Goal: Task Accomplishment & Management: Use online tool/utility

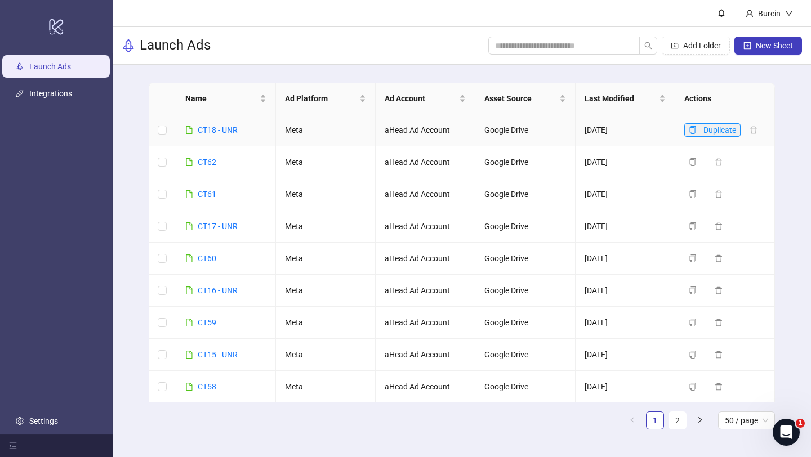
click at [690, 125] on button "Duplicate" at bounding box center [712, 130] width 56 height 14
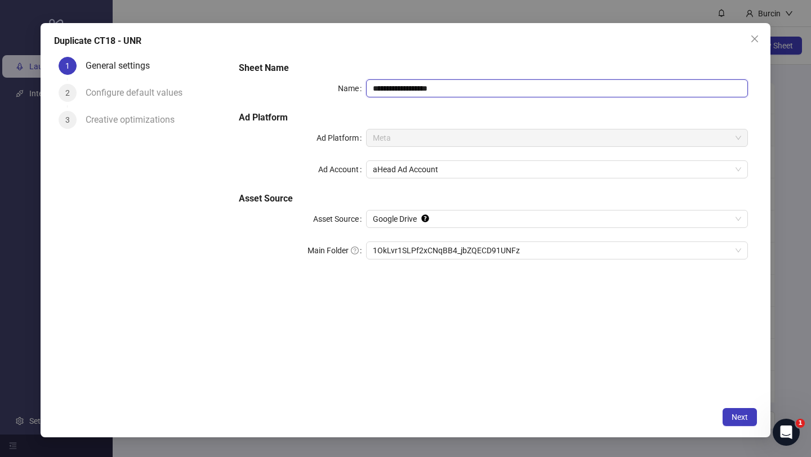
click at [386, 87] on input "**********" at bounding box center [557, 88] width 382 height 18
click at [391, 89] on input "**********" at bounding box center [557, 88] width 382 height 18
drag, startPoint x: 415, startPoint y: 88, endPoint x: 493, endPoint y: 88, distance: 77.7
click at [493, 88] on input "**********" at bounding box center [557, 88] width 382 height 18
type input "**********"
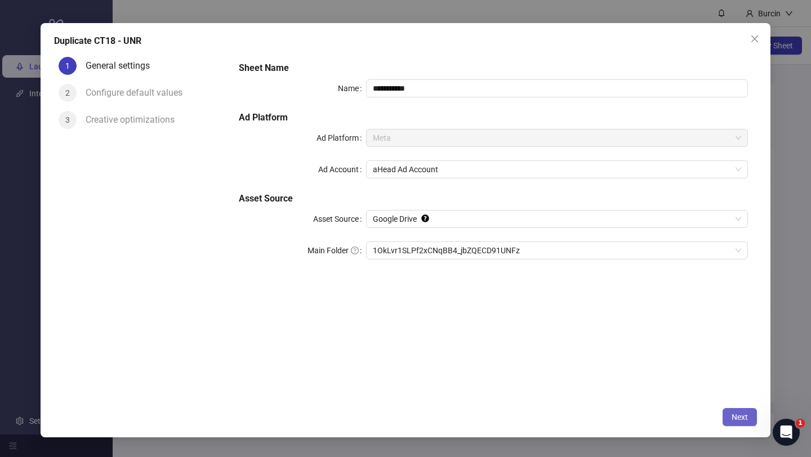
click at [738, 419] on span "Next" at bounding box center [739, 417] width 16 height 9
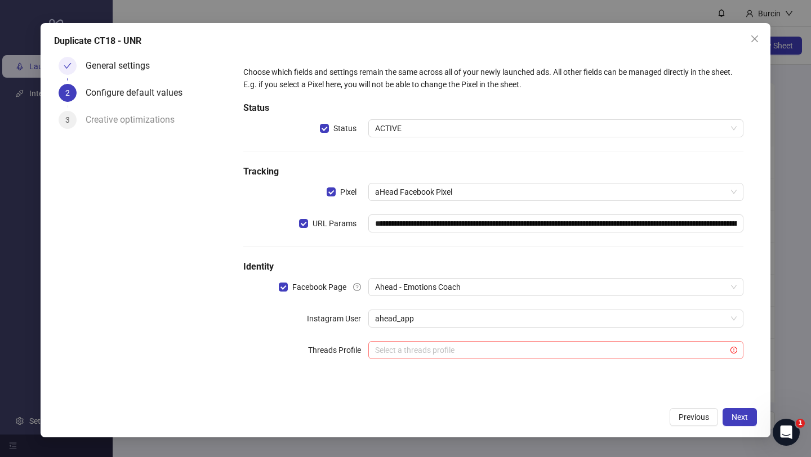
click at [480, 347] on input "search" at bounding box center [550, 350] width 351 height 17
click at [316, 389] on div "**********" at bounding box center [493, 227] width 527 height 350
click at [419, 355] on input "search" at bounding box center [550, 350] width 351 height 17
click at [735, 352] on icon "exclamation-circle" at bounding box center [733, 350] width 7 height 7
click at [450, 350] on input "search" at bounding box center [550, 350] width 351 height 17
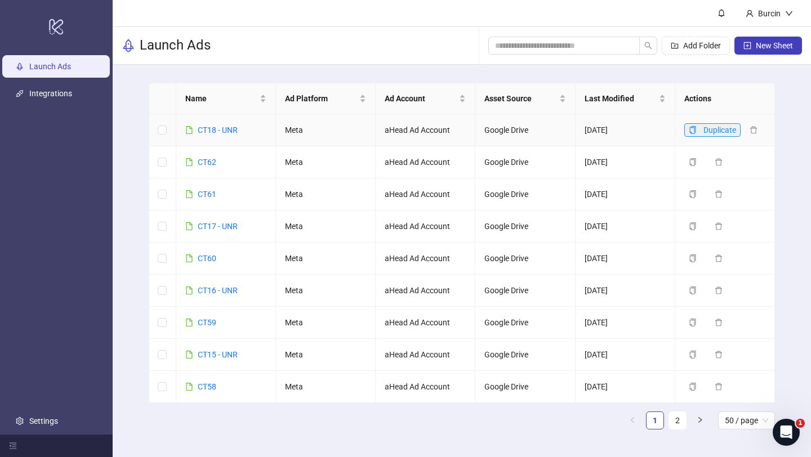
click at [691, 127] on icon "copy" at bounding box center [693, 130] width 8 height 8
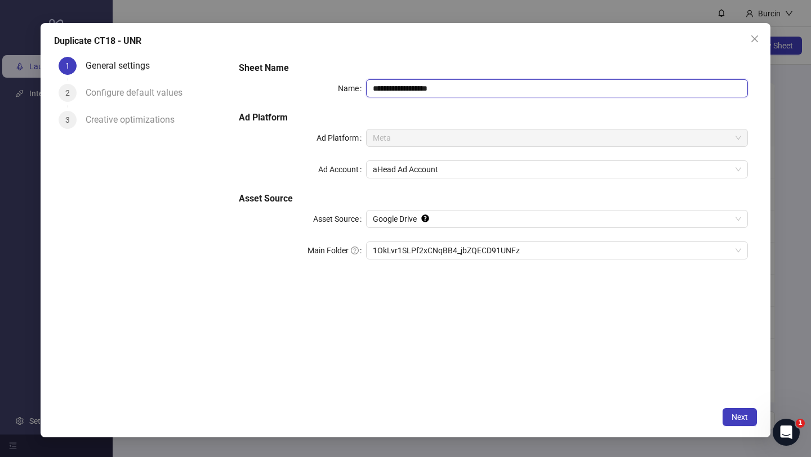
click at [390, 88] on input "**********" at bounding box center [557, 88] width 382 height 18
drag, startPoint x: 412, startPoint y: 87, endPoint x: 498, endPoint y: 87, distance: 85.6
click at [498, 87] on input "**********" at bounding box center [557, 88] width 382 height 18
type input "**********"
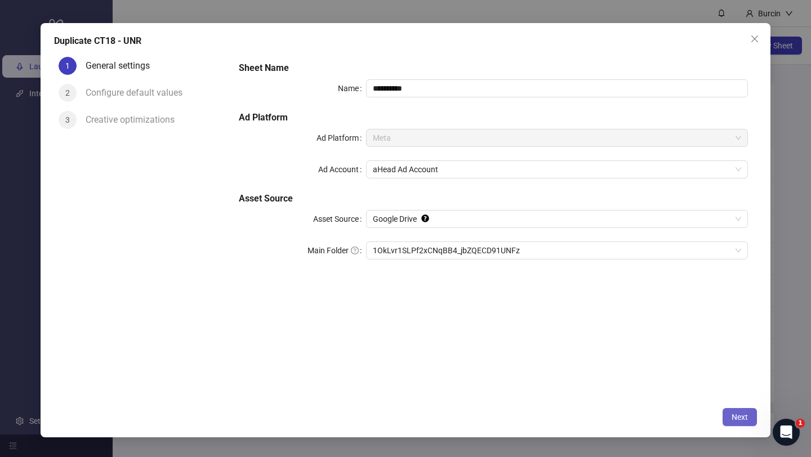
click at [739, 419] on span "Next" at bounding box center [739, 417] width 16 height 9
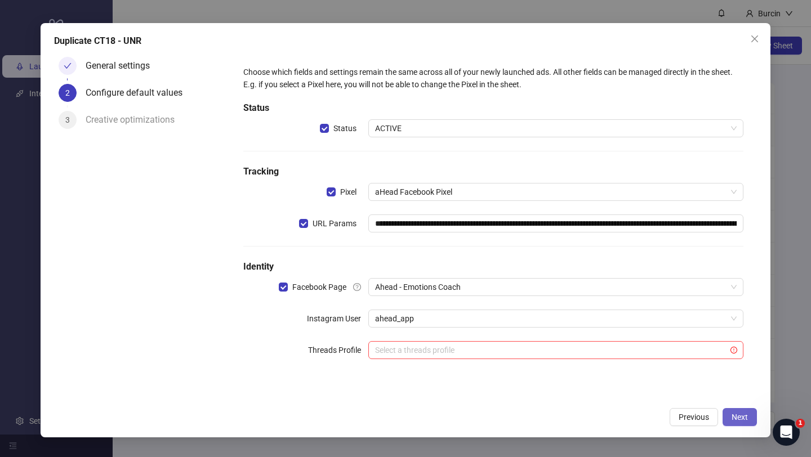
click at [739, 419] on span "Next" at bounding box center [739, 417] width 16 height 9
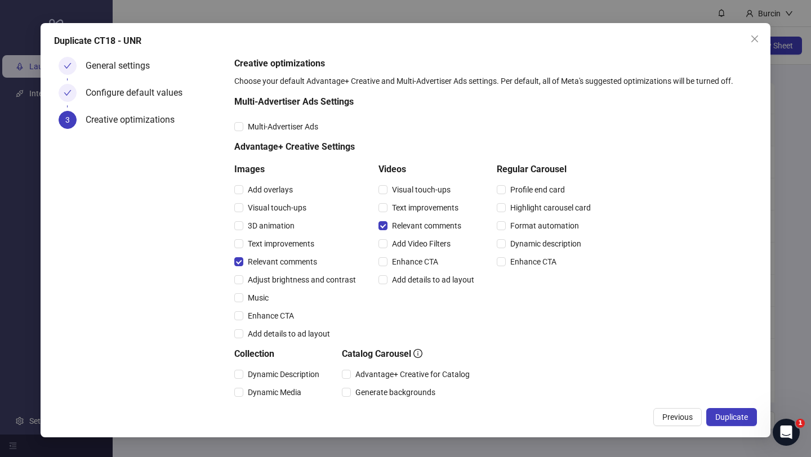
click at [739, 419] on span "Duplicate" at bounding box center [731, 417] width 33 height 9
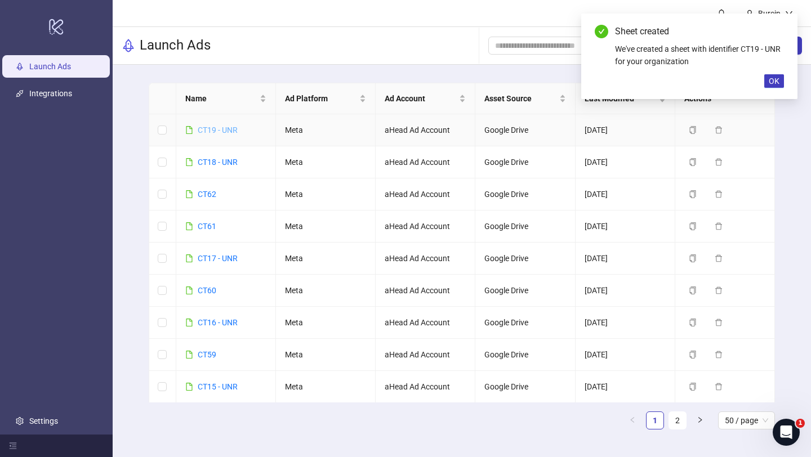
click at [209, 130] on link "CT19 - UNR" at bounding box center [218, 130] width 40 height 9
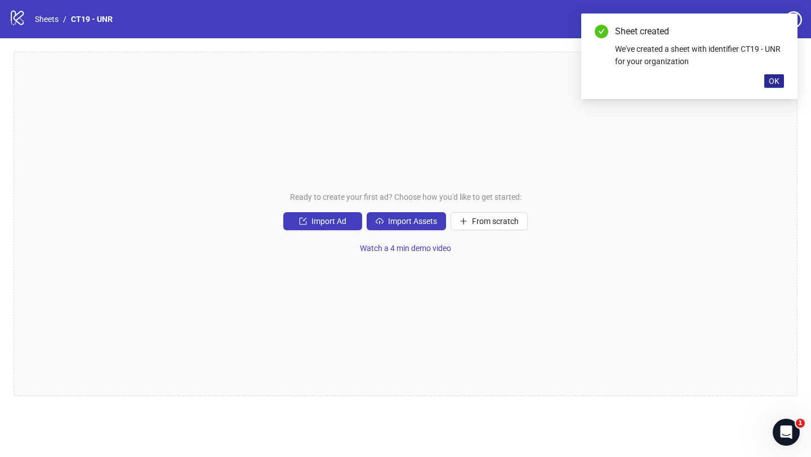
click at [773, 80] on span "OK" at bounding box center [774, 81] width 11 height 9
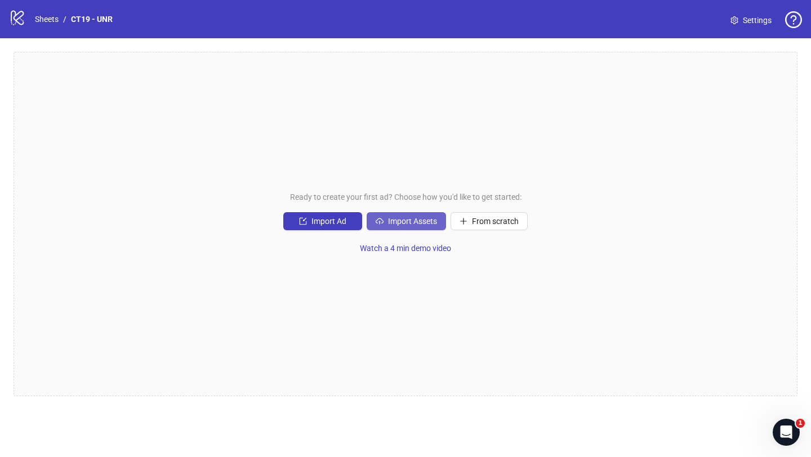
click at [418, 220] on span "Import Assets" at bounding box center [412, 221] width 49 height 9
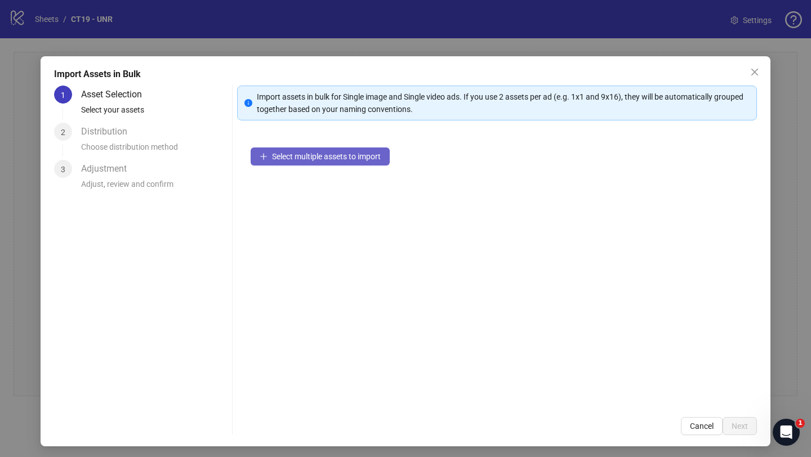
click at [303, 154] on span "Select multiple assets to import" at bounding box center [326, 156] width 109 height 9
click at [313, 160] on span "Select multiple assets to import" at bounding box center [326, 156] width 109 height 9
click at [756, 69] on icon "close" at bounding box center [754, 72] width 9 height 9
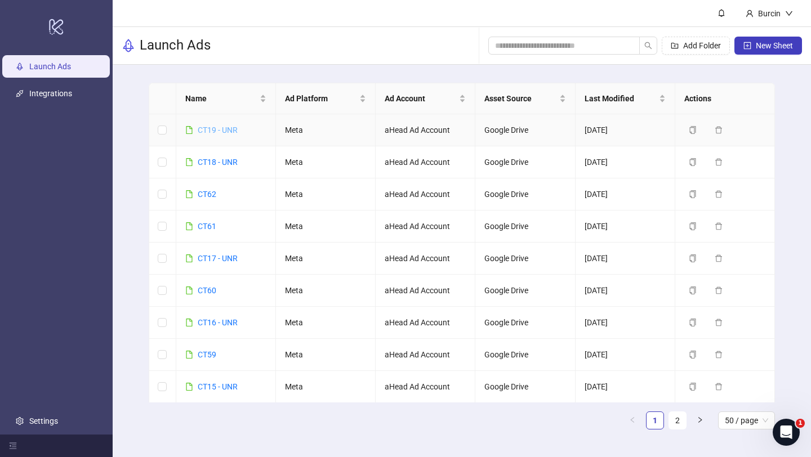
click at [218, 127] on link "CT19 - UNR" at bounding box center [218, 130] width 40 height 9
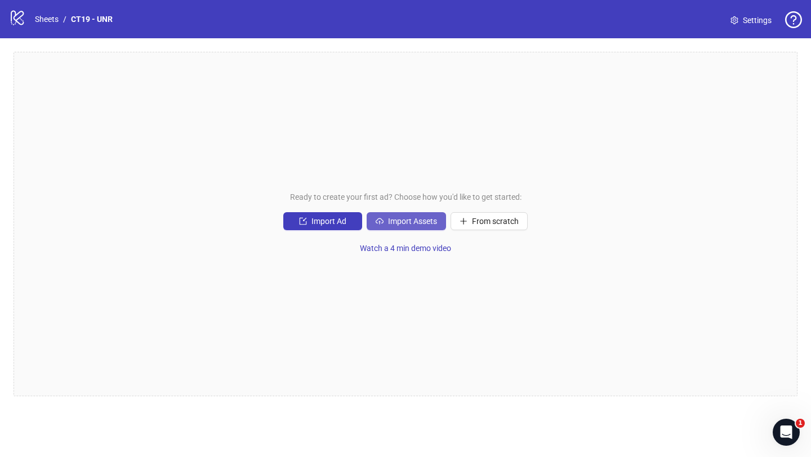
click at [399, 225] on span "Import Assets" at bounding box center [412, 221] width 49 height 9
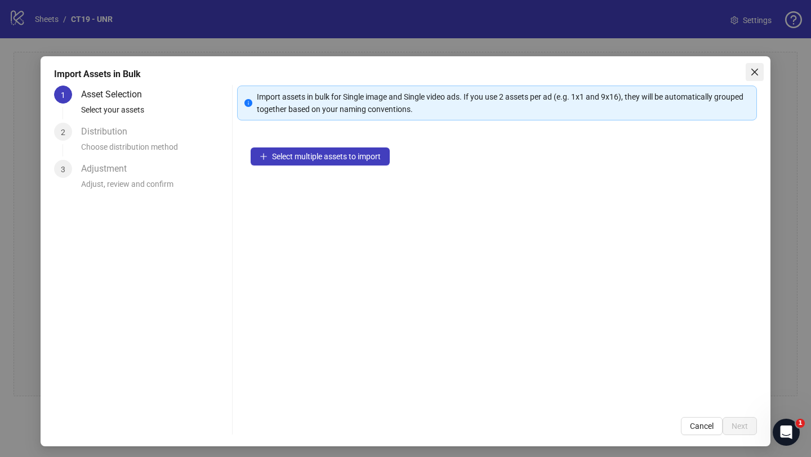
click at [754, 70] on icon "close" at bounding box center [754, 72] width 9 height 9
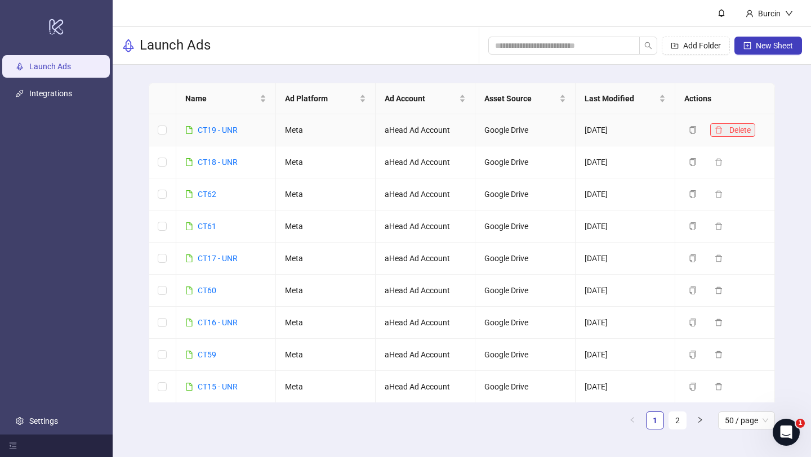
click at [729, 132] on span "Delete" at bounding box center [739, 130] width 21 height 9
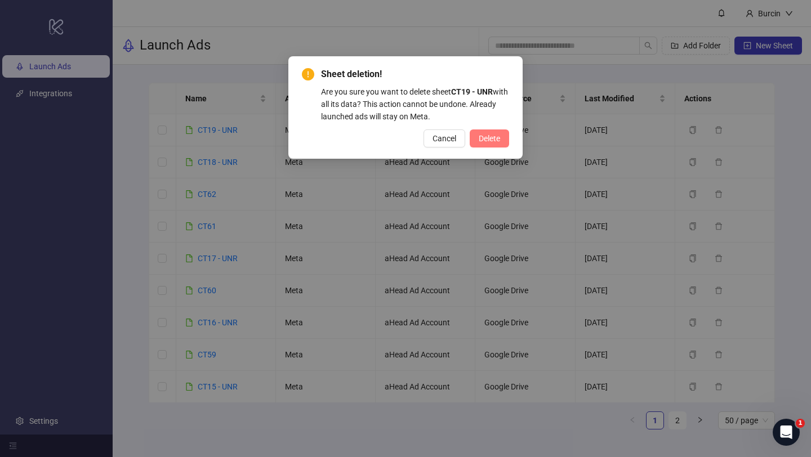
click at [493, 136] on span "Delete" at bounding box center [489, 138] width 21 height 9
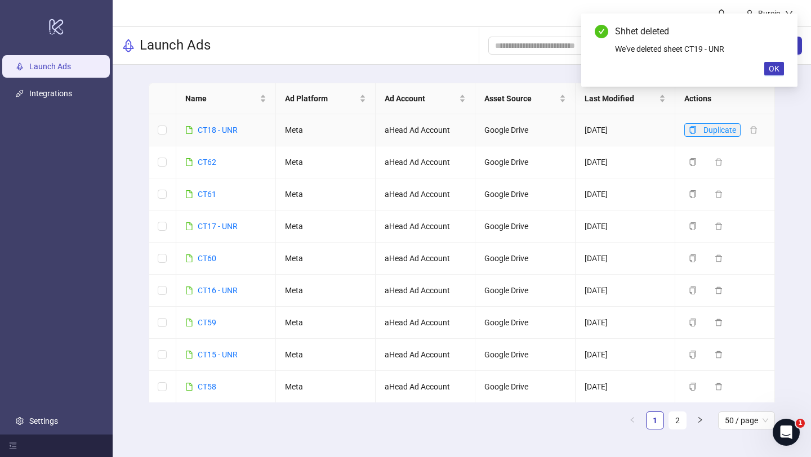
click at [690, 130] on icon "copy" at bounding box center [693, 130] width 8 height 8
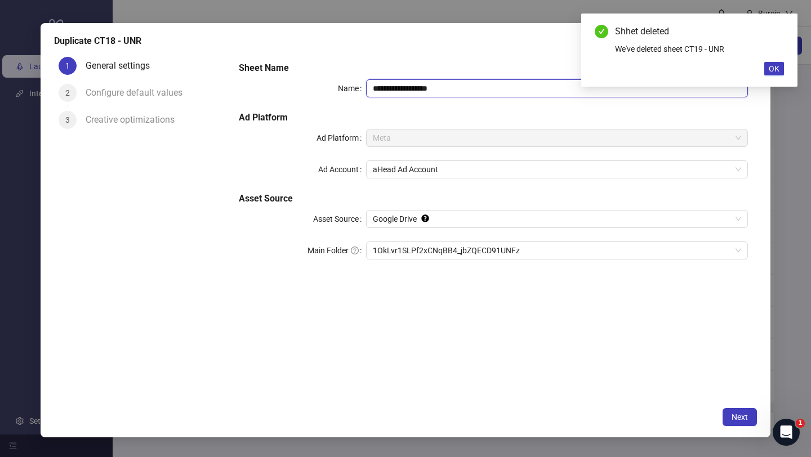
drag, startPoint x: 386, startPoint y: 87, endPoint x: 396, endPoint y: 87, distance: 10.1
click at [396, 87] on input "**********" at bounding box center [557, 88] width 382 height 18
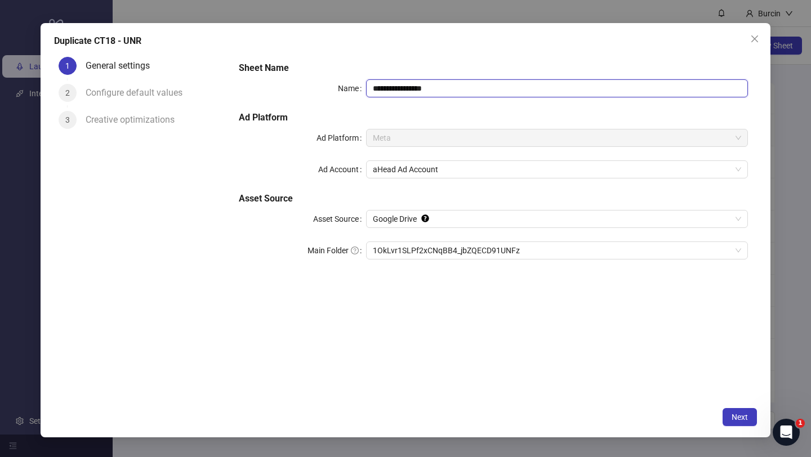
drag, startPoint x: 411, startPoint y: 86, endPoint x: 457, endPoint y: 86, distance: 45.6
click at [457, 86] on input "**********" at bounding box center [557, 88] width 382 height 18
type input "********"
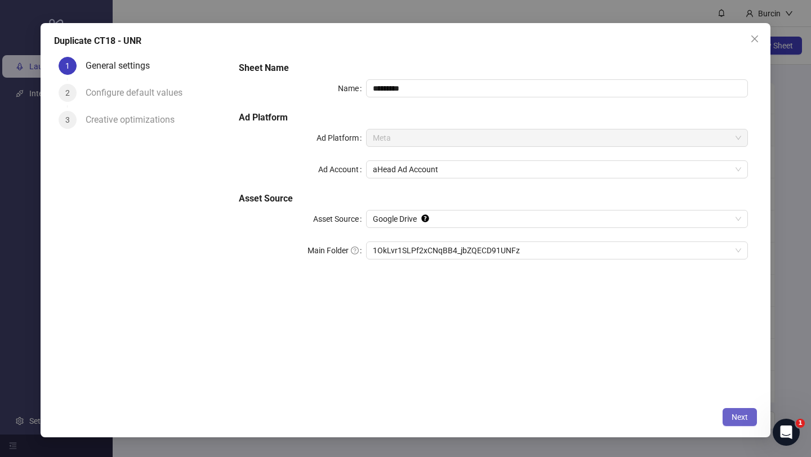
click at [733, 418] on span "Next" at bounding box center [739, 417] width 16 height 9
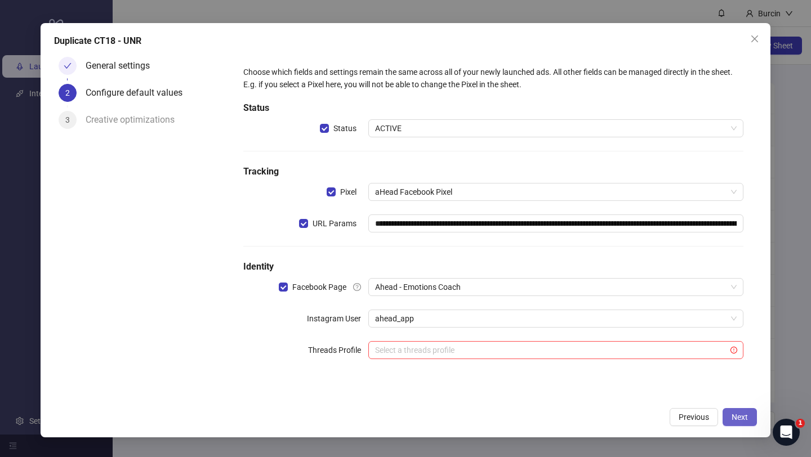
click at [733, 418] on span "Next" at bounding box center [739, 417] width 16 height 9
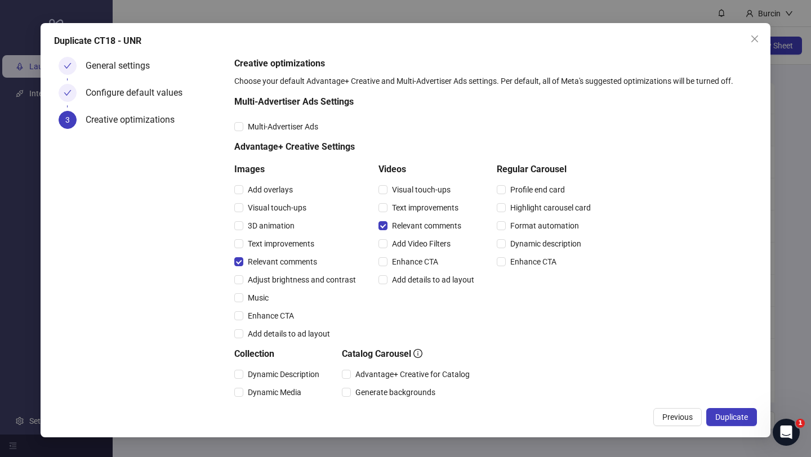
click at [733, 418] on span "Duplicate" at bounding box center [731, 417] width 33 height 9
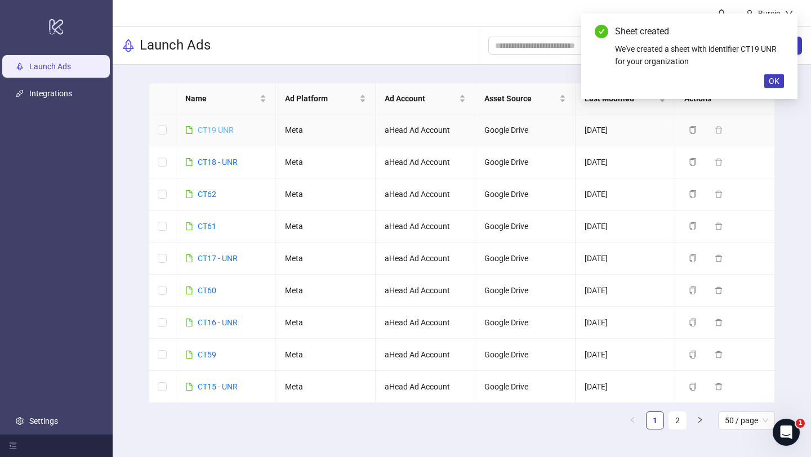
click at [220, 128] on link "CT19 UNR" at bounding box center [216, 130] width 36 height 9
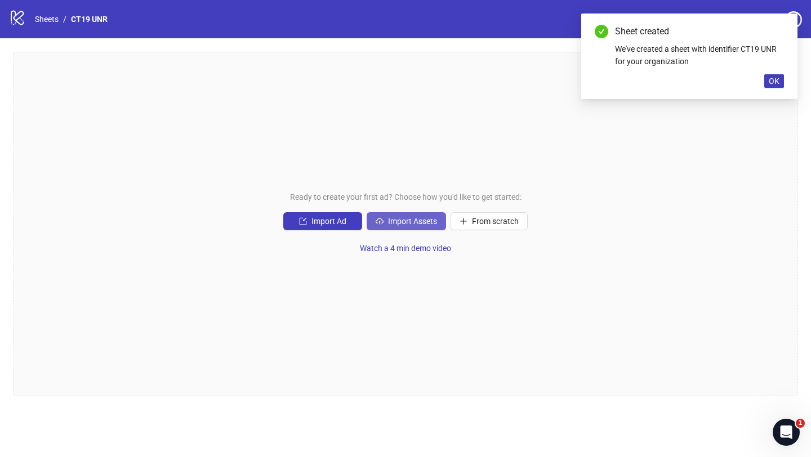
click at [412, 222] on span "Import Assets" at bounding box center [412, 221] width 49 height 9
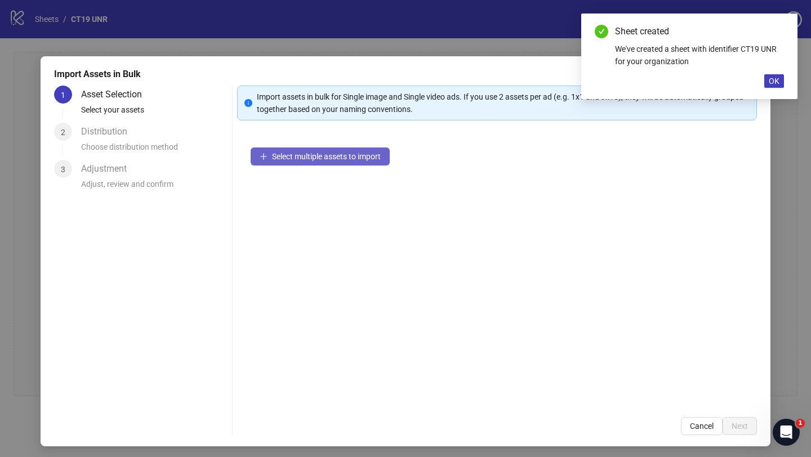
click at [311, 154] on span "Select multiple assets to import" at bounding box center [326, 156] width 109 height 9
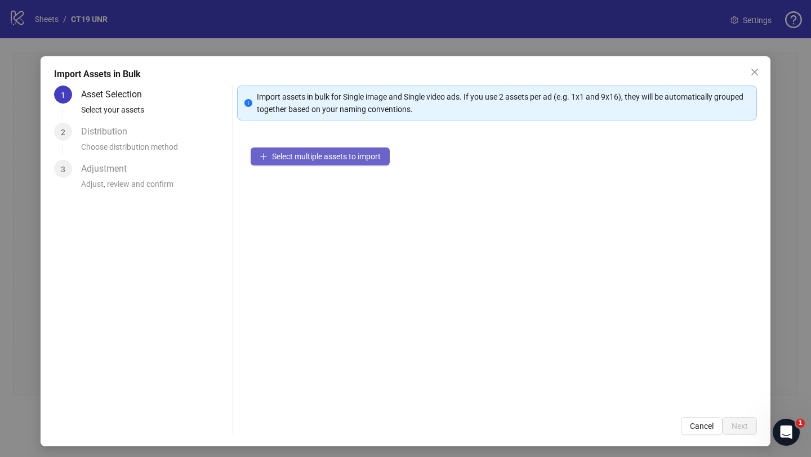
click at [334, 158] on span "Select multiple assets to import" at bounding box center [326, 156] width 109 height 9
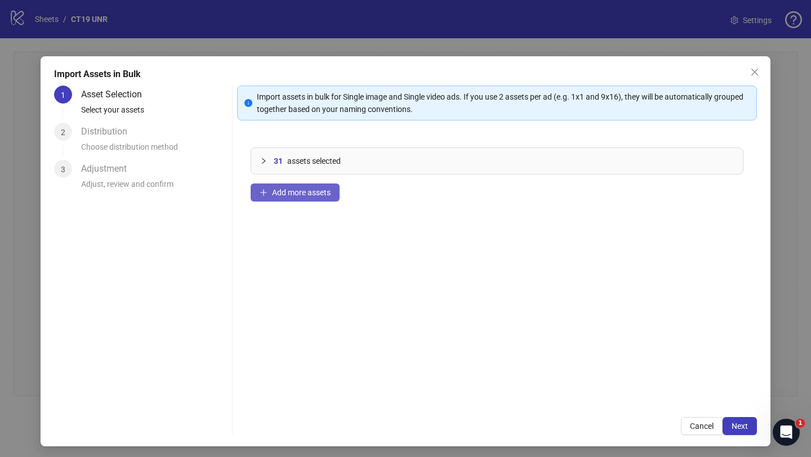
click at [267, 191] on icon "plus" at bounding box center [264, 193] width 8 height 8
click at [740, 425] on span "Next" at bounding box center [739, 426] width 16 height 9
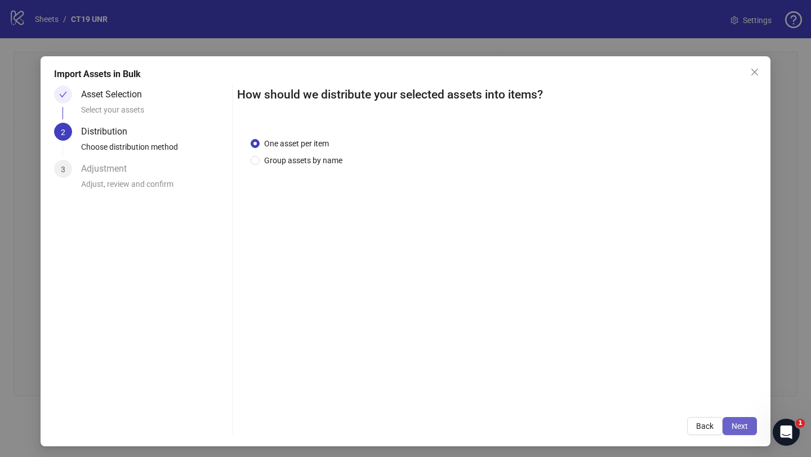
click at [738, 426] on span "Next" at bounding box center [739, 426] width 16 height 9
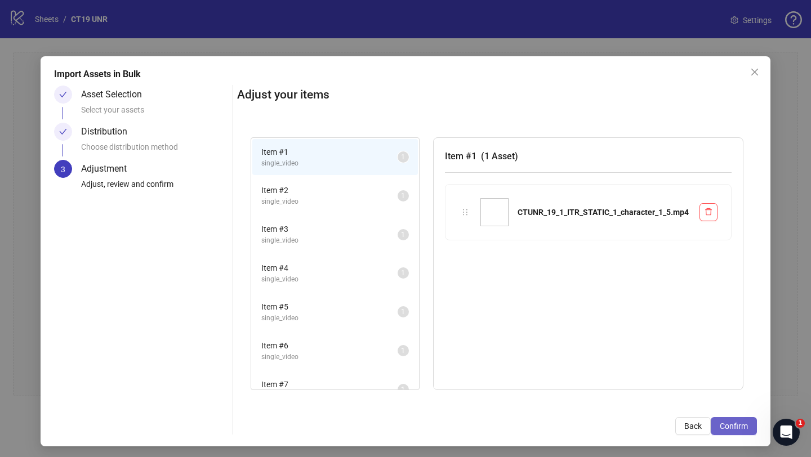
click at [735, 433] on button "Confirm" at bounding box center [734, 426] width 46 height 18
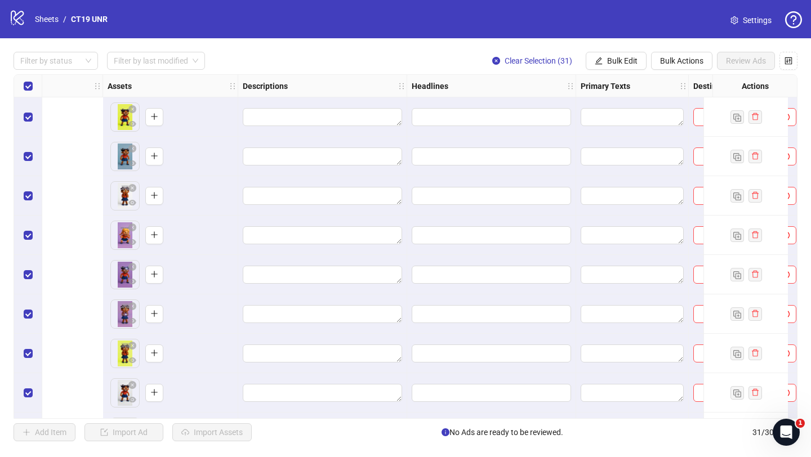
scroll to position [0, 1068]
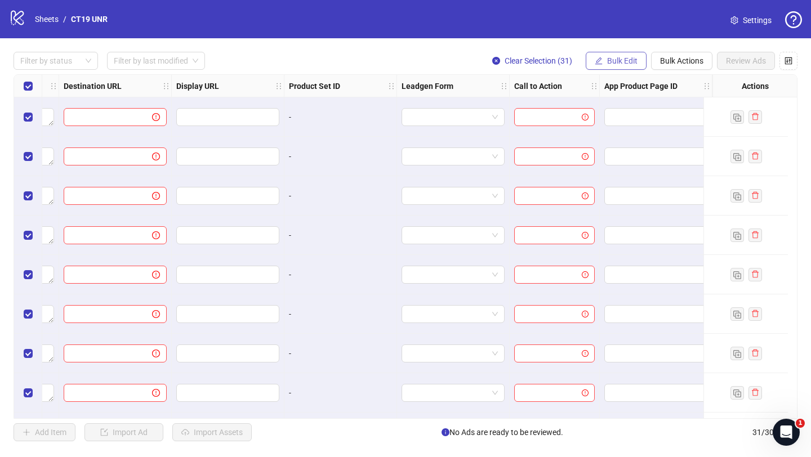
click at [615, 61] on span "Bulk Edit" at bounding box center [622, 60] width 30 height 9
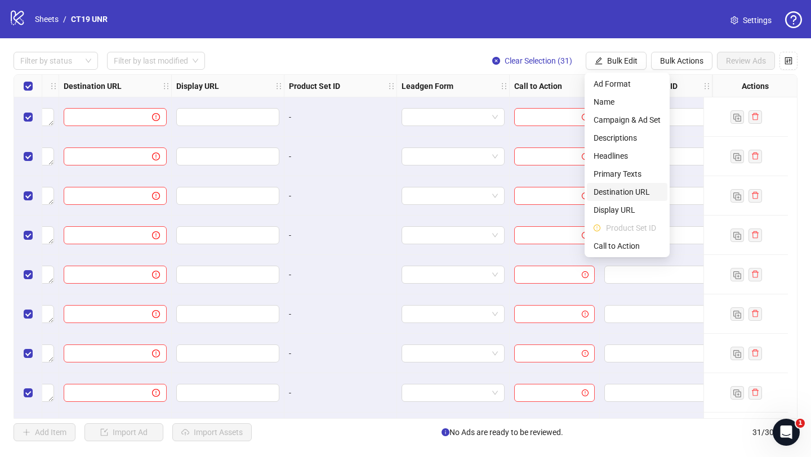
click at [614, 193] on span "Destination URL" at bounding box center [626, 192] width 67 height 12
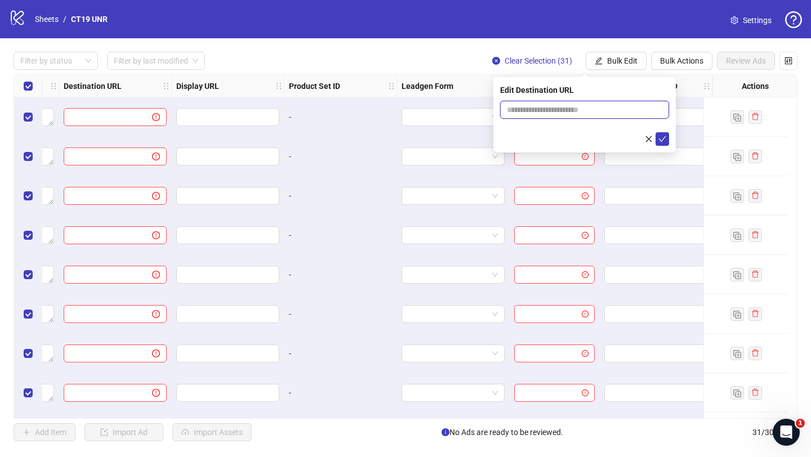
click at [531, 110] on input "text" at bounding box center [580, 110] width 146 height 12
type input "**********"
click at [664, 141] on icon "check" at bounding box center [662, 139] width 8 height 8
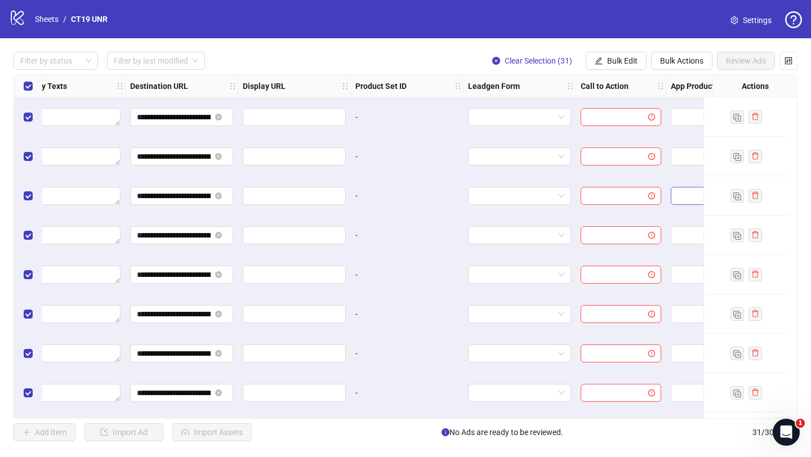
scroll to position [0, 905]
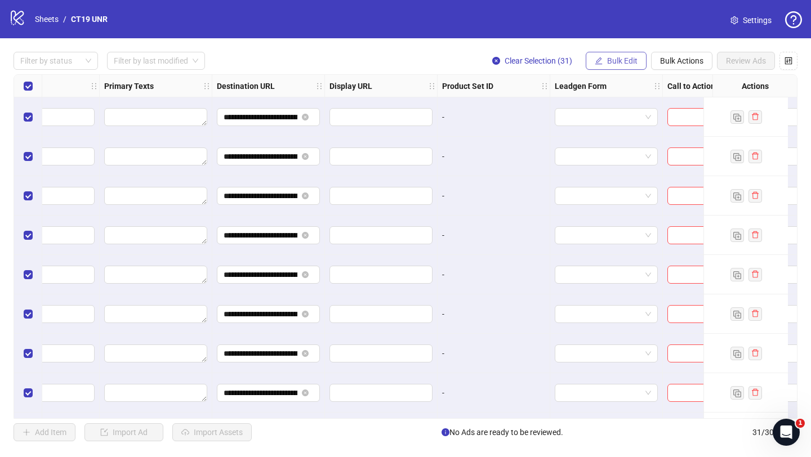
click at [619, 62] on span "Bulk Edit" at bounding box center [622, 60] width 30 height 9
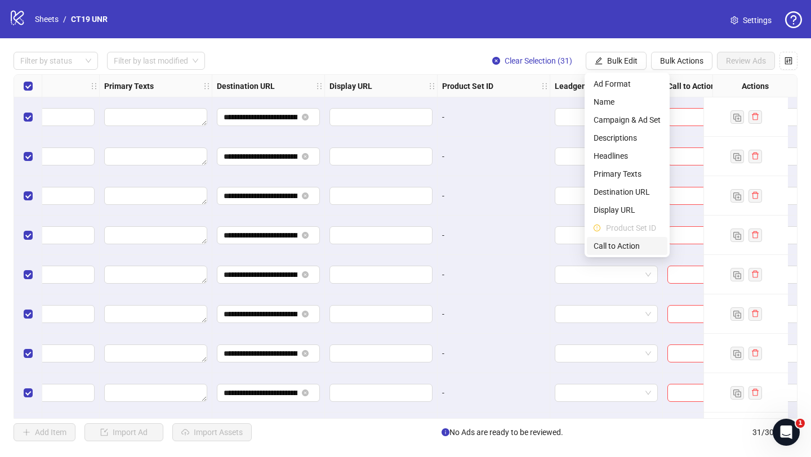
click at [621, 247] on span "Call to Action" at bounding box center [626, 246] width 67 height 12
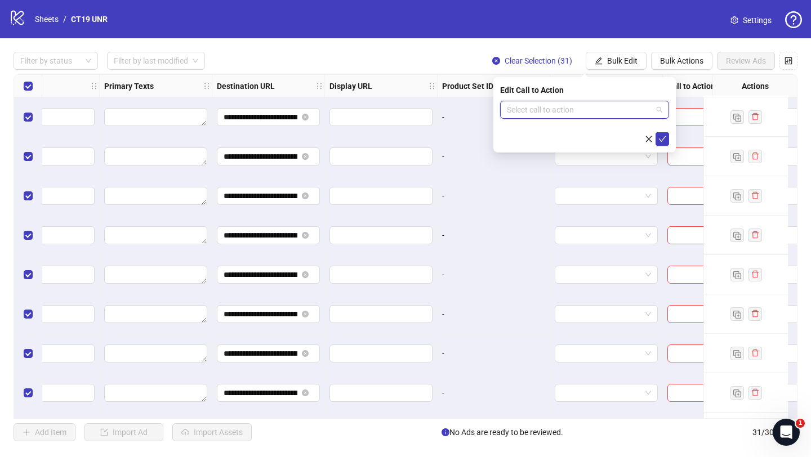
click at [518, 108] on input "search" at bounding box center [579, 109] width 145 height 17
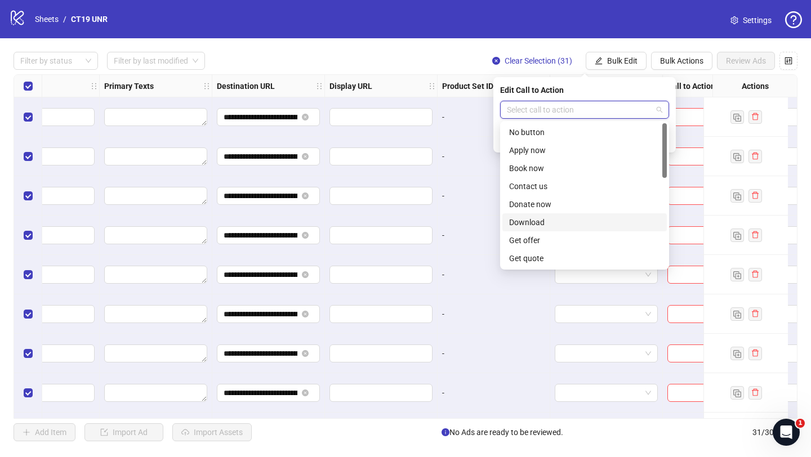
click at [532, 217] on div "Download" at bounding box center [584, 222] width 151 height 12
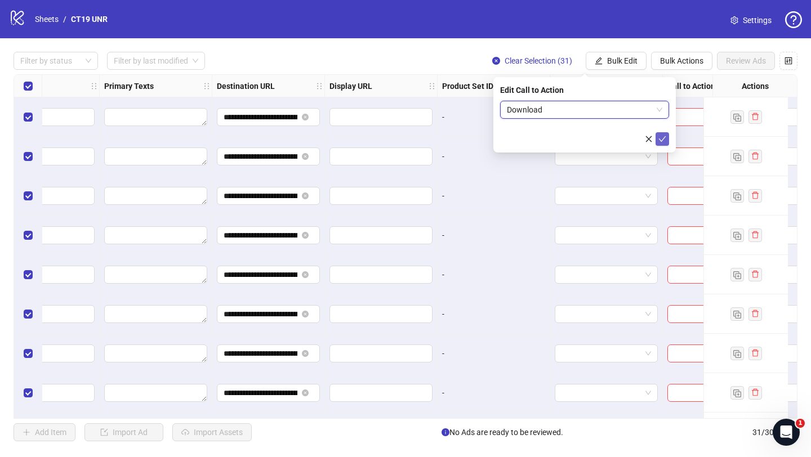
click at [664, 138] on icon "check" at bounding box center [662, 139] width 8 height 8
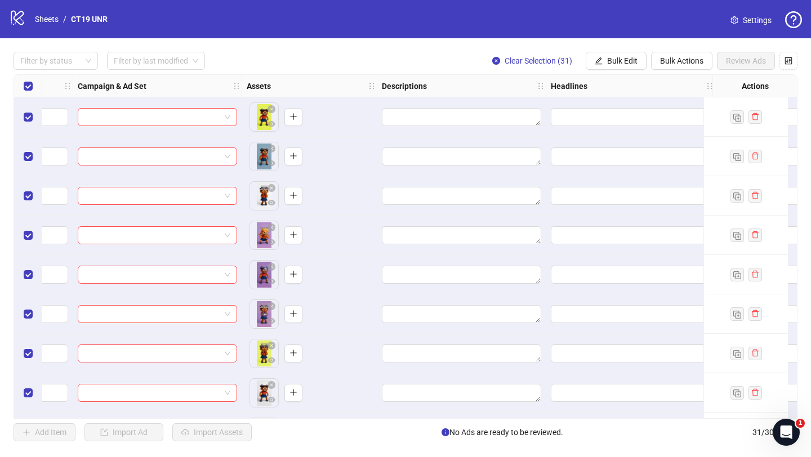
scroll to position [0, 206]
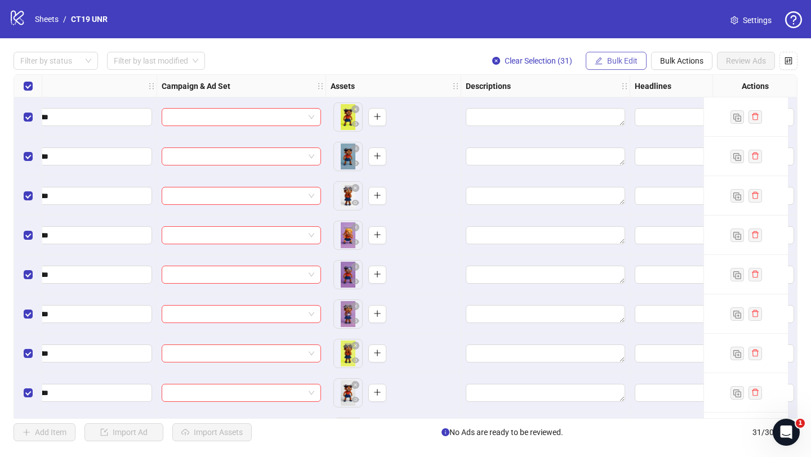
click at [614, 61] on span "Bulk Edit" at bounding box center [622, 60] width 30 height 9
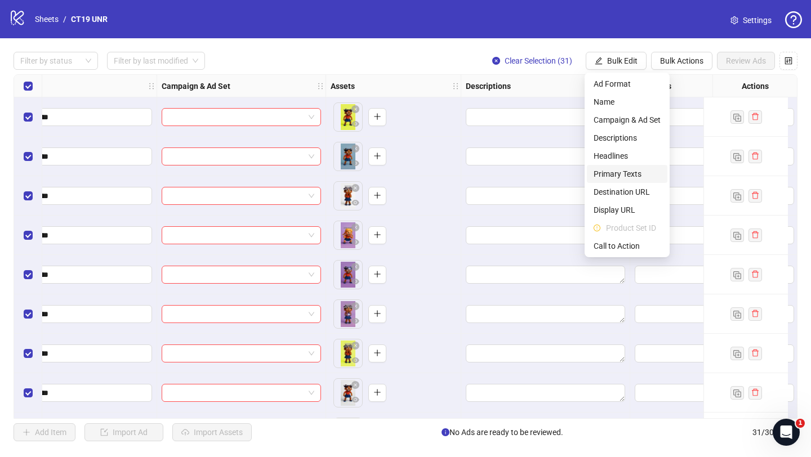
click at [622, 171] on span "Primary Texts" at bounding box center [626, 174] width 67 height 12
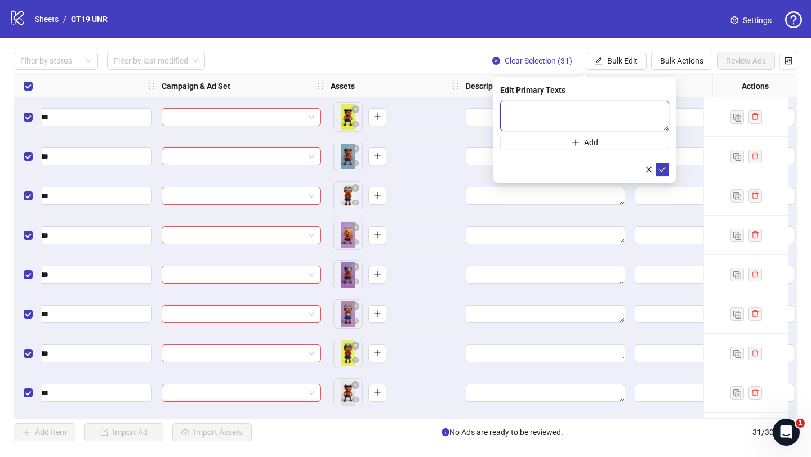
click at [529, 109] on textarea at bounding box center [584, 116] width 169 height 30
paste textarea "**********"
type textarea "**********"
click at [530, 139] on button "Add" at bounding box center [584, 143] width 169 height 14
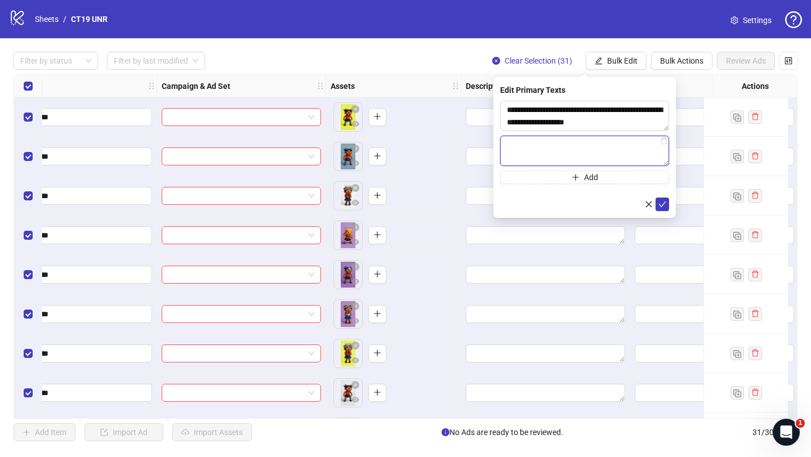
paste textarea "**********"
type textarea "**********"
click at [530, 177] on button "Add" at bounding box center [584, 178] width 169 height 14
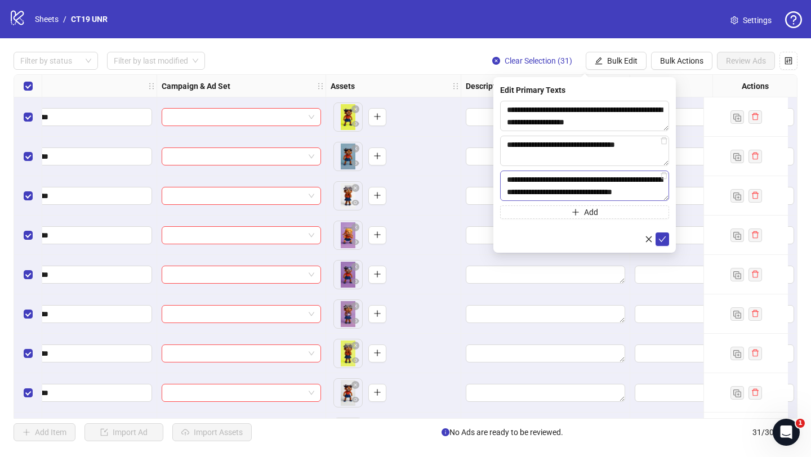
scroll to position [8, 0]
type textarea "**********"
click at [555, 212] on button "Add" at bounding box center [584, 213] width 169 height 14
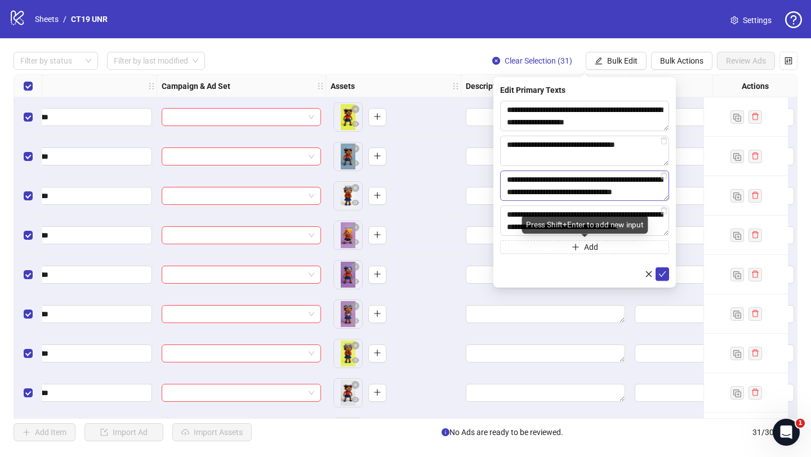
scroll to position [0, 0]
type textarea "**********"
click at [663, 274] on icon "check" at bounding box center [662, 274] width 8 height 8
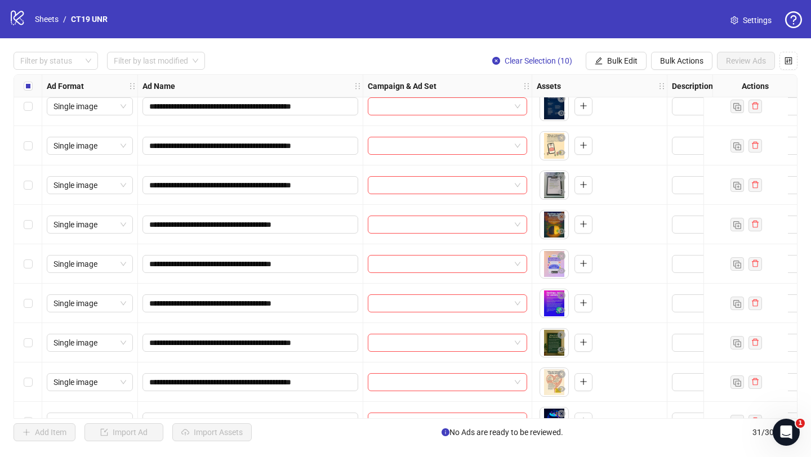
scroll to position [905, 0]
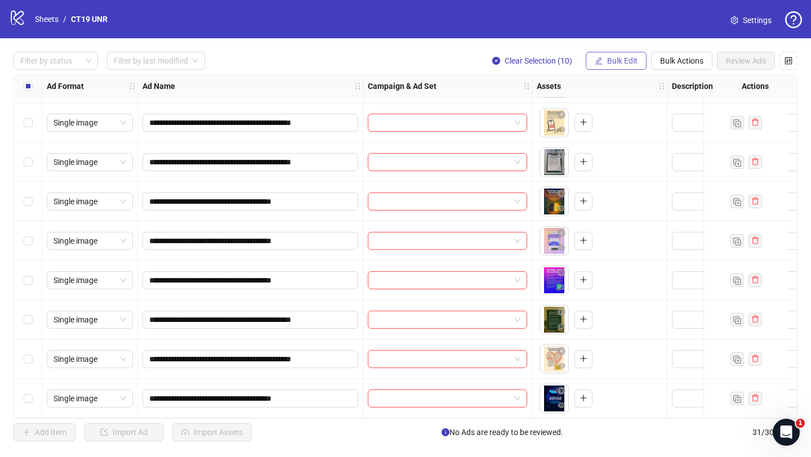
click at [620, 61] on span "Bulk Edit" at bounding box center [622, 60] width 30 height 9
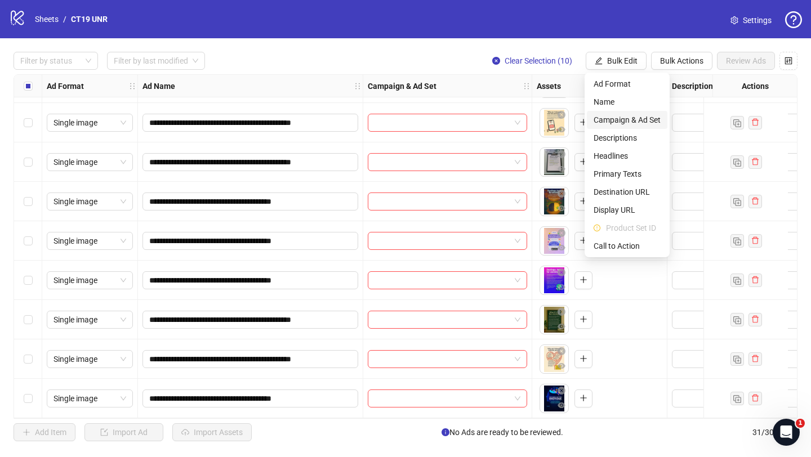
click at [612, 119] on span "Campaign & Ad Set" at bounding box center [626, 120] width 67 height 12
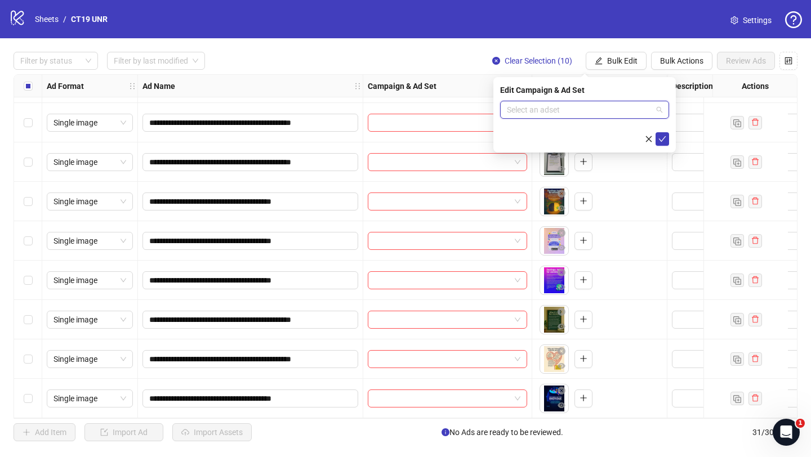
click at [571, 111] on input "search" at bounding box center [579, 109] width 145 height 17
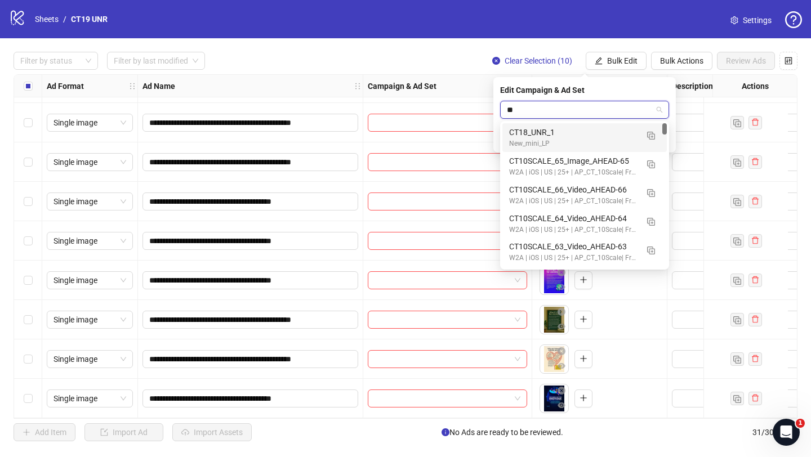
type input "*"
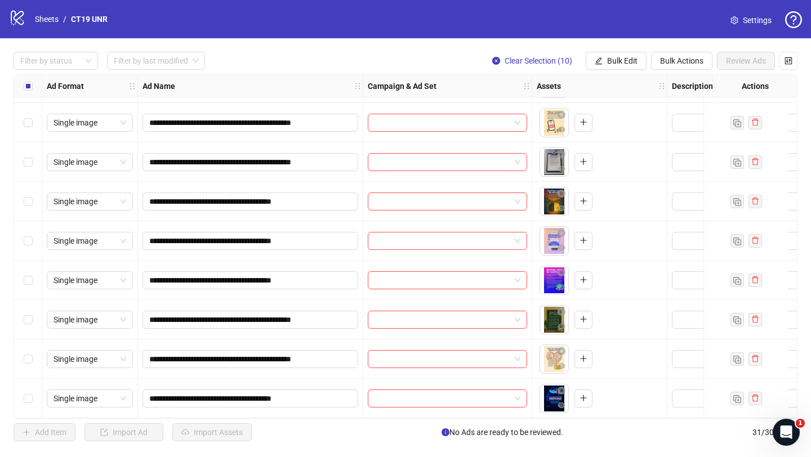
click at [410, 53] on div "Filter by status Filter by last modified Clear Selection (10) Bulk Edit Bulk Ac…" at bounding box center [406, 61] width 784 height 18
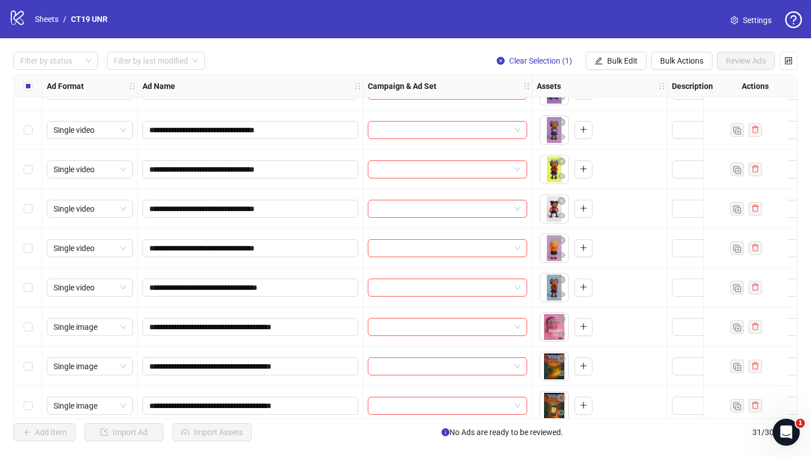
scroll to position [189, 0]
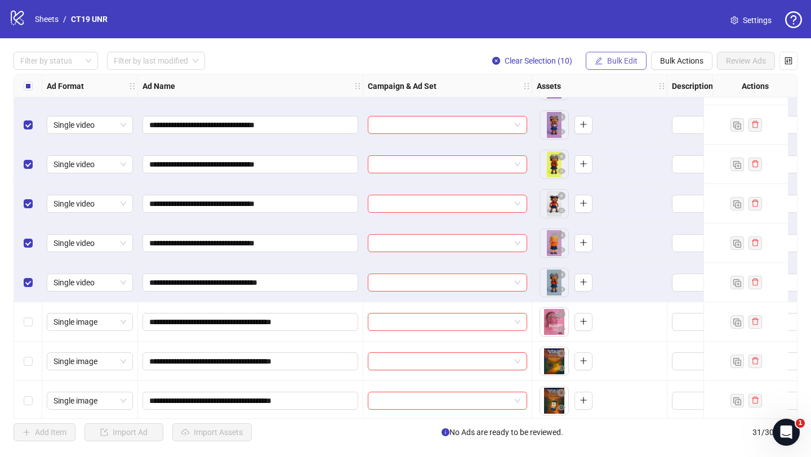
click at [628, 64] on span "Bulk Edit" at bounding box center [622, 60] width 30 height 9
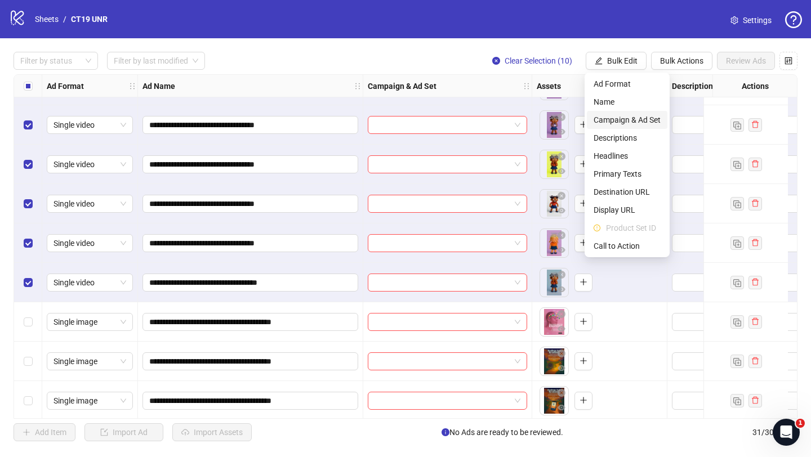
click at [622, 123] on span "Campaign & Ad Set" at bounding box center [626, 120] width 67 height 12
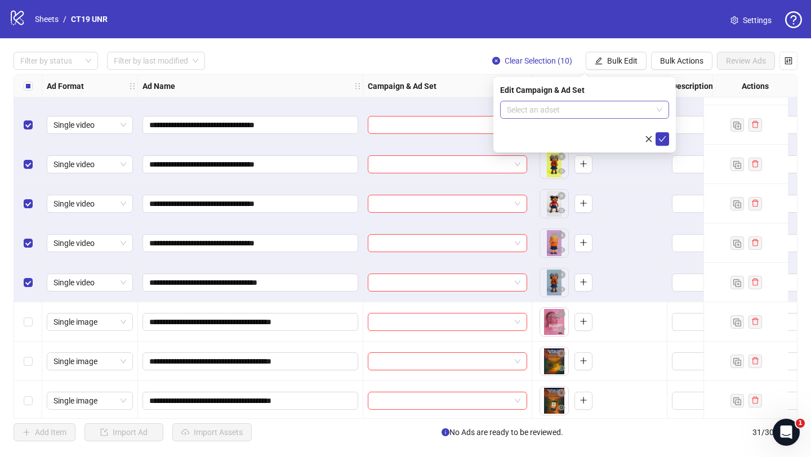
click at [524, 110] on input "search" at bounding box center [579, 109] width 145 height 17
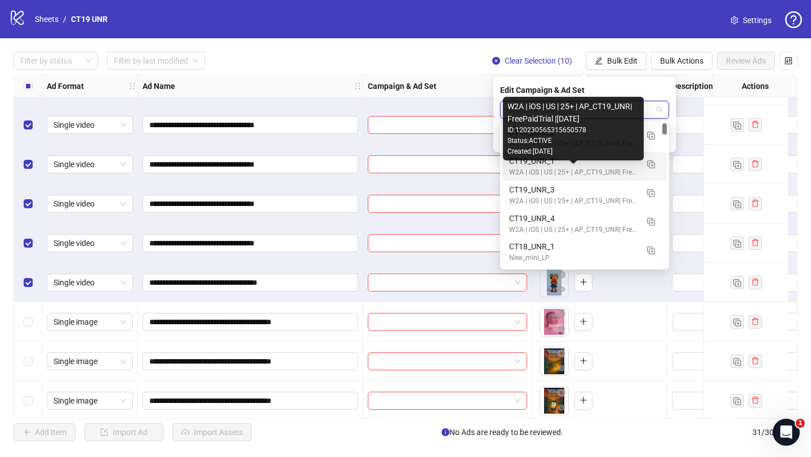
click at [533, 168] on div "W2A | iOS | US | 25+ | AP_CT19_UNR| FreePaidTrial |[DATE]" at bounding box center [573, 172] width 128 height 11
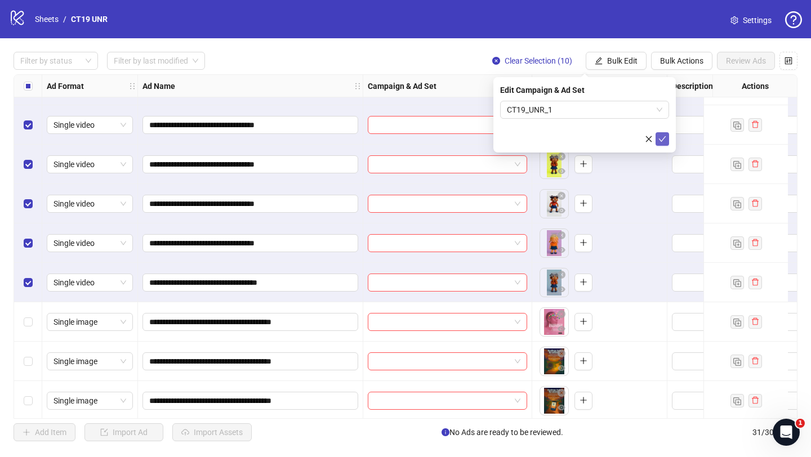
click at [662, 141] on icon "check" at bounding box center [662, 139] width 7 height 6
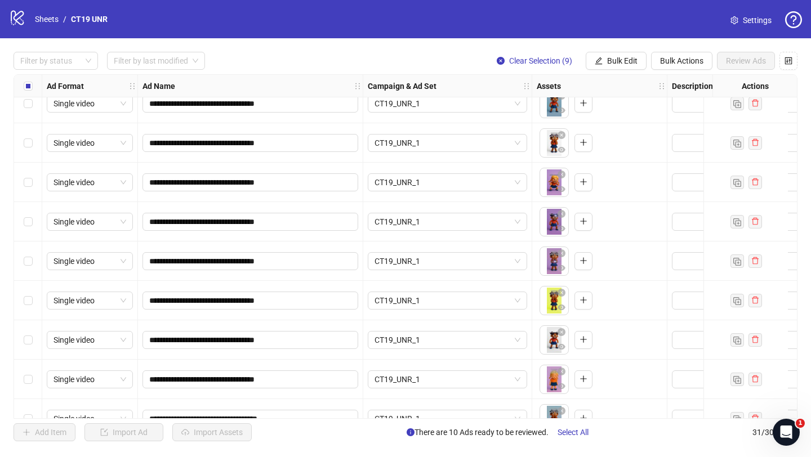
scroll to position [49, 0]
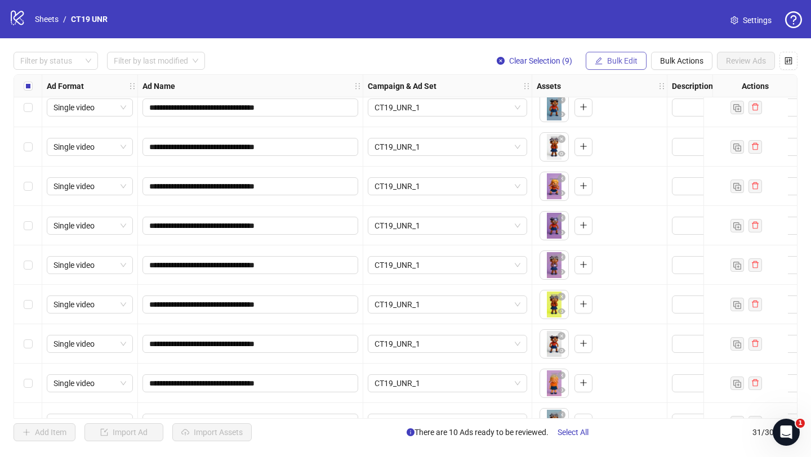
click at [627, 60] on span "Bulk Edit" at bounding box center [622, 60] width 30 height 9
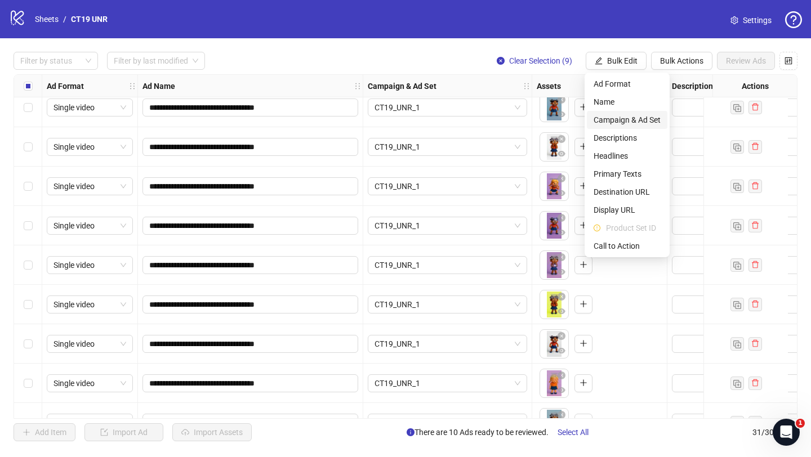
click at [627, 121] on span "Campaign & Ad Set" at bounding box center [626, 120] width 67 height 12
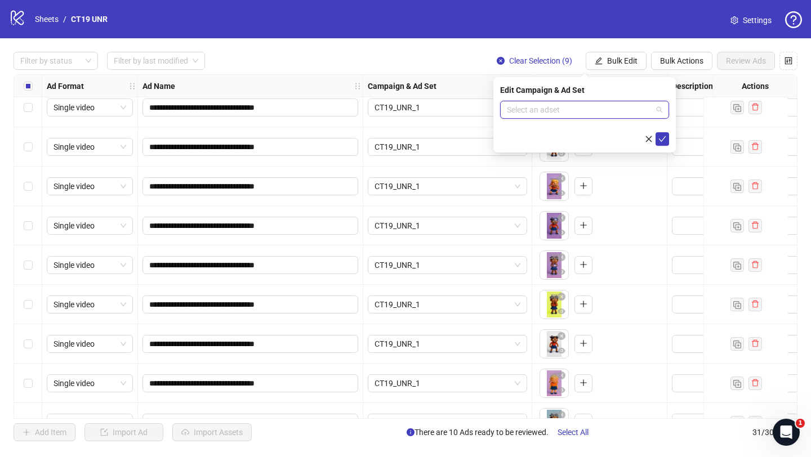
click at [553, 111] on input "search" at bounding box center [579, 109] width 145 height 17
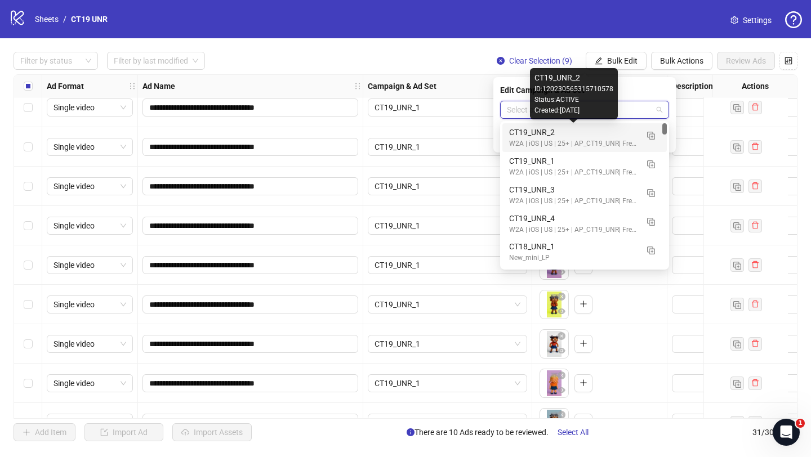
click at [542, 136] on div "CT19_UNR_2" at bounding box center [573, 132] width 128 height 12
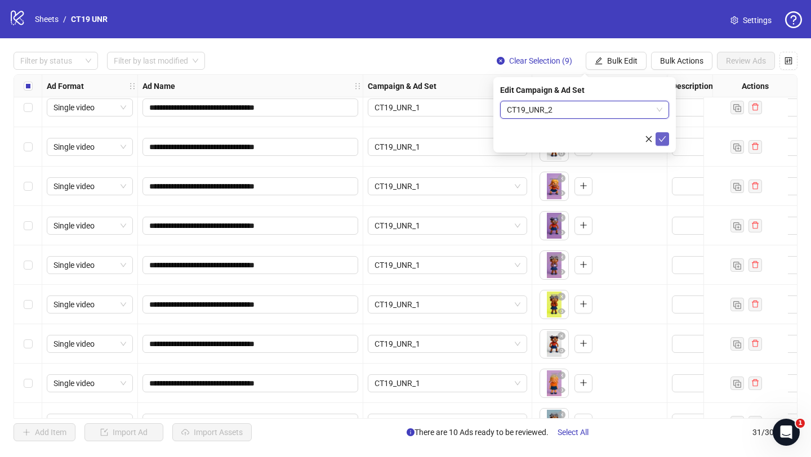
click at [659, 135] on icon "check" at bounding box center [662, 139] width 8 height 8
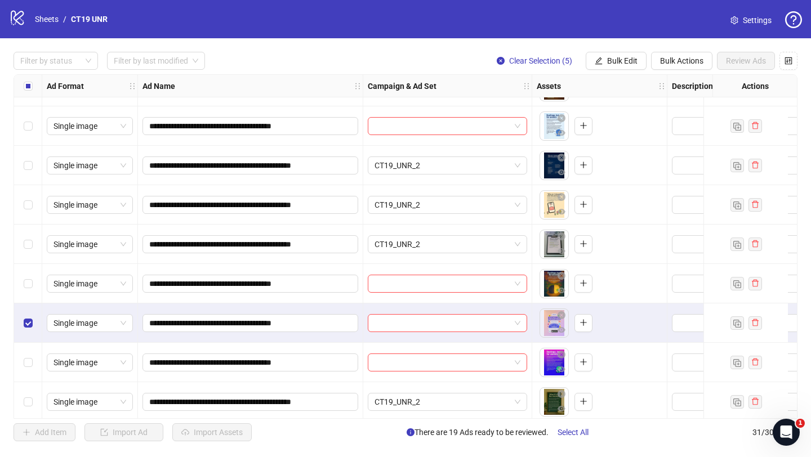
scroll to position [905, 0]
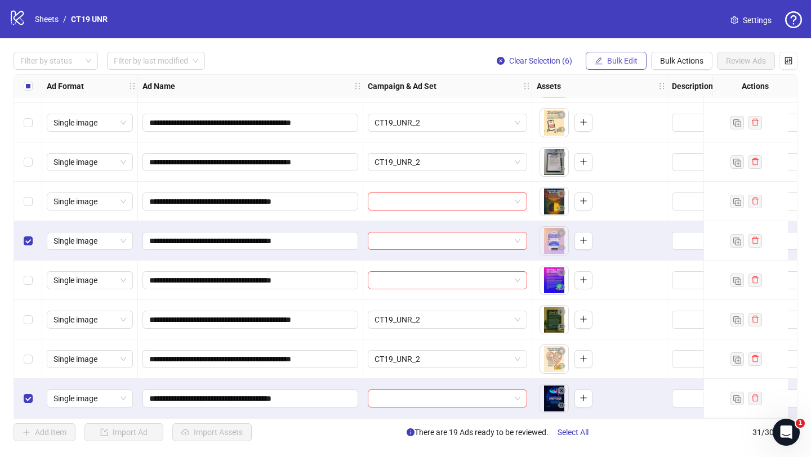
click at [602, 59] on button "Bulk Edit" at bounding box center [616, 61] width 61 height 18
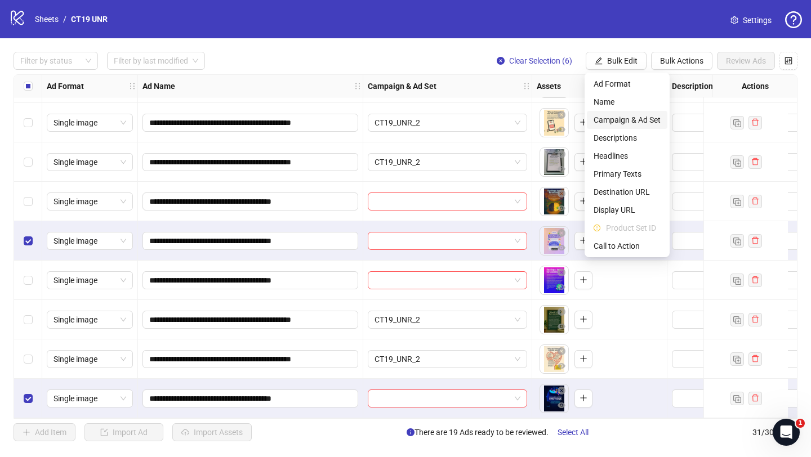
click at [623, 117] on span "Campaign & Ad Set" at bounding box center [626, 120] width 67 height 12
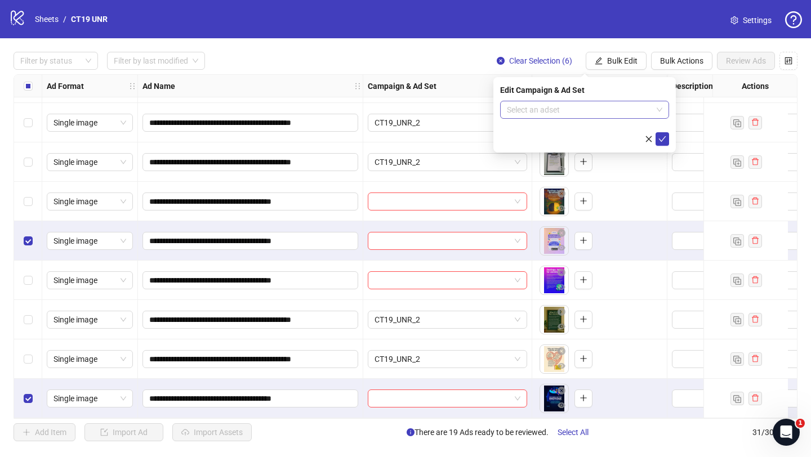
click at [575, 113] on input "search" at bounding box center [579, 109] width 145 height 17
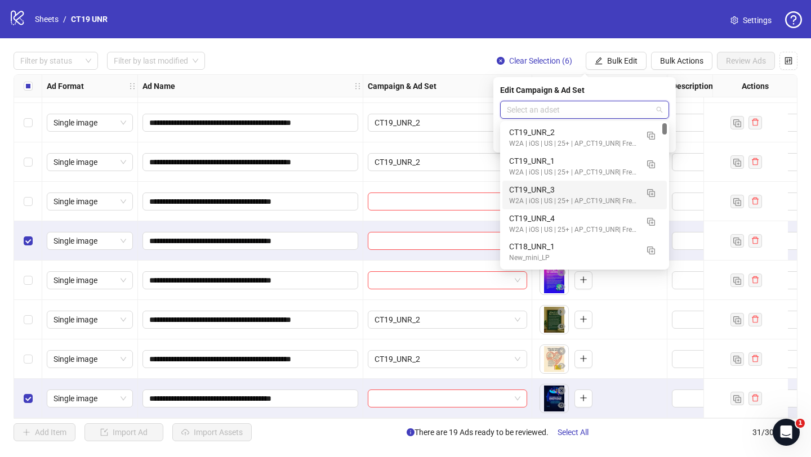
click at [556, 196] on div "W2A | iOS | US | 25+ | AP_CT19_UNR| FreePaidTrial |[DATE]" at bounding box center [573, 201] width 128 height 11
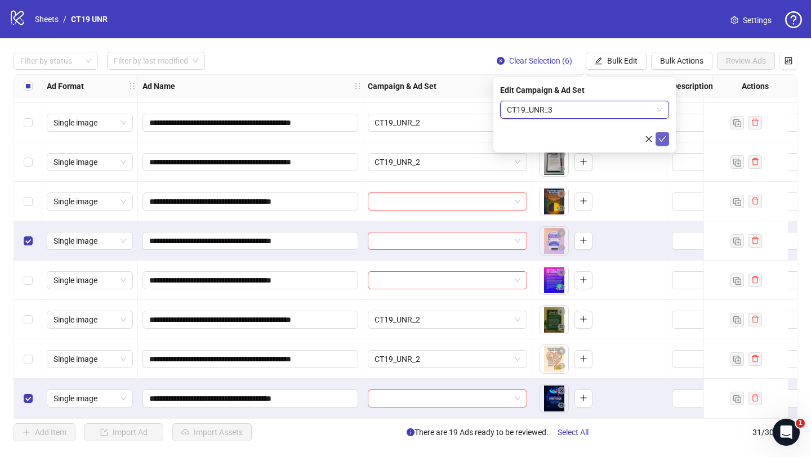
click at [662, 143] on span "submit" at bounding box center [662, 139] width 8 height 9
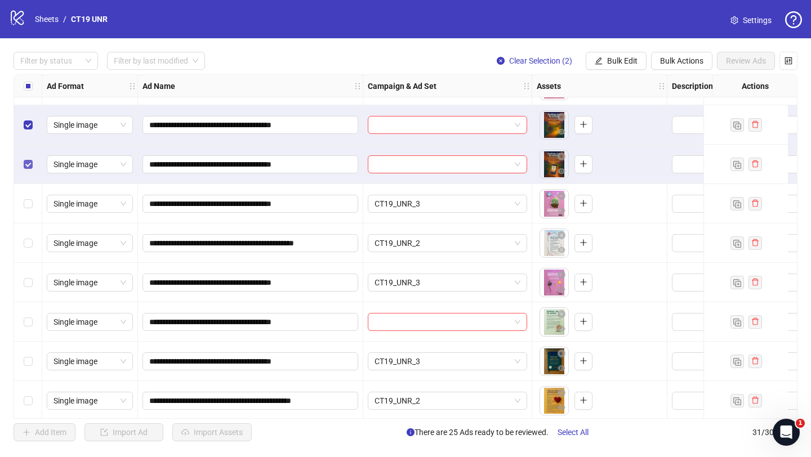
scroll to position [446, 0]
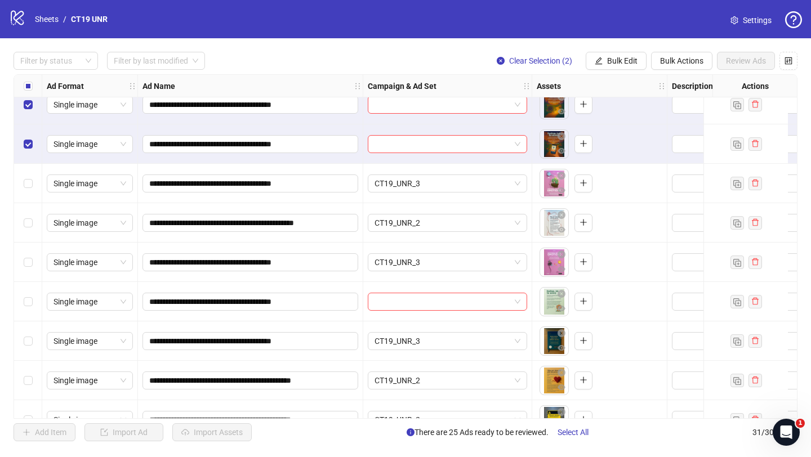
click at [34, 302] on div "Select row 17" at bounding box center [28, 301] width 28 height 39
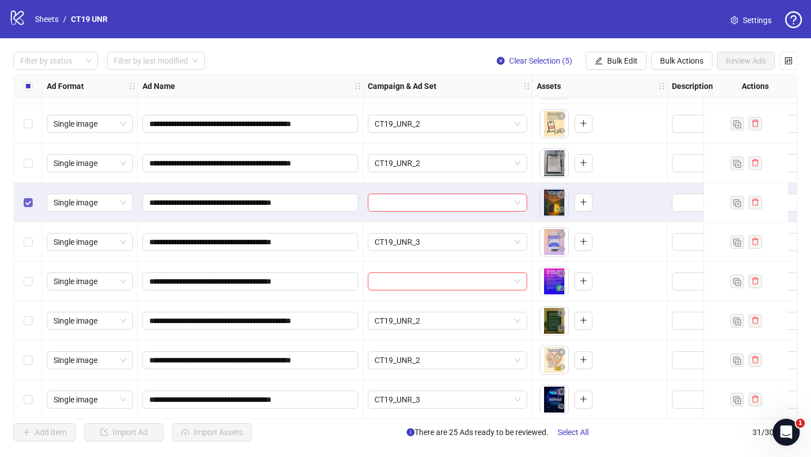
scroll to position [905, 0]
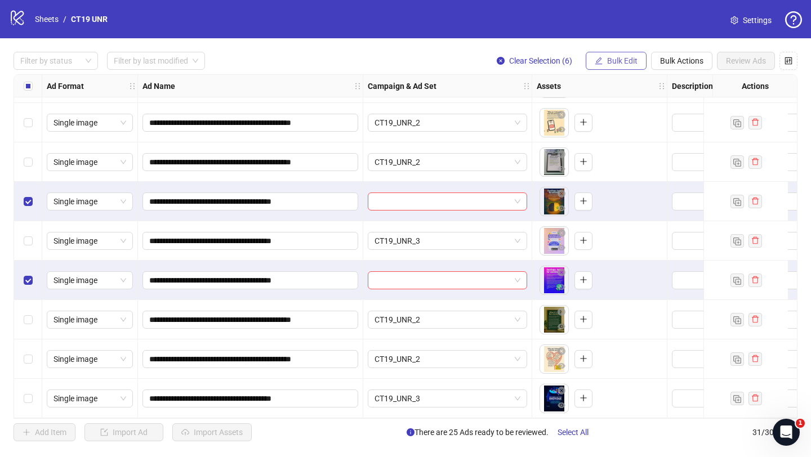
click at [609, 65] on span "Bulk Edit" at bounding box center [622, 60] width 30 height 9
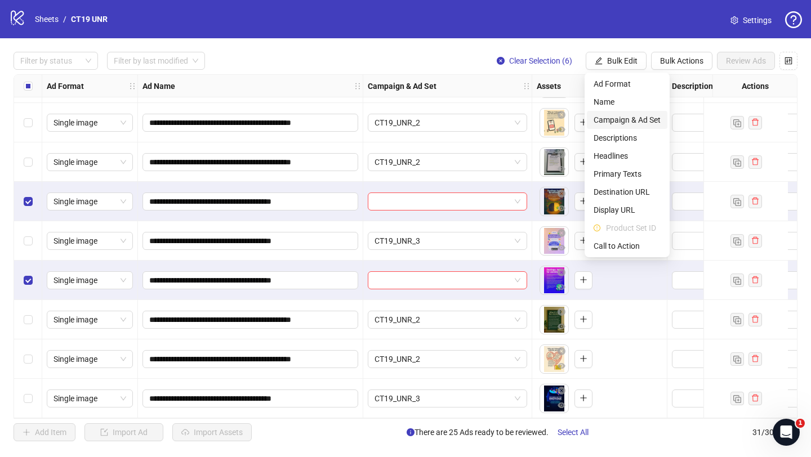
click at [619, 118] on span "Campaign & Ad Set" at bounding box center [626, 120] width 67 height 12
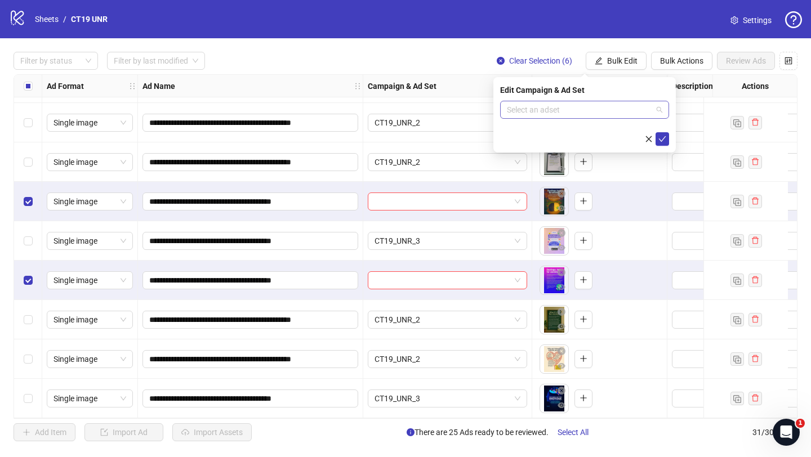
click at [537, 109] on input "search" at bounding box center [579, 109] width 145 height 17
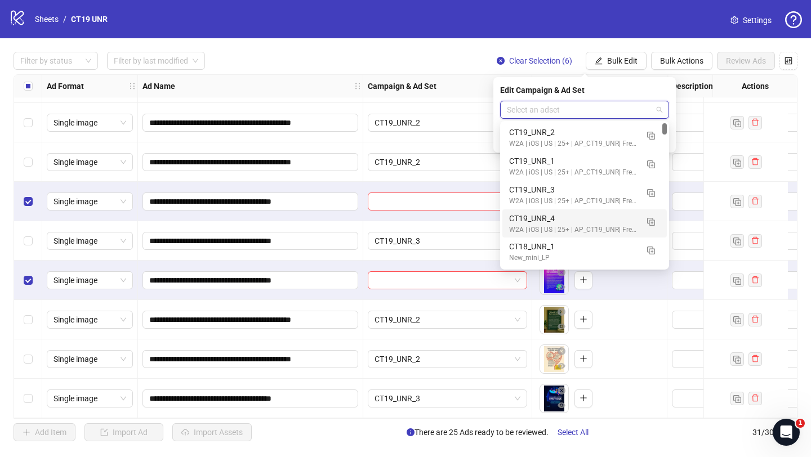
click at [542, 218] on div "CT19_UNR_4" at bounding box center [573, 218] width 128 height 12
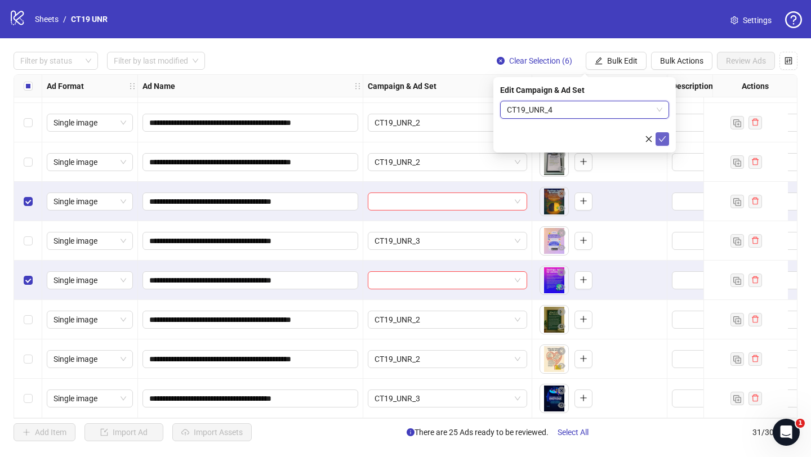
click at [661, 140] on icon "check" at bounding box center [662, 139] width 7 height 6
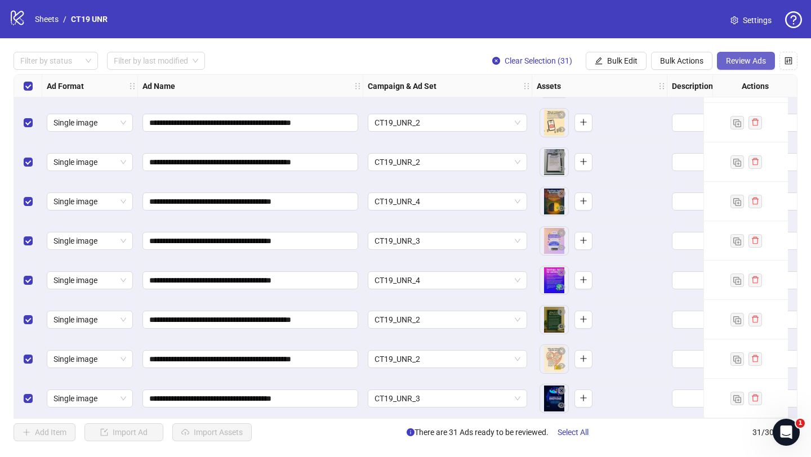
click at [749, 59] on span "Review Ads" at bounding box center [746, 60] width 40 height 9
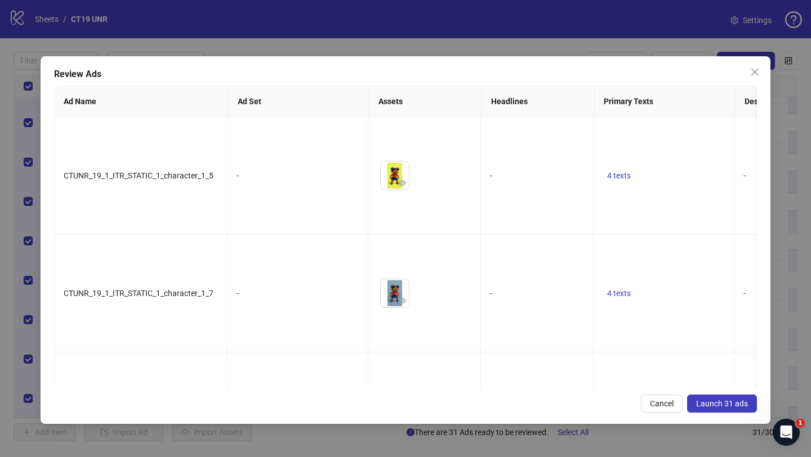
click at [718, 404] on span "Launch 31 ads" at bounding box center [722, 403] width 52 height 9
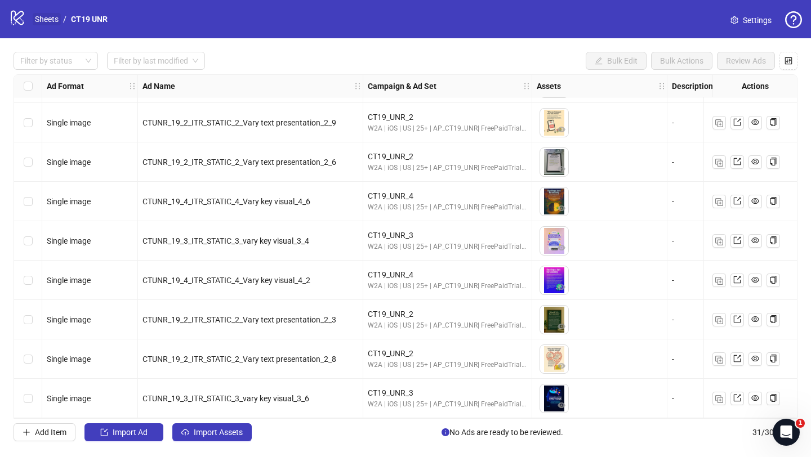
click at [50, 17] on link "Sheets" at bounding box center [47, 19] width 28 height 12
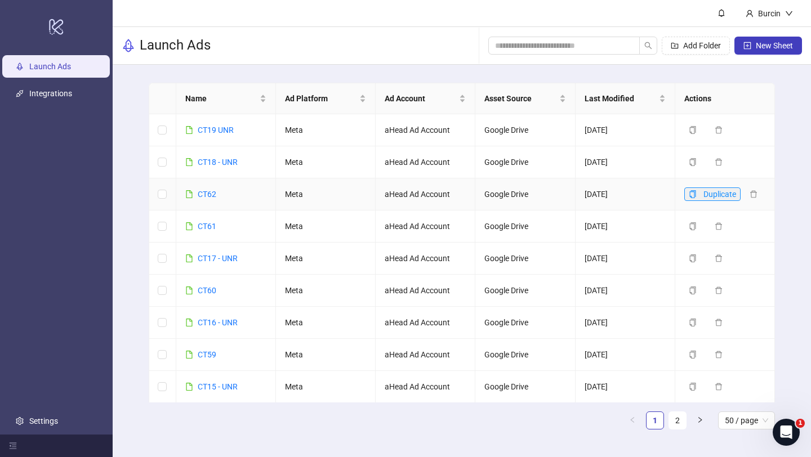
click at [694, 198] on span "button" at bounding box center [693, 194] width 8 height 9
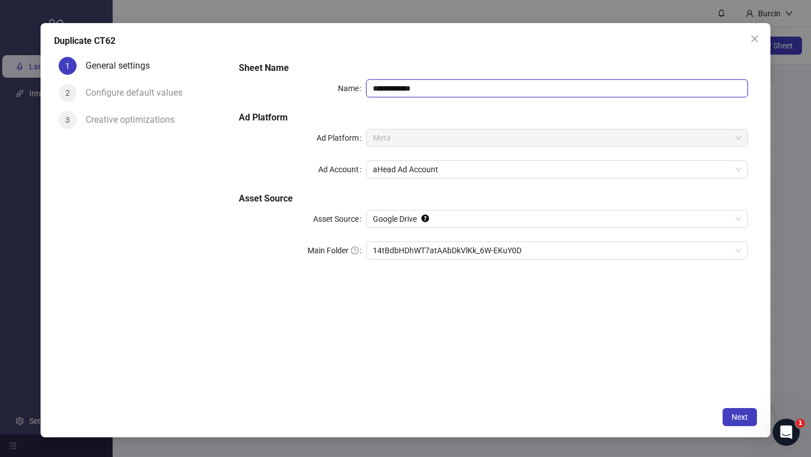
drag, startPoint x: 387, startPoint y: 90, endPoint x: 452, endPoint y: 90, distance: 65.3
click at [452, 90] on input "**********" at bounding box center [557, 88] width 382 height 18
click at [488, 248] on span "14tBdbHDhWT7atAAbDkVlKk_6W-EKuY0D" at bounding box center [557, 250] width 368 height 17
type input "****"
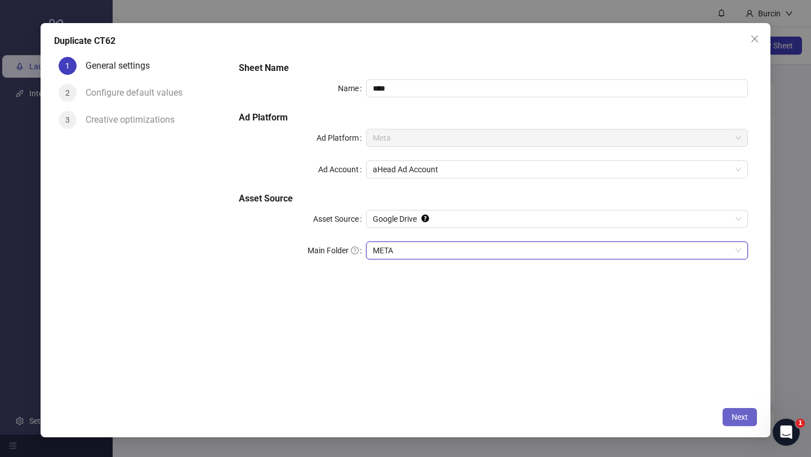
click at [744, 419] on span "Next" at bounding box center [739, 417] width 16 height 9
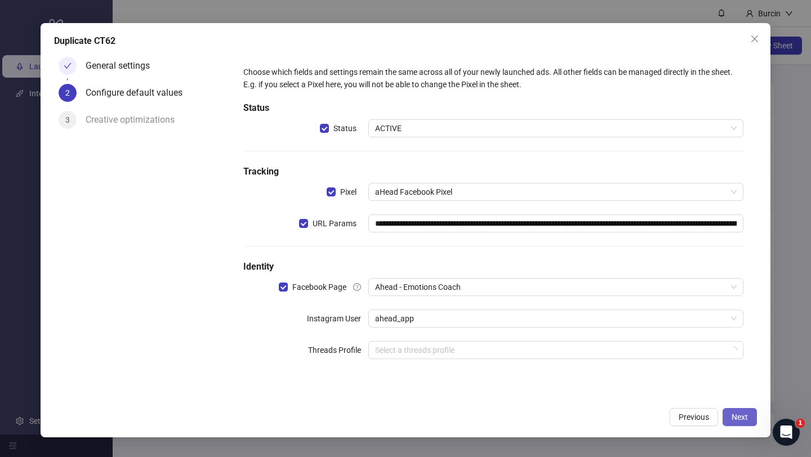
click at [744, 419] on span "Next" at bounding box center [739, 417] width 16 height 9
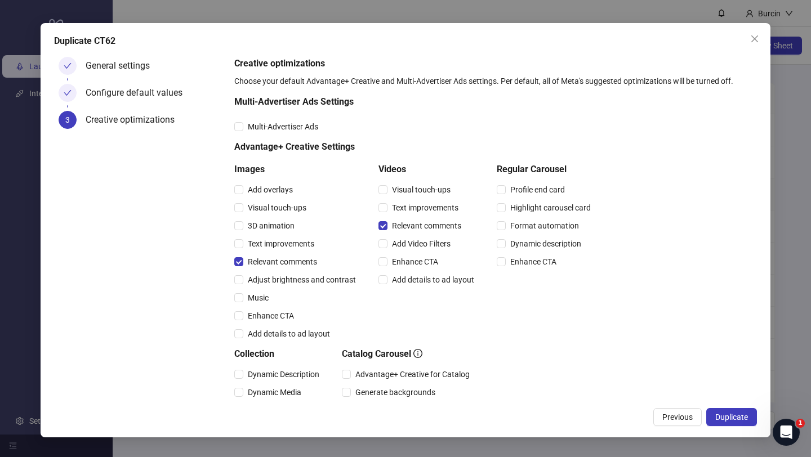
click at [744, 419] on span "Duplicate" at bounding box center [731, 417] width 33 height 9
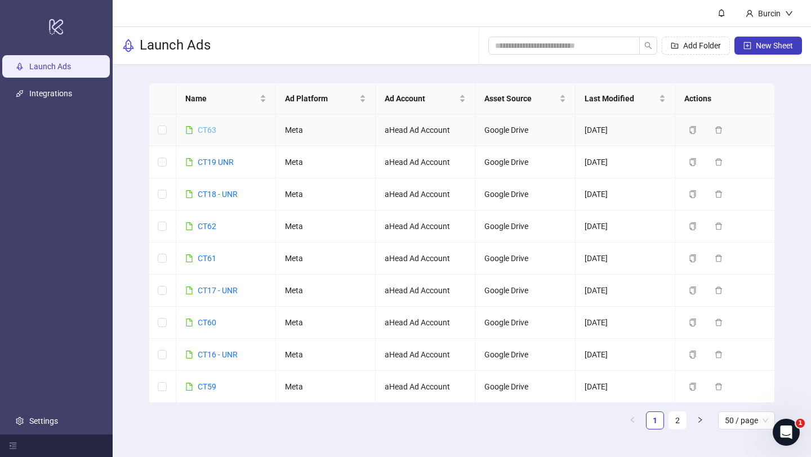
click at [209, 128] on link "CT63" at bounding box center [207, 130] width 19 height 9
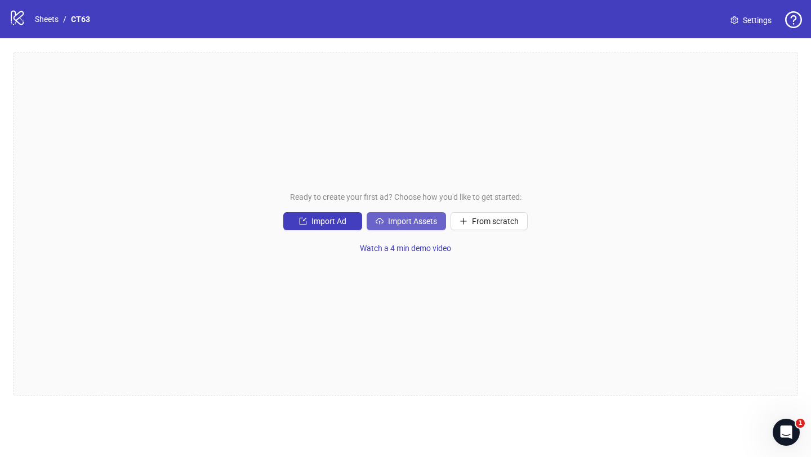
click at [420, 225] on span "Import Assets" at bounding box center [412, 221] width 49 height 9
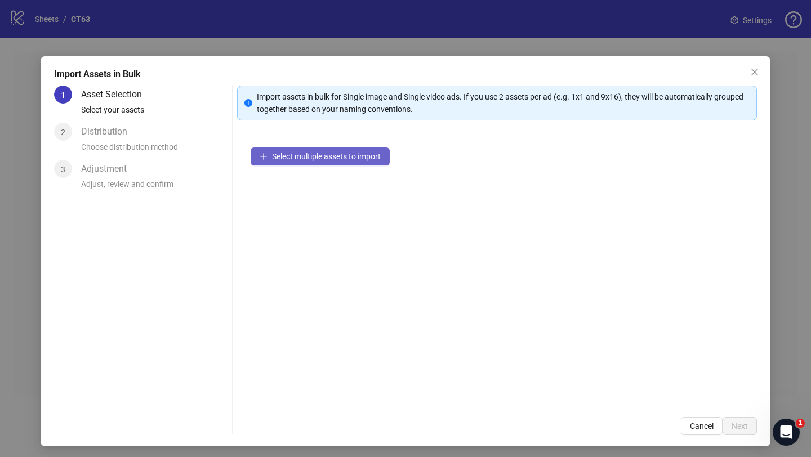
click at [305, 160] on span "Select multiple assets to import" at bounding box center [326, 156] width 109 height 9
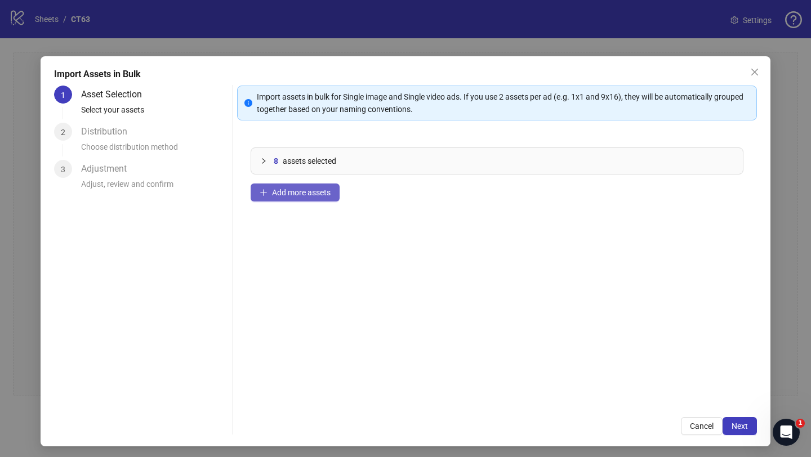
click at [295, 199] on button "Add more assets" at bounding box center [295, 193] width 89 height 18
click at [261, 195] on icon "plus" at bounding box center [264, 193] width 8 height 8
click at [274, 194] on span "Add more assets" at bounding box center [301, 192] width 59 height 9
click at [285, 190] on span "Add more assets" at bounding box center [301, 192] width 59 height 9
click at [288, 193] on span "Add more assets" at bounding box center [301, 192] width 59 height 9
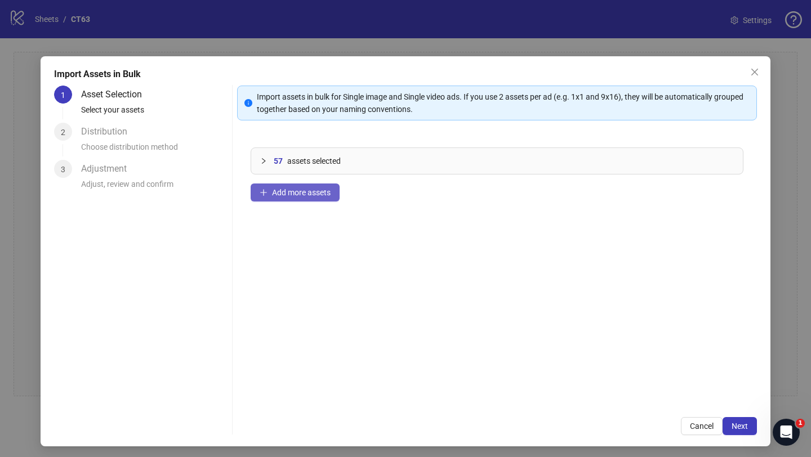
click at [301, 193] on span "Add more assets" at bounding box center [301, 192] width 59 height 9
click at [283, 194] on span "Add more assets" at bounding box center [301, 192] width 59 height 9
click at [743, 431] on button "Next" at bounding box center [739, 426] width 34 height 18
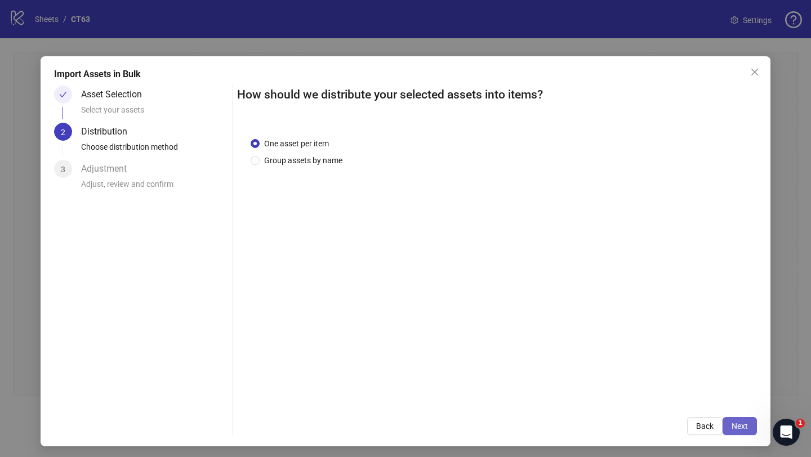
click at [742, 428] on span "Next" at bounding box center [739, 426] width 16 height 9
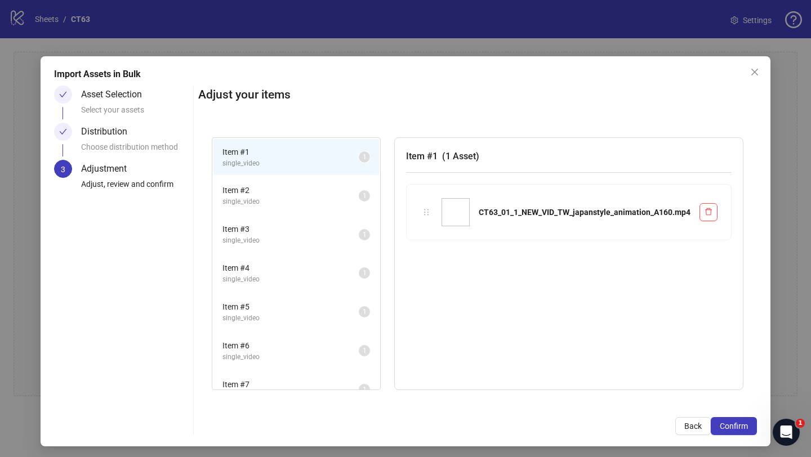
click at [742, 428] on span "Confirm" at bounding box center [734, 426] width 28 height 9
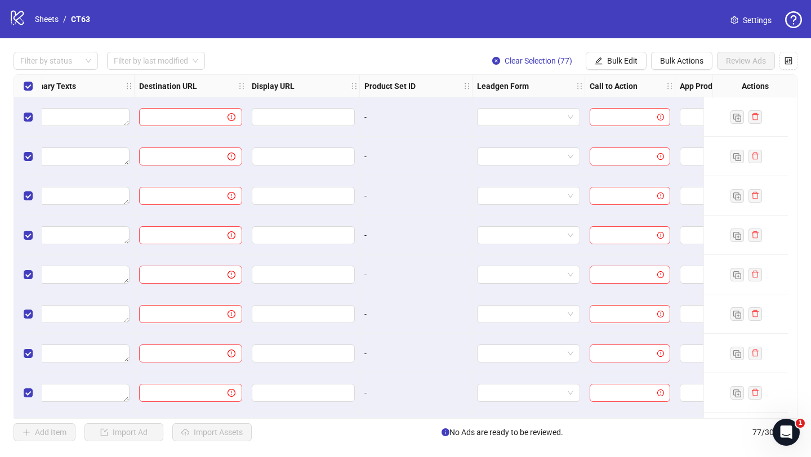
scroll to position [0, 1068]
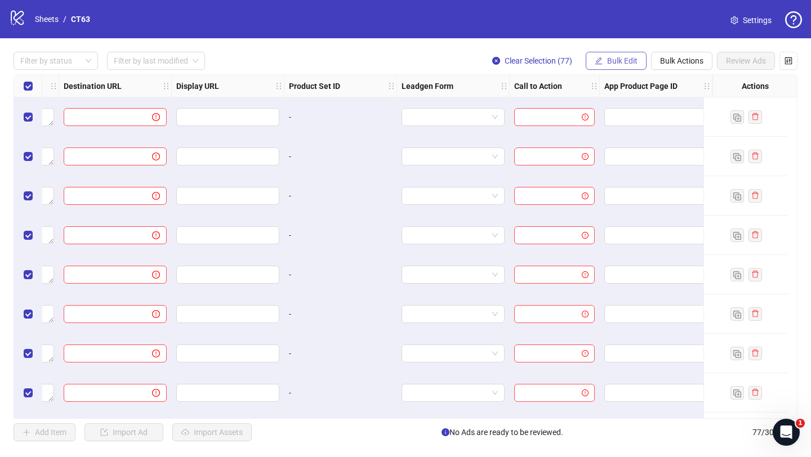
click at [624, 65] on span "Bulk Edit" at bounding box center [622, 60] width 30 height 9
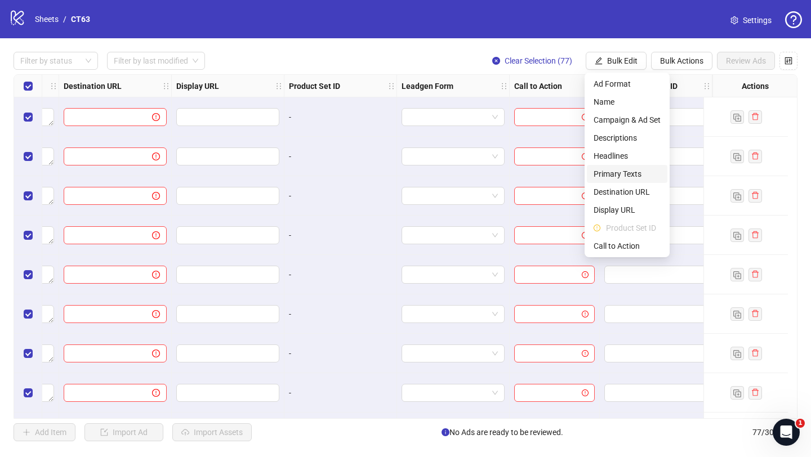
click at [627, 171] on span "Primary Texts" at bounding box center [626, 174] width 67 height 12
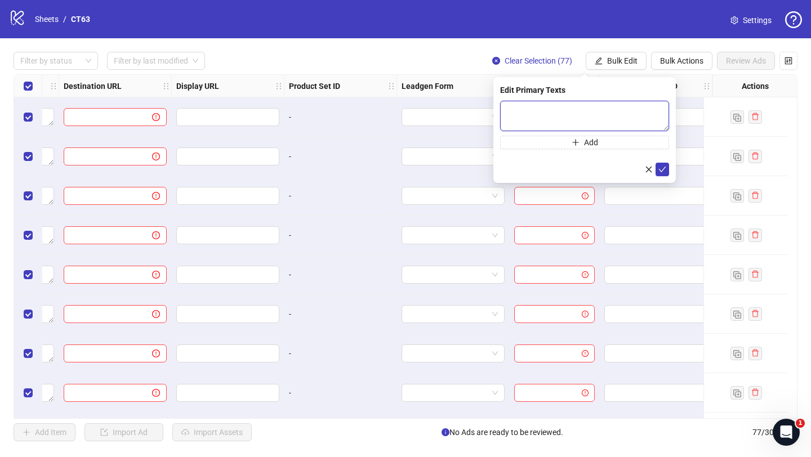
click at [532, 110] on textarea at bounding box center [584, 116] width 169 height 30
paste textarea "**********"
type textarea "**********"
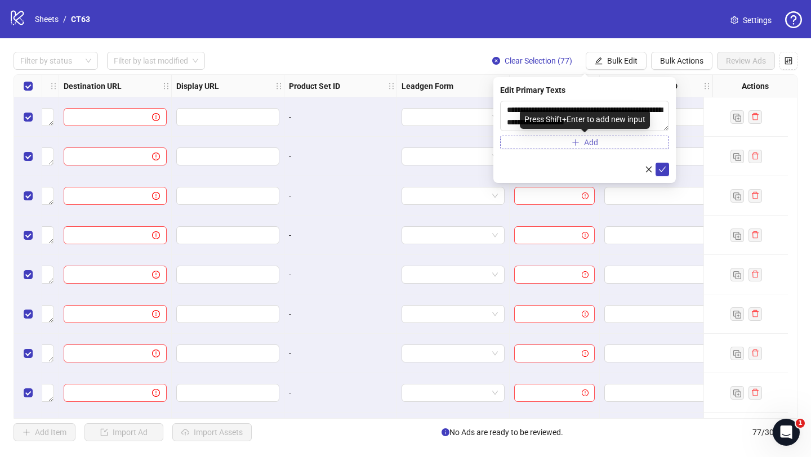
click at [530, 142] on button "Add" at bounding box center [584, 143] width 169 height 14
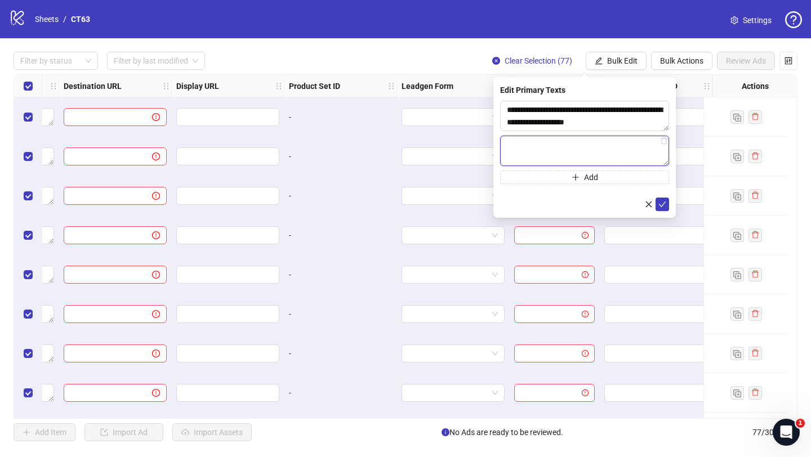
paste textarea "**********"
type textarea "**********"
click at [543, 180] on button "Add" at bounding box center [584, 178] width 169 height 14
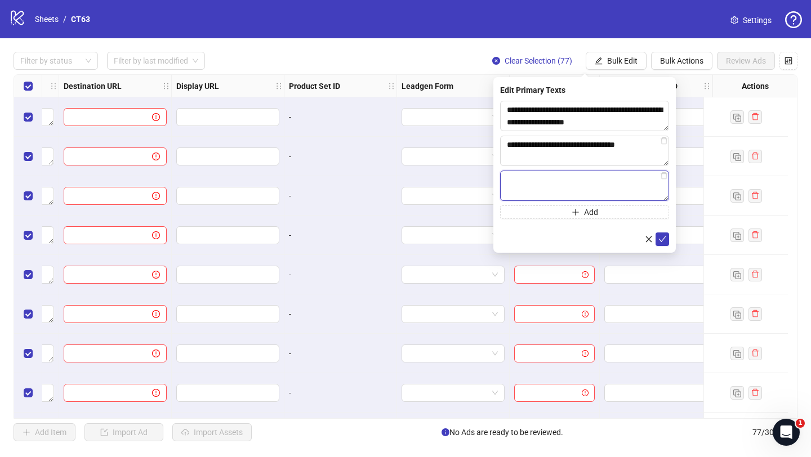
paste textarea "**********"
type textarea "**********"
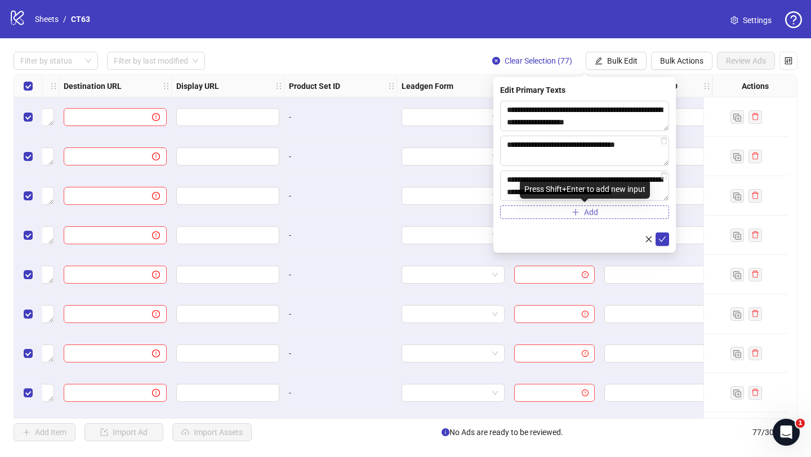
click at [546, 213] on button "Add" at bounding box center [584, 213] width 169 height 14
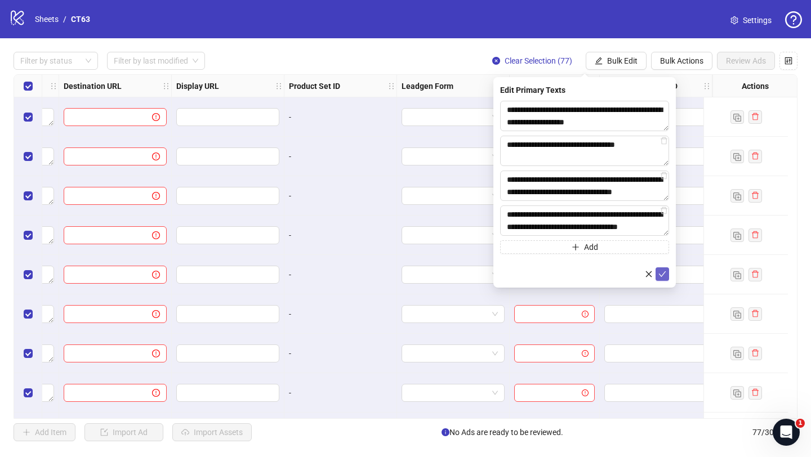
type textarea "**********"
click at [663, 274] on icon "check" at bounding box center [662, 274] width 8 height 8
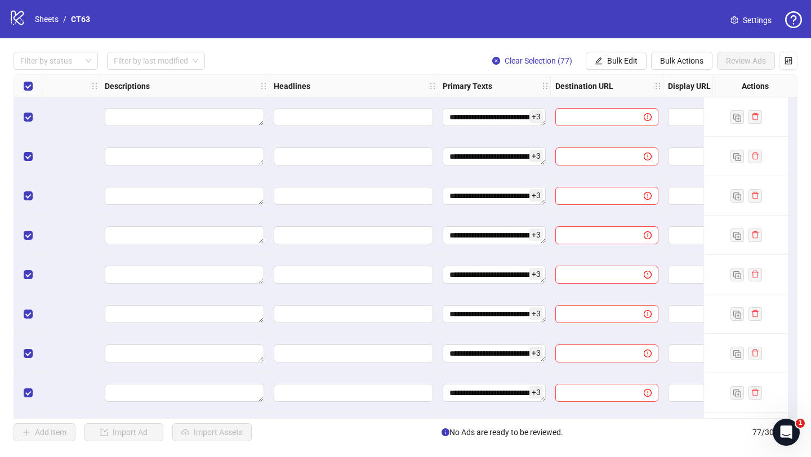
scroll to position [0, 1068]
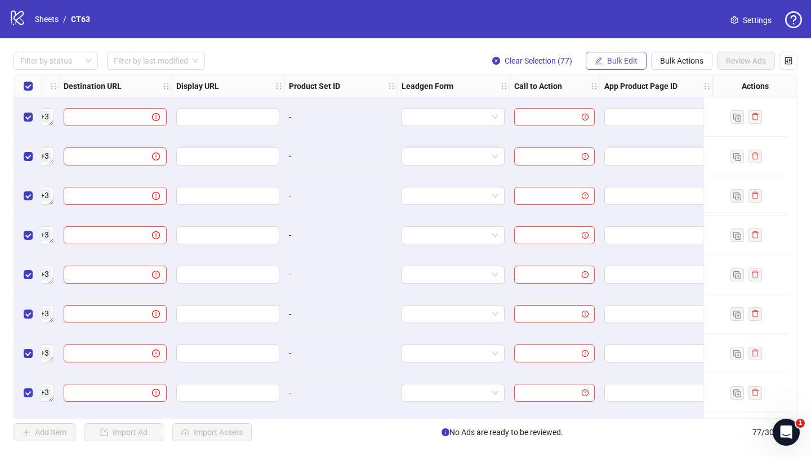
click at [608, 57] on span "Bulk Edit" at bounding box center [622, 60] width 30 height 9
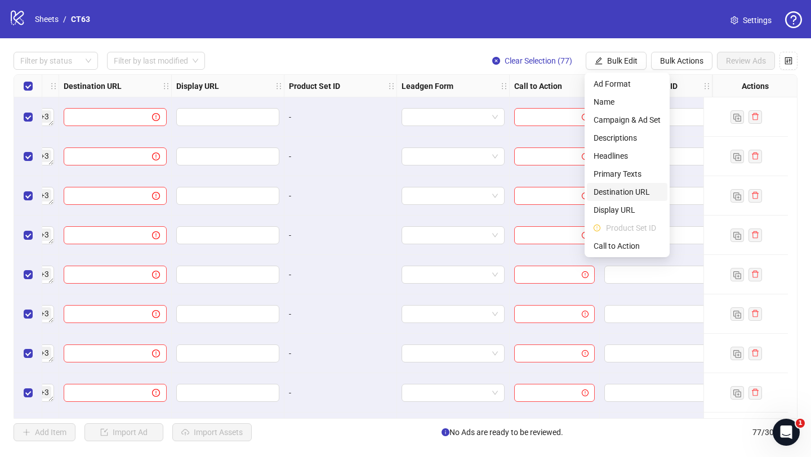
click at [614, 194] on span "Destination URL" at bounding box center [626, 192] width 67 height 12
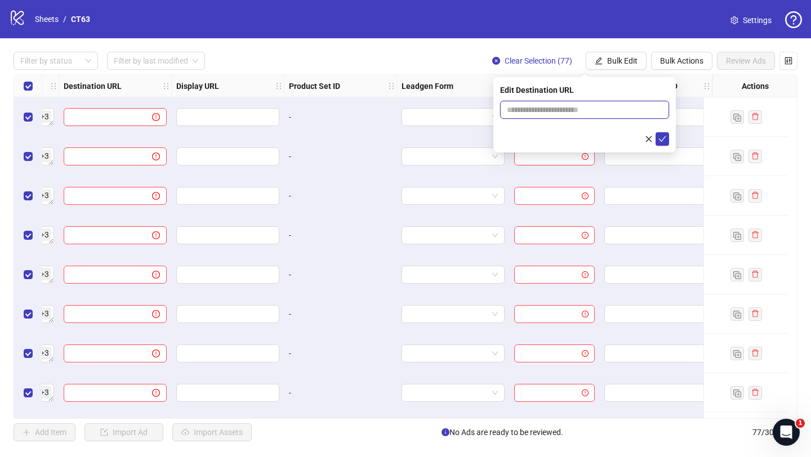
click at [525, 108] on input "text" at bounding box center [580, 110] width 146 height 12
type input "**********"
click at [663, 136] on icon "check" at bounding box center [662, 139] width 8 height 8
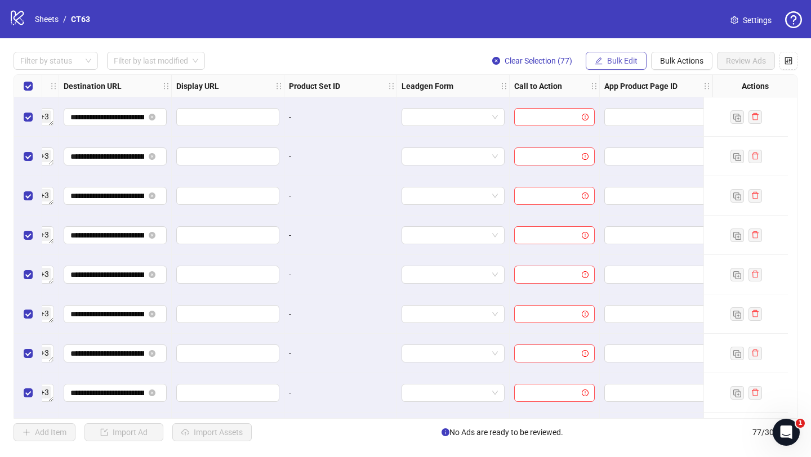
click at [600, 66] on button "Bulk Edit" at bounding box center [616, 61] width 61 height 18
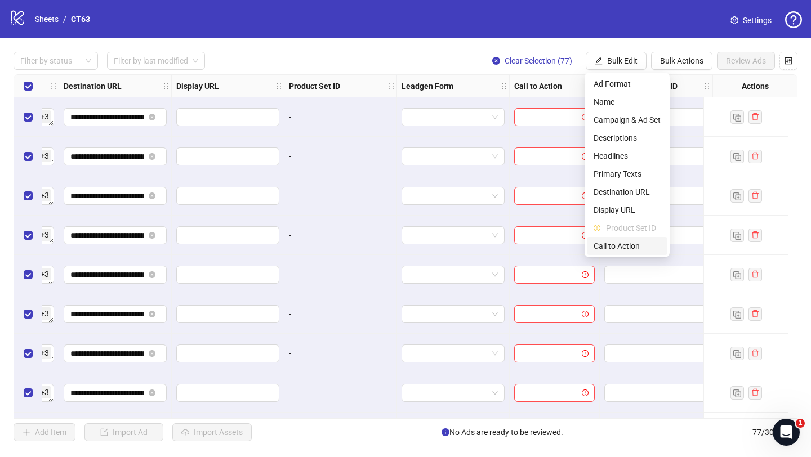
click at [619, 242] on span "Call to Action" at bounding box center [626, 246] width 67 height 12
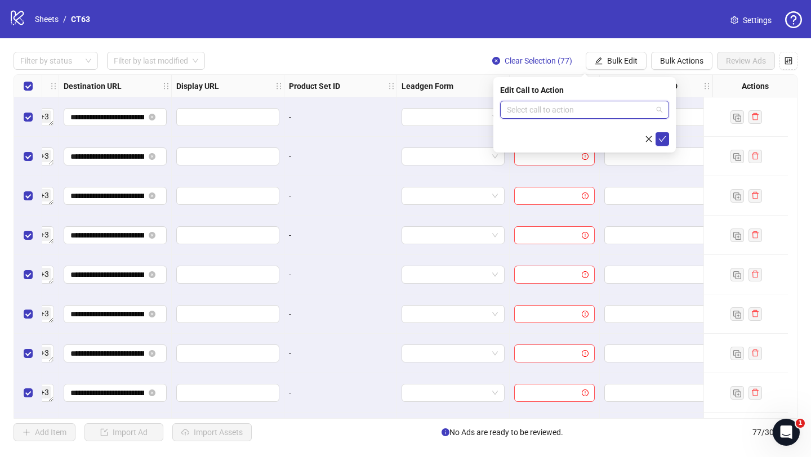
click at [591, 118] on input "search" at bounding box center [579, 109] width 145 height 17
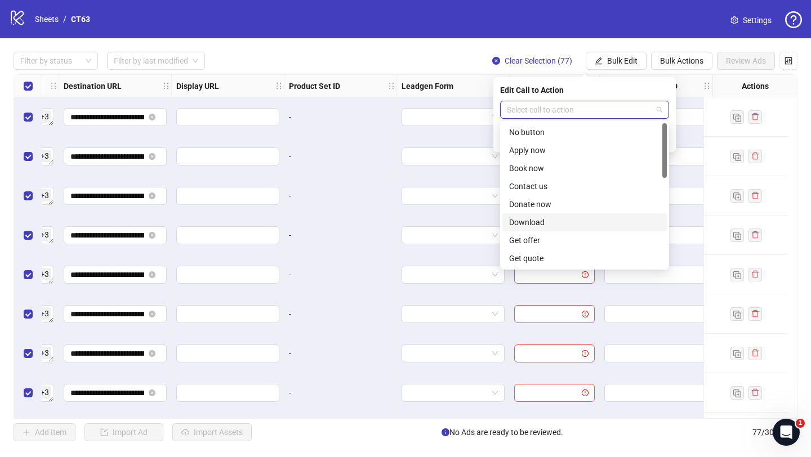
click at [550, 226] on div "Download" at bounding box center [584, 222] width 151 height 12
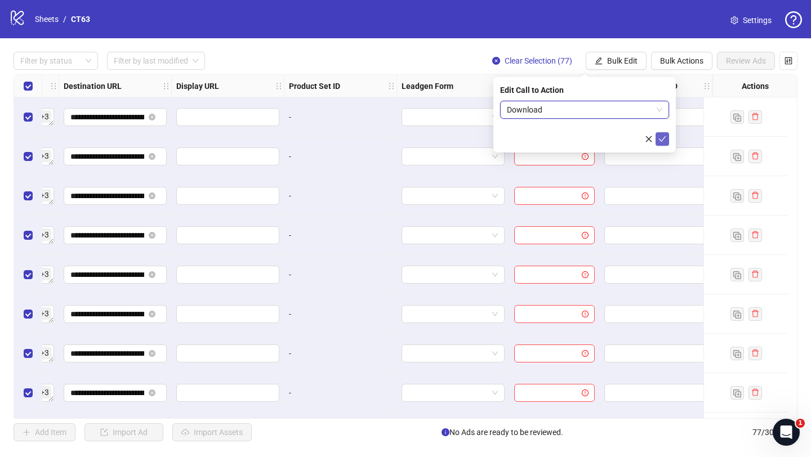
click at [666, 140] on icon "check" at bounding box center [662, 139] width 8 height 8
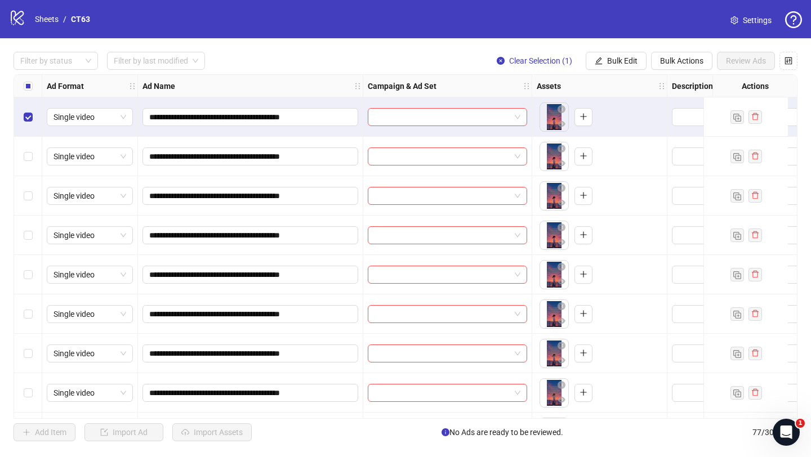
scroll to position [135, 0]
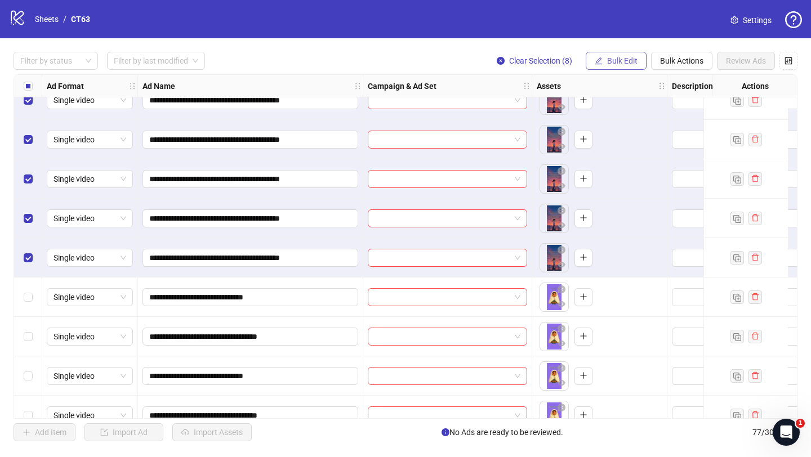
click at [610, 64] on span "Bulk Edit" at bounding box center [622, 60] width 30 height 9
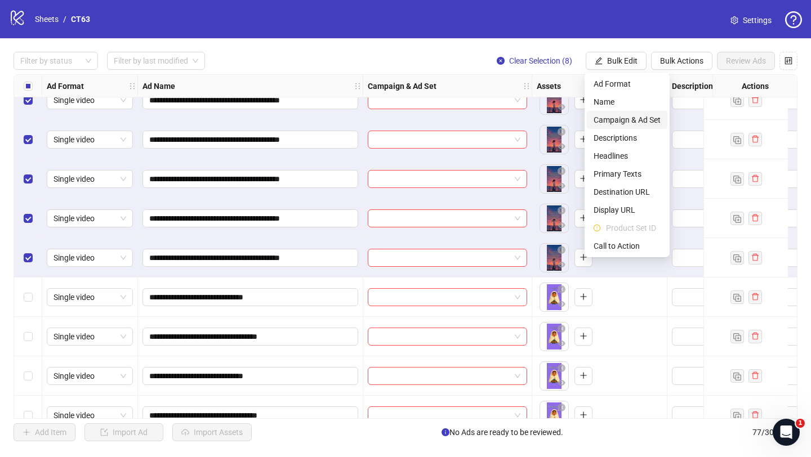
click at [626, 122] on span "Campaign & Ad Set" at bounding box center [626, 120] width 67 height 12
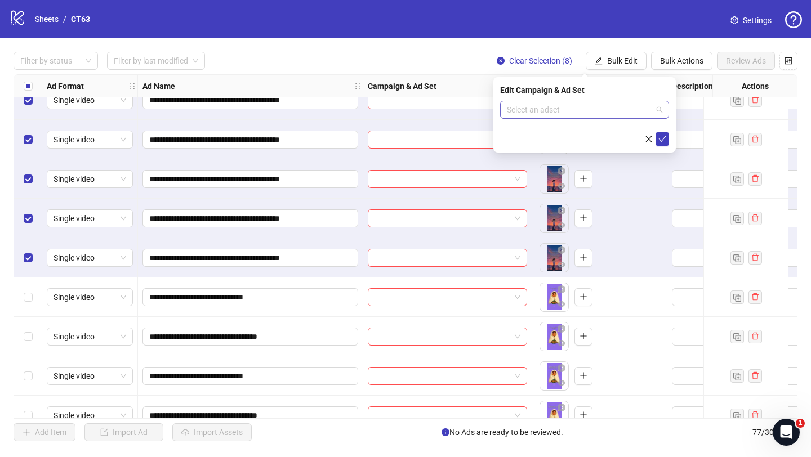
click at [579, 116] on input "search" at bounding box center [579, 109] width 145 height 17
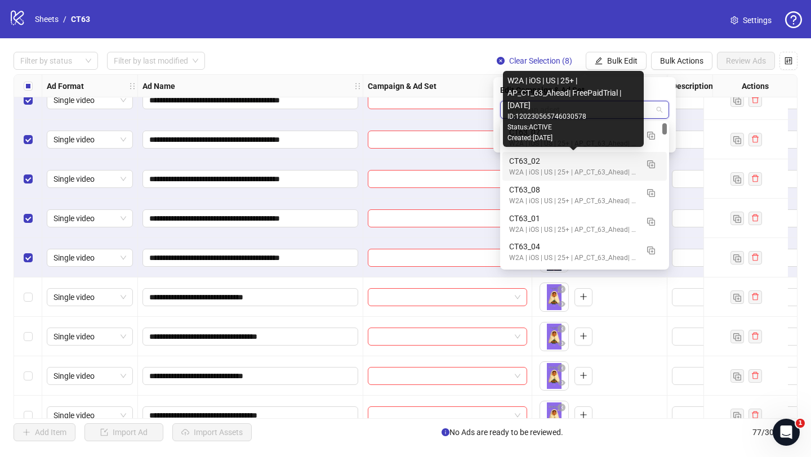
scroll to position [18, 0]
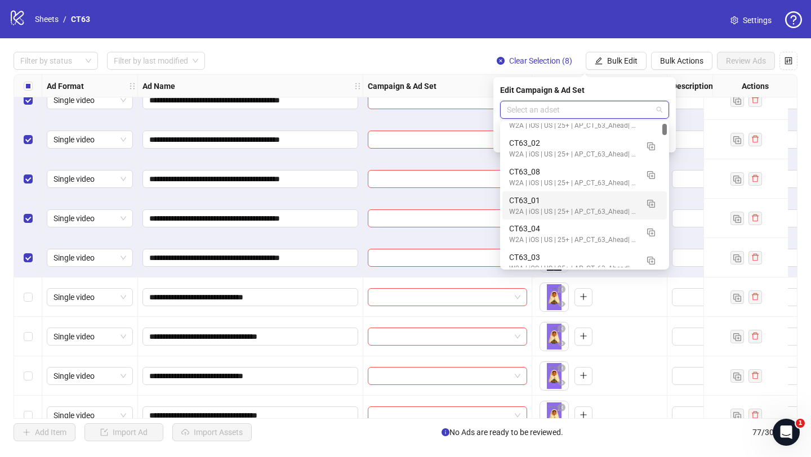
click at [525, 208] on div "W2A | iOS | US | 25+ | AP_CT_63_Ahead| FreePaidTrial |[DATE]" at bounding box center [573, 212] width 128 height 11
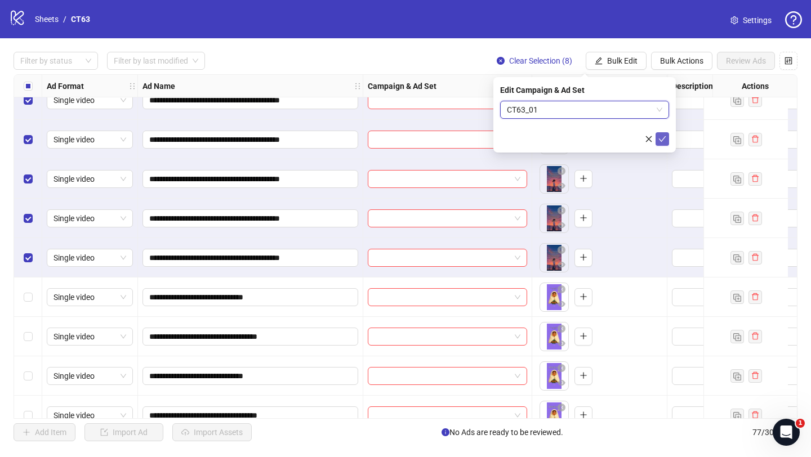
click at [663, 144] on button "submit" at bounding box center [662, 139] width 14 height 14
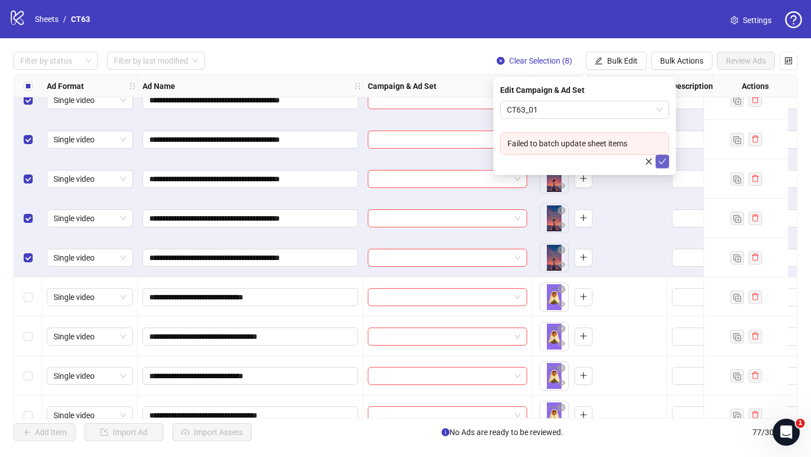
click at [664, 160] on icon "check" at bounding box center [662, 162] width 8 height 8
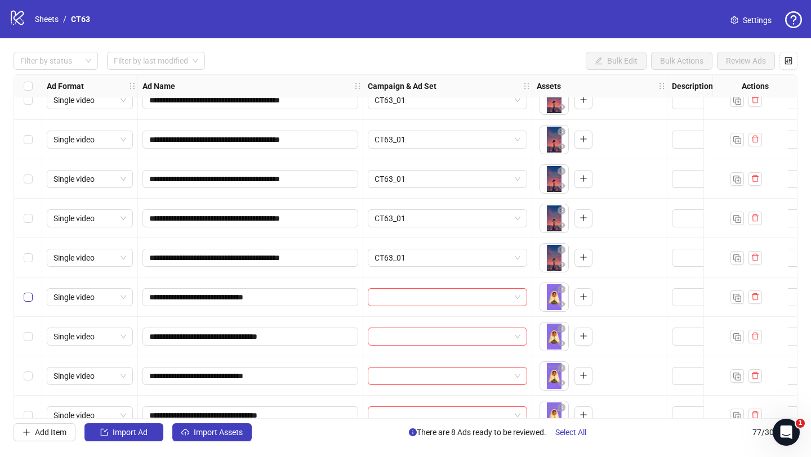
click at [30, 291] on label "Select row 9" at bounding box center [28, 297] width 9 height 12
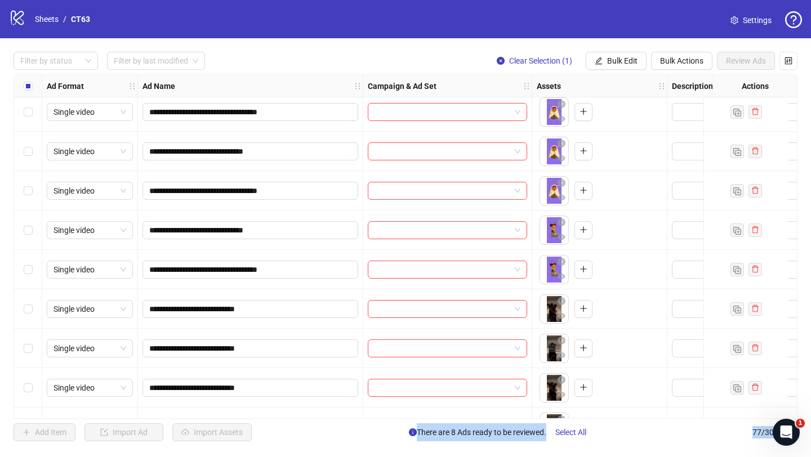
scroll to position [442, 0]
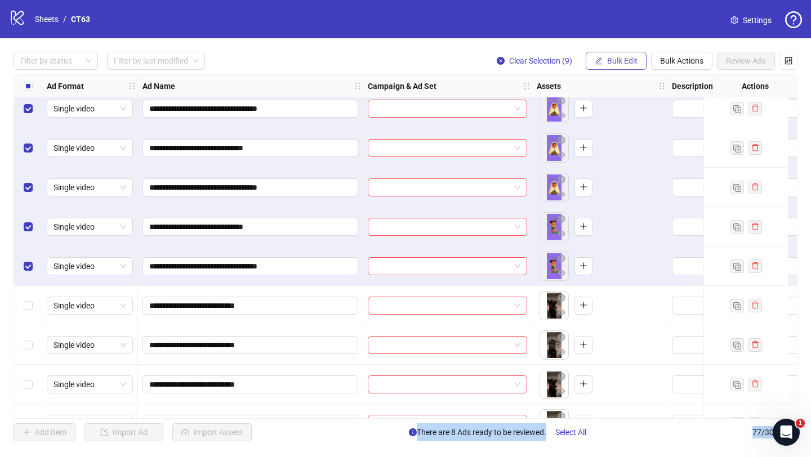
click at [621, 60] on span "Bulk Edit" at bounding box center [622, 60] width 30 height 9
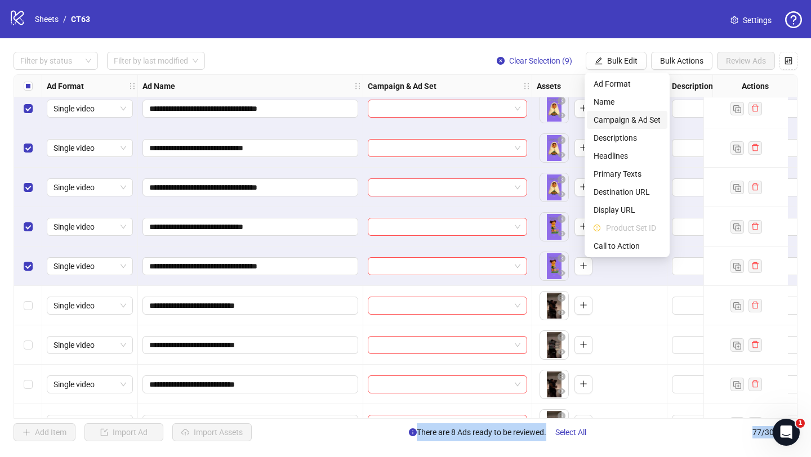
click at [635, 119] on span "Campaign & Ad Set" at bounding box center [626, 120] width 67 height 12
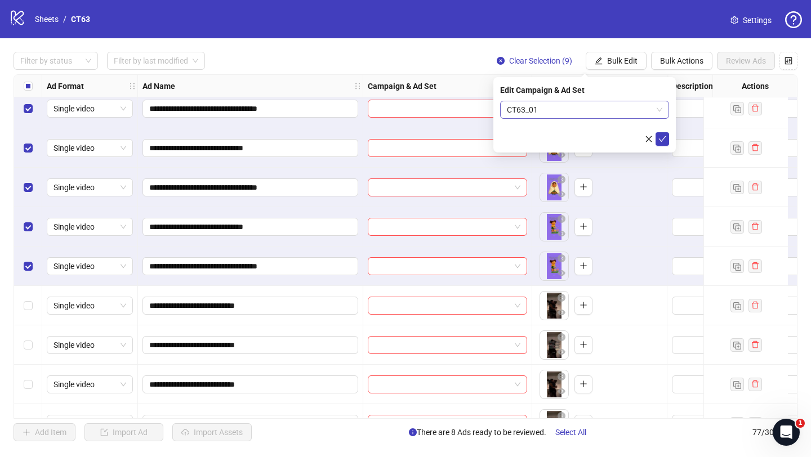
click at [586, 112] on span "CT63_01" at bounding box center [584, 109] width 155 height 17
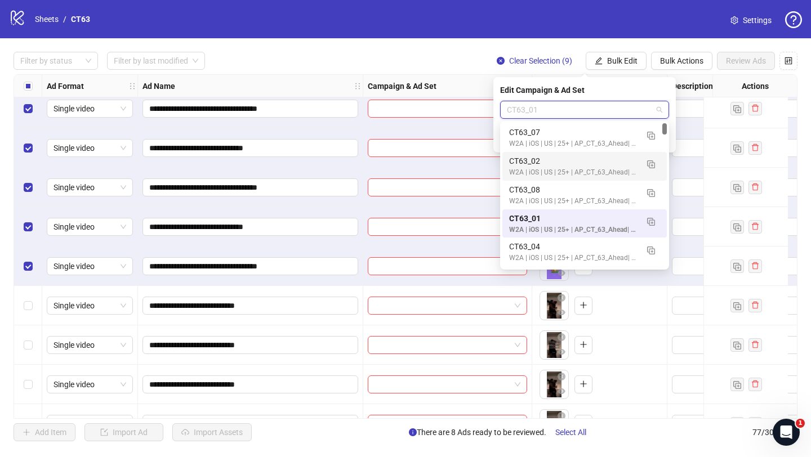
click at [570, 166] on div "CT63_02" at bounding box center [573, 161] width 128 height 12
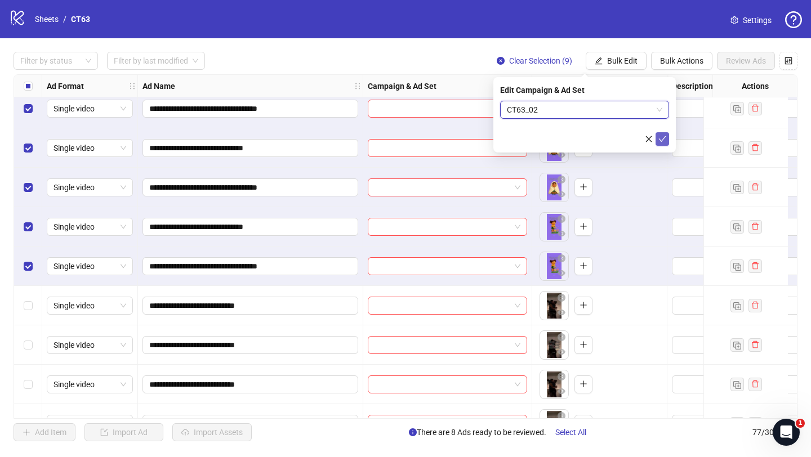
click at [663, 141] on icon "check" at bounding box center [662, 139] width 8 height 8
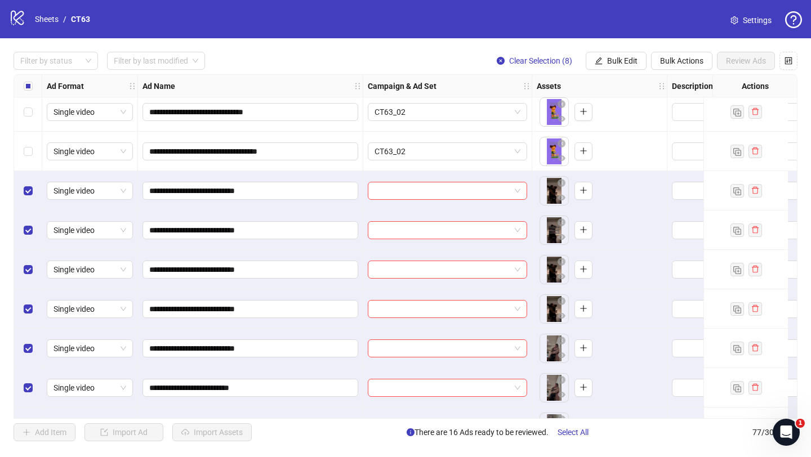
scroll to position [539, 0]
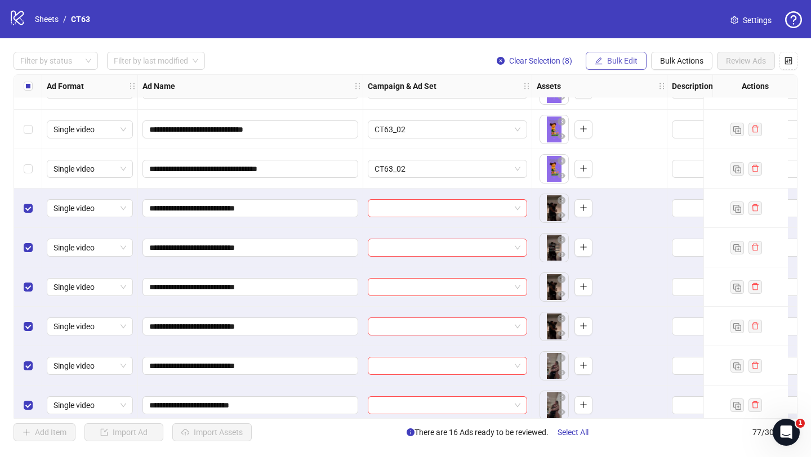
click at [622, 60] on span "Bulk Edit" at bounding box center [622, 60] width 30 height 9
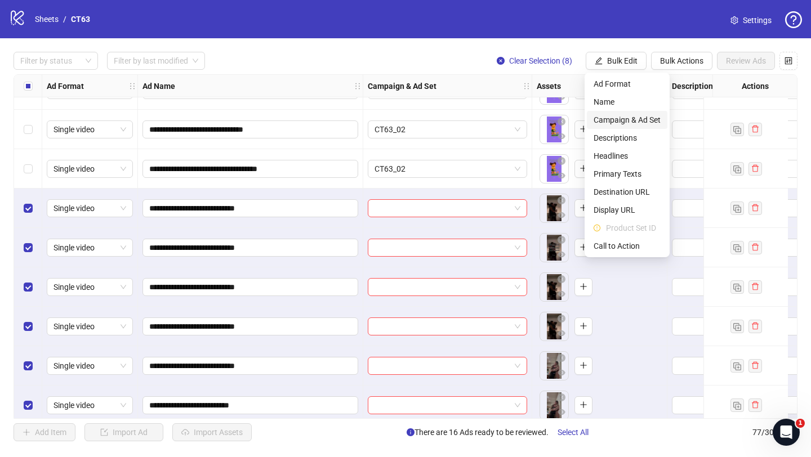
click at [629, 117] on span "Campaign & Ad Set" at bounding box center [626, 120] width 67 height 12
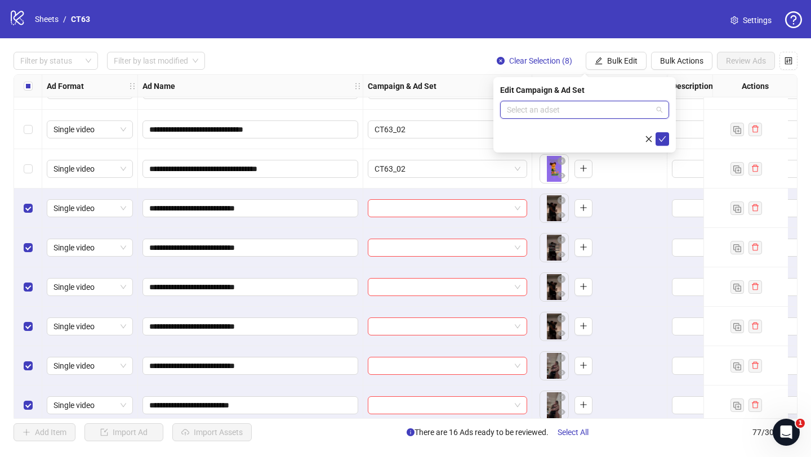
click at [579, 108] on input "search" at bounding box center [579, 109] width 145 height 17
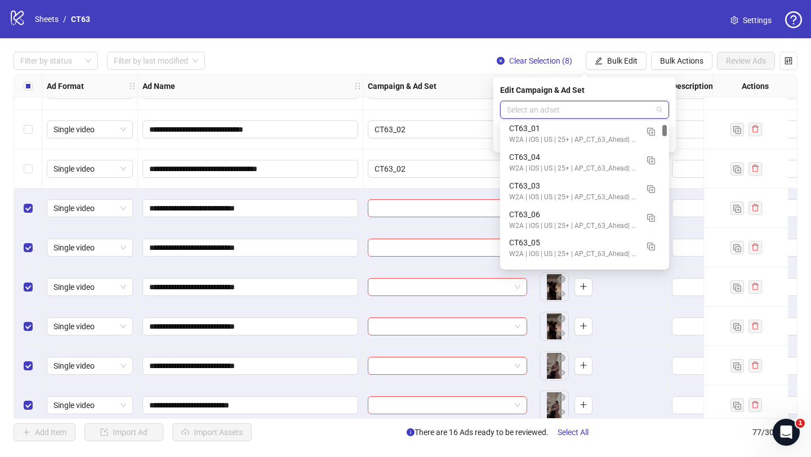
scroll to position [91, 0]
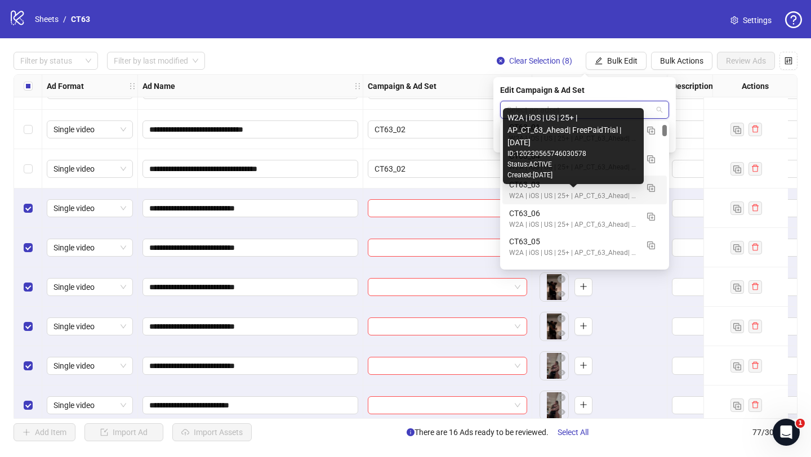
click at [533, 184] on div "W2A | iOS | US | 25+ | AP_CT_63_Ahead| FreePaidTrial |[DATE] ID: 12023056574603…" at bounding box center [573, 146] width 141 height 76
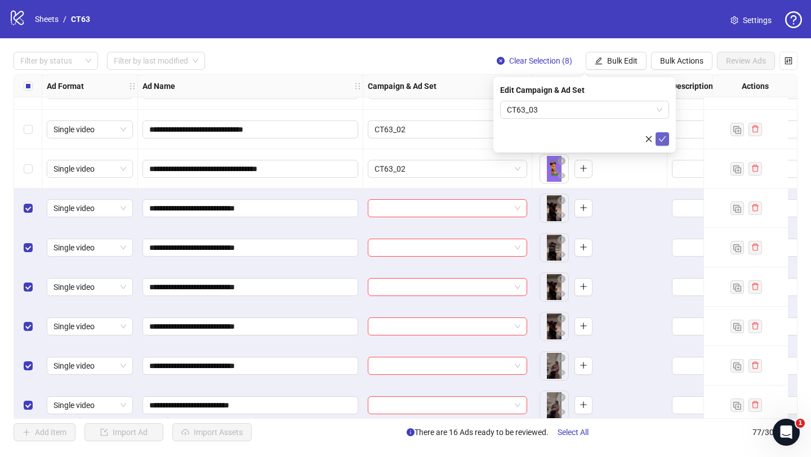
click at [662, 138] on icon "check" at bounding box center [662, 139] width 8 height 8
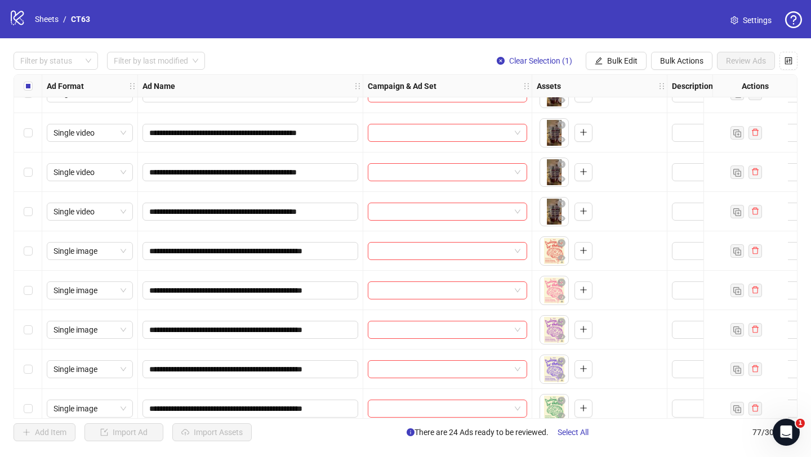
scroll to position [1131, 0]
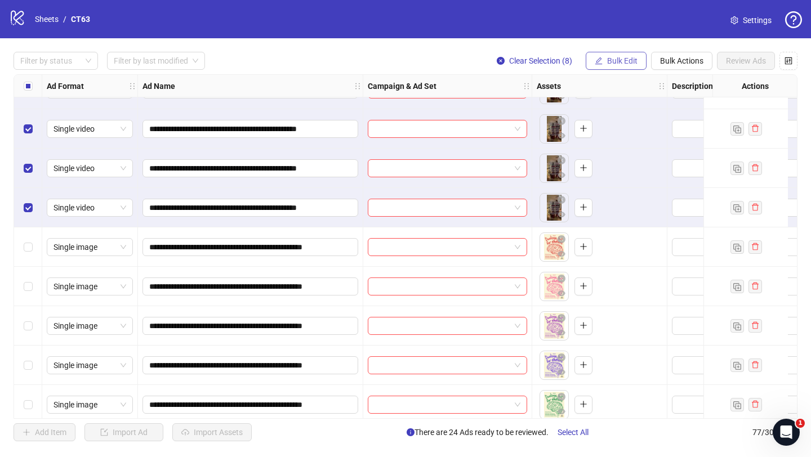
click at [622, 56] on span "Bulk Edit" at bounding box center [622, 60] width 30 height 9
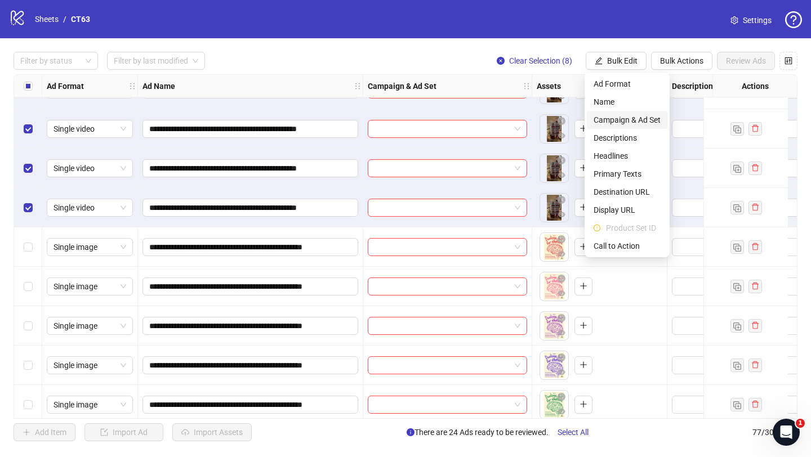
click at [640, 119] on span "Campaign & Ad Set" at bounding box center [626, 120] width 67 height 12
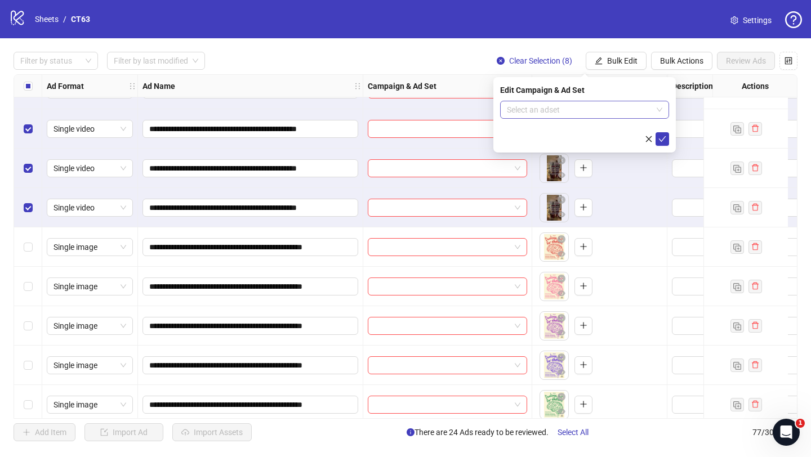
click at [587, 110] on input "search" at bounding box center [579, 109] width 145 height 17
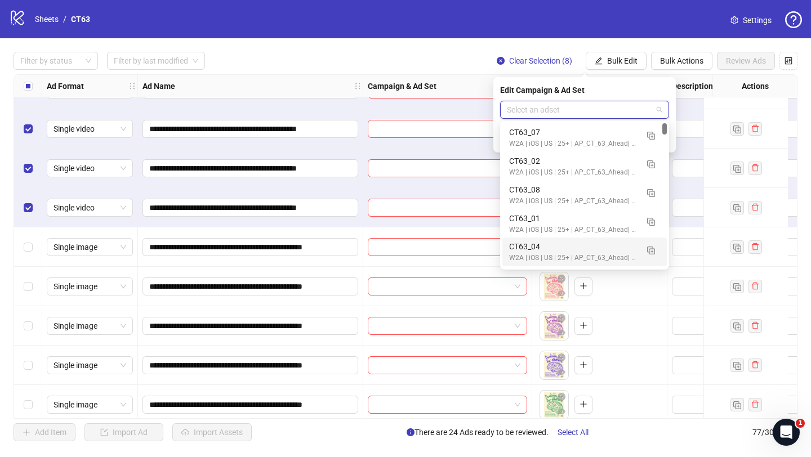
click at [542, 249] on div "CT63_04" at bounding box center [573, 246] width 128 height 12
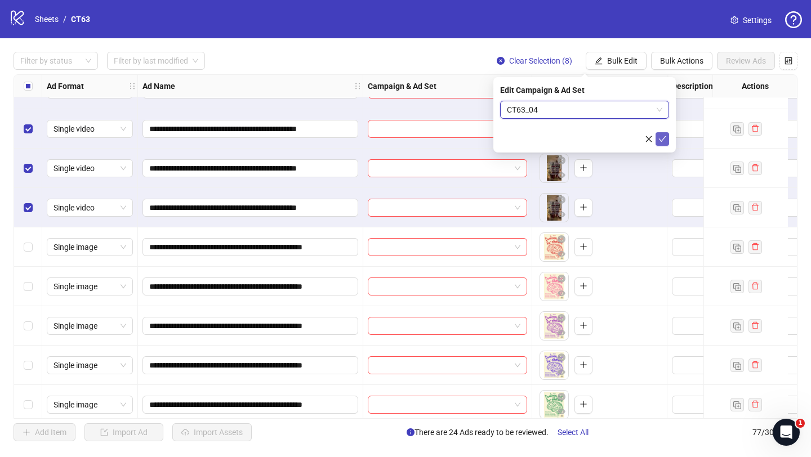
click at [661, 137] on icon "check" at bounding box center [662, 139] width 8 height 8
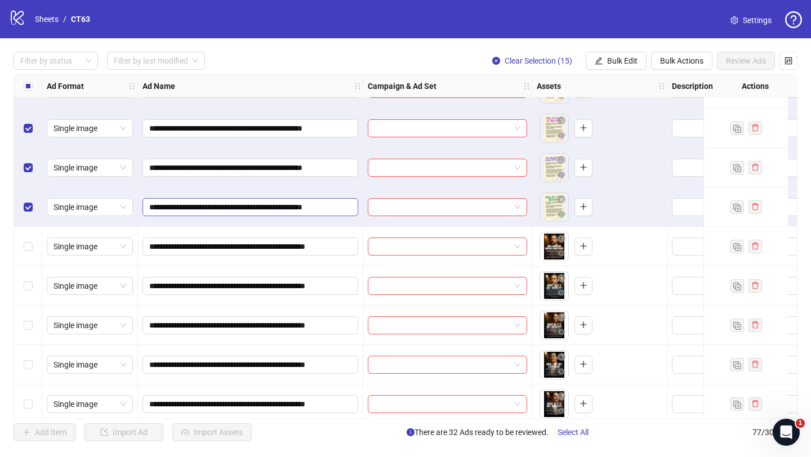
scroll to position [1727, 0]
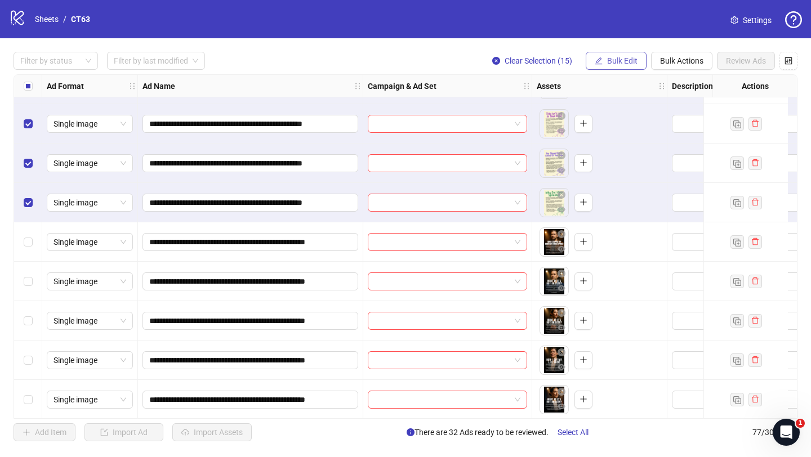
click at [607, 59] on span "Bulk Edit" at bounding box center [622, 60] width 30 height 9
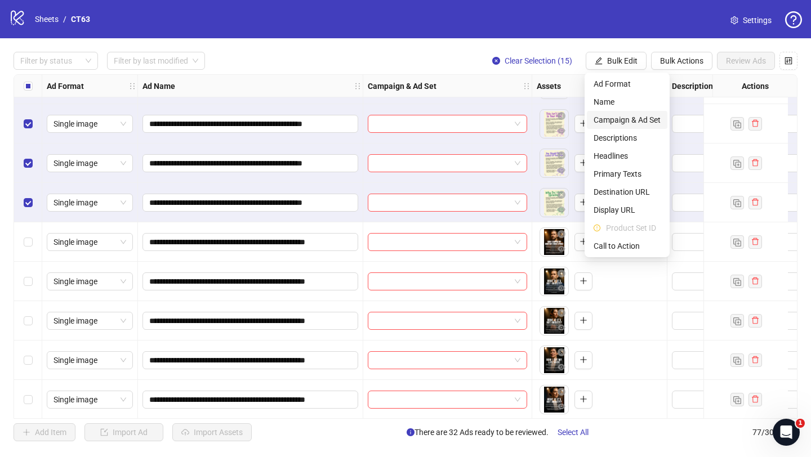
click at [627, 117] on span "Campaign & Ad Set" at bounding box center [626, 120] width 67 height 12
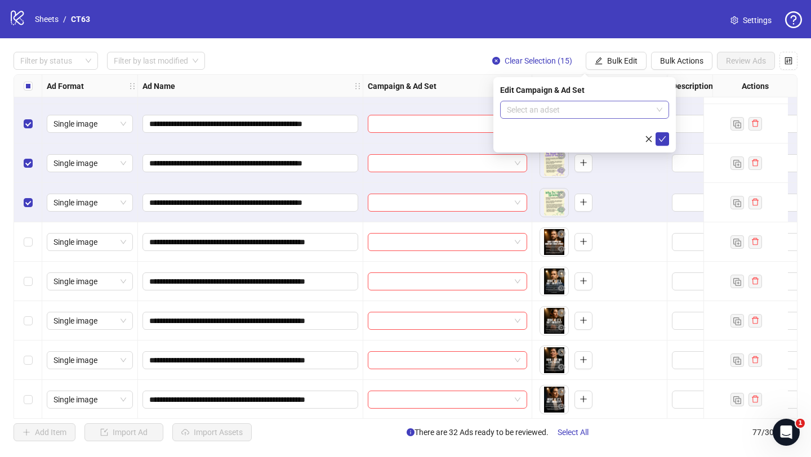
click at [593, 108] on input "search" at bounding box center [579, 109] width 145 height 17
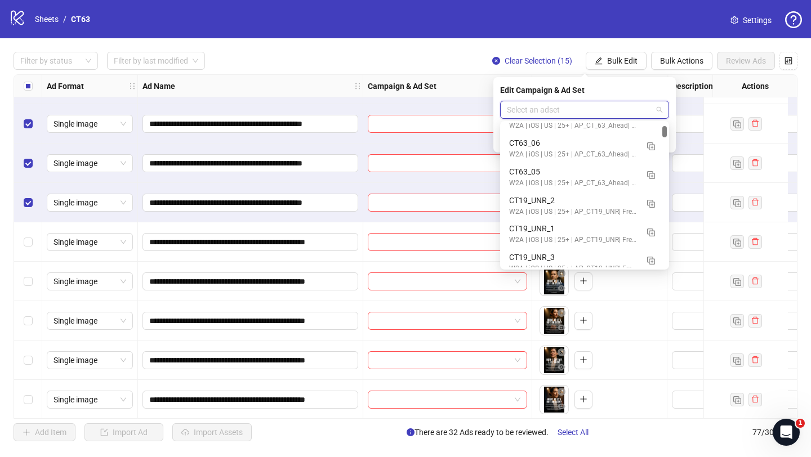
scroll to position [163, 0]
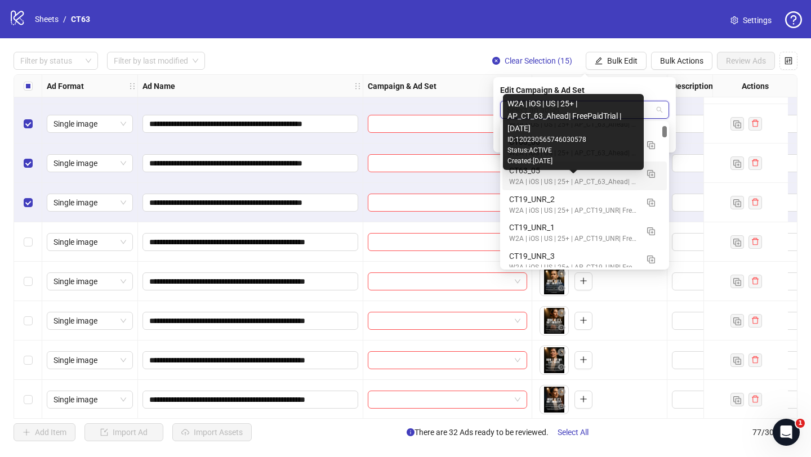
click at [551, 168] on div "W2A | iOS | US | 25+ | AP_CT_63_Ahead| FreePaidTrial |[DATE] ID: 12023056574603…" at bounding box center [573, 132] width 141 height 76
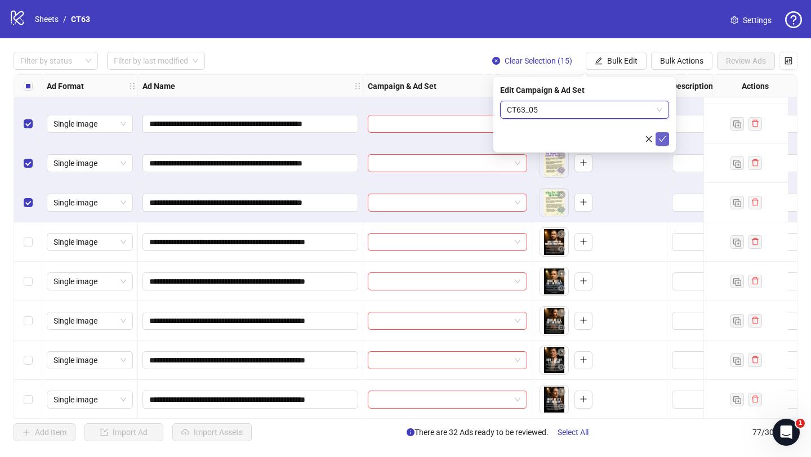
click at [663, 140] on icon "check" at bounding box center [662, 139] width 8 height 8
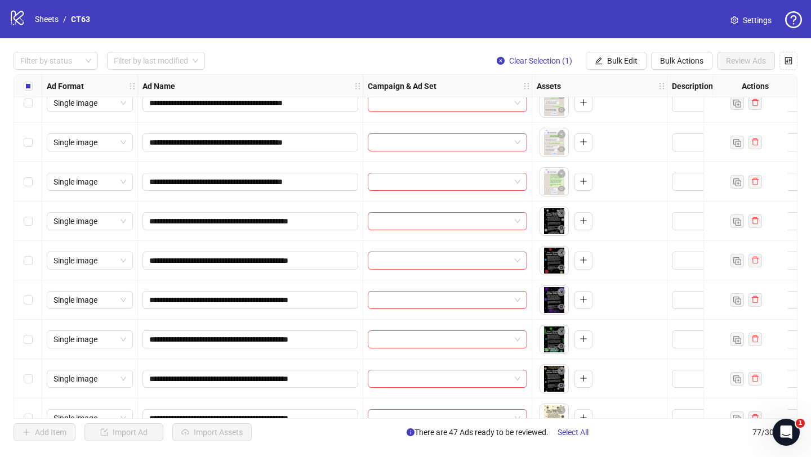
scroll to position [2144, 0]
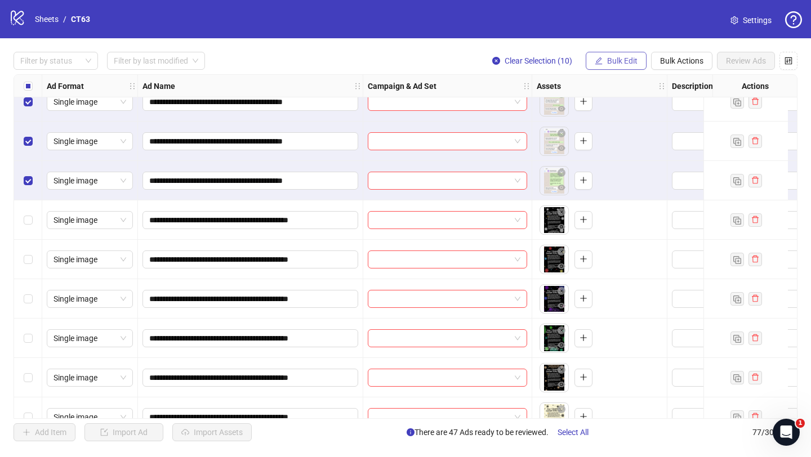
click at [615, 59] on span "Bulk Edit" at bounding box center [622, 60] width 30 height 9
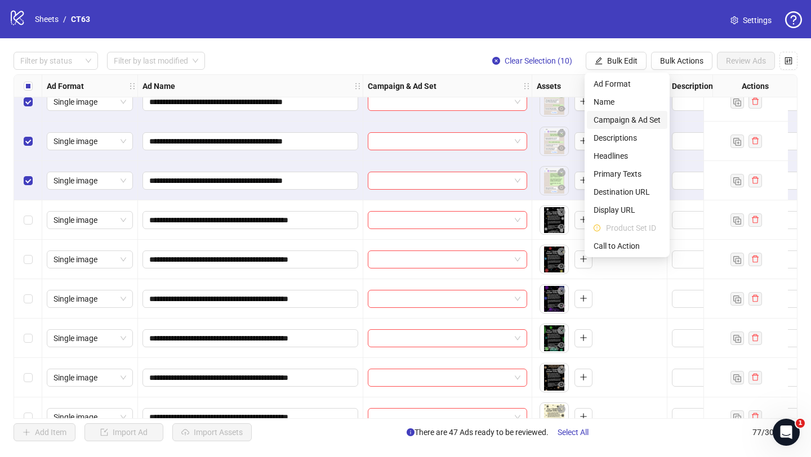
click at [629, 120] on span "Campaign & Ad Set" at bounding box center [626, 120] width 67 height 12
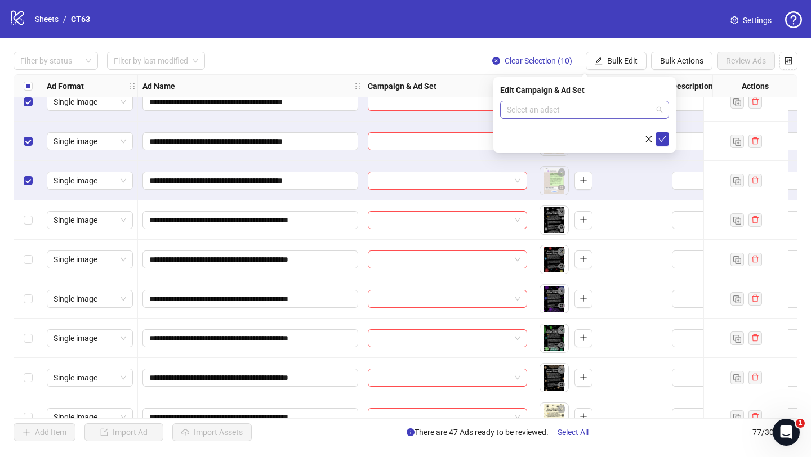
click at [584, 108] on input "search" at bounding box center [579, 109] width 145 height 17
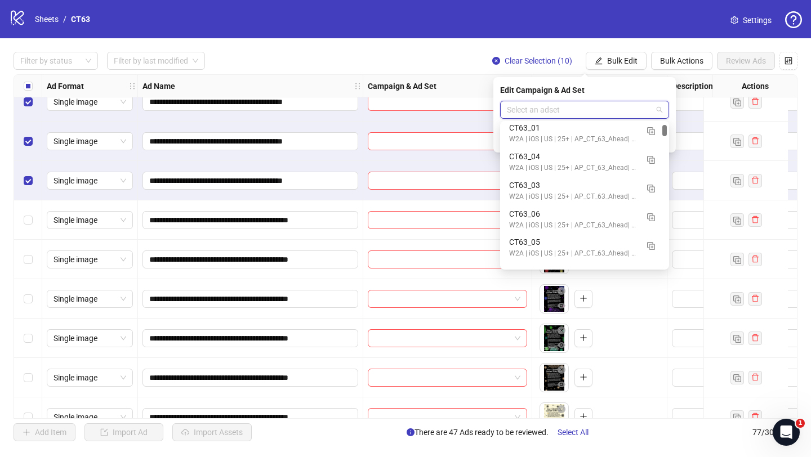
scroll to position [91, 0]
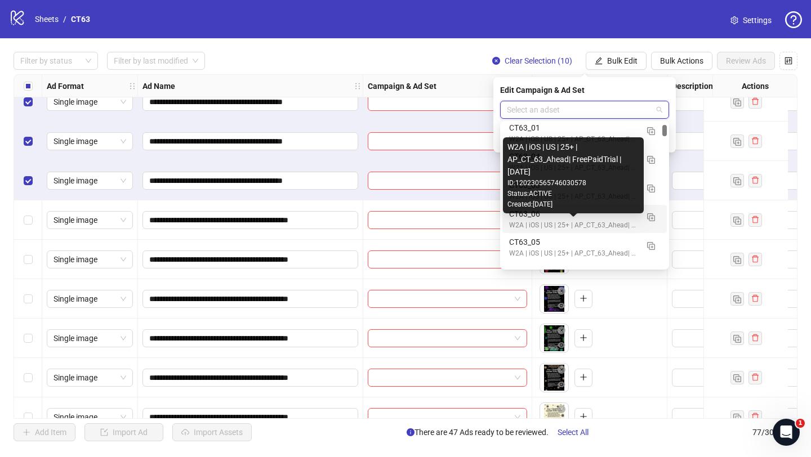
click at [535, 221] on div "W2A | iOS | US | 25+ | AP_CT_63_Ahead| FreePaidTrial |[DATE]" at bounding box center [573, 225] width 128 height 11
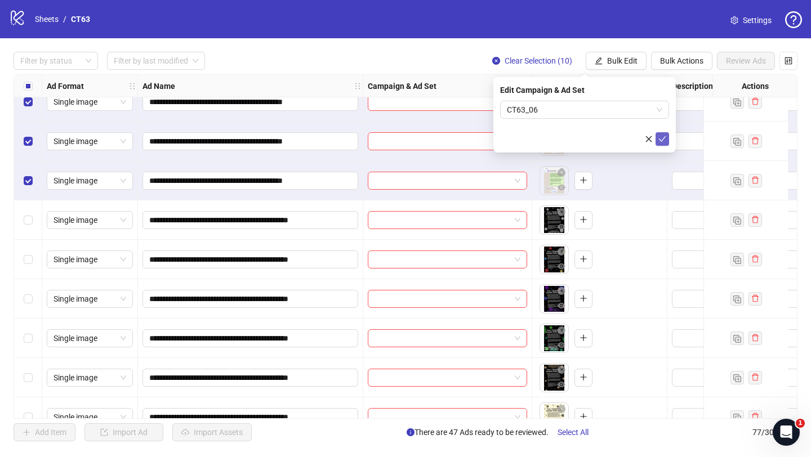
click at [665, 142] on span "submit" at bounding box center [662, 139] width 8 height 9
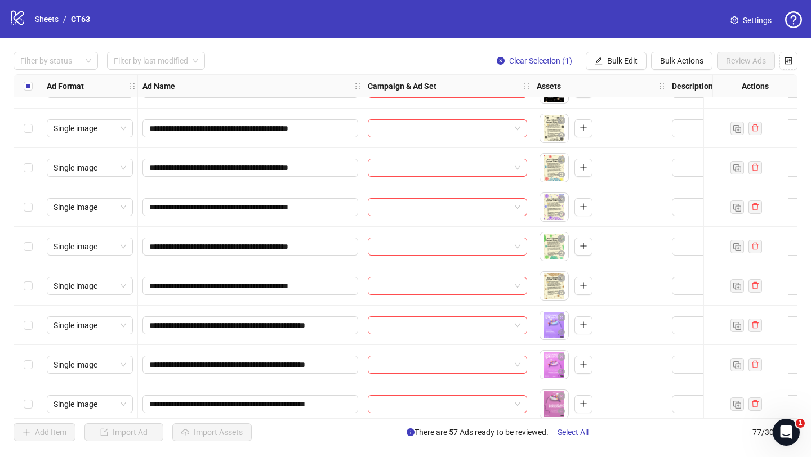
scroll to position [2489, 0]
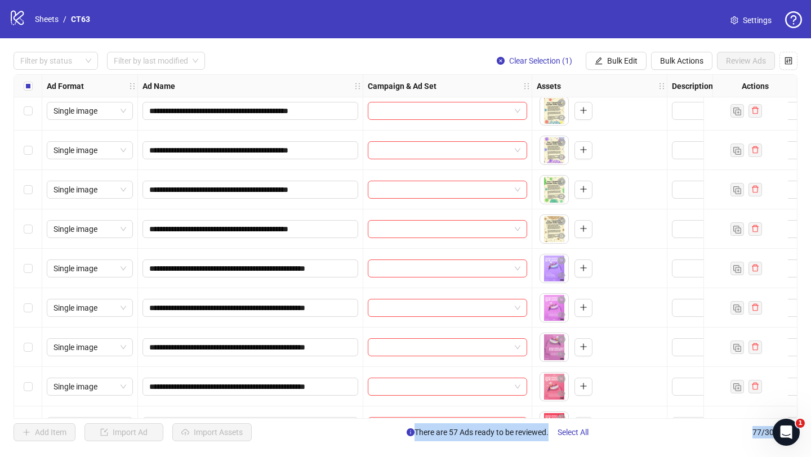
click at [20, 229] on div "Select row 67" at bounding box center [28, 228] width 28 height 39
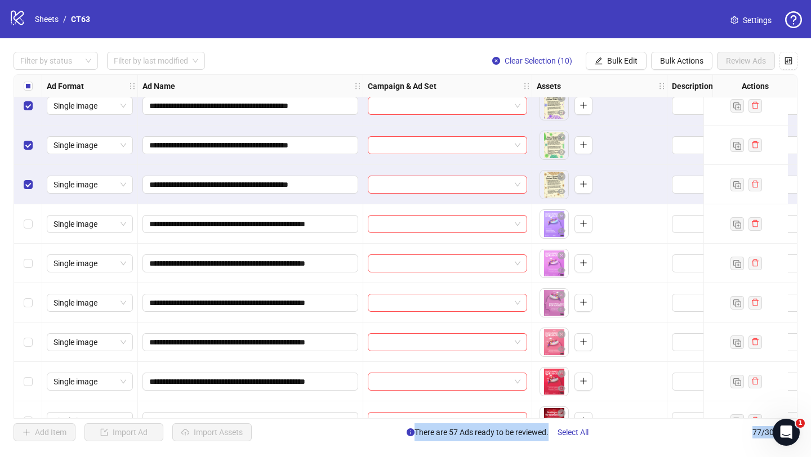
scroll to position [2551, 0]
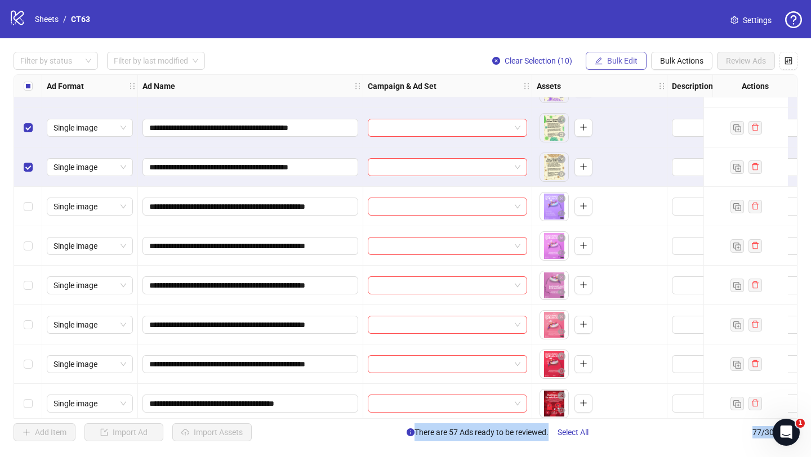
click at [609, 65] on span "Bulk Edit" at bounding box center [622, 60] width 30 height 9
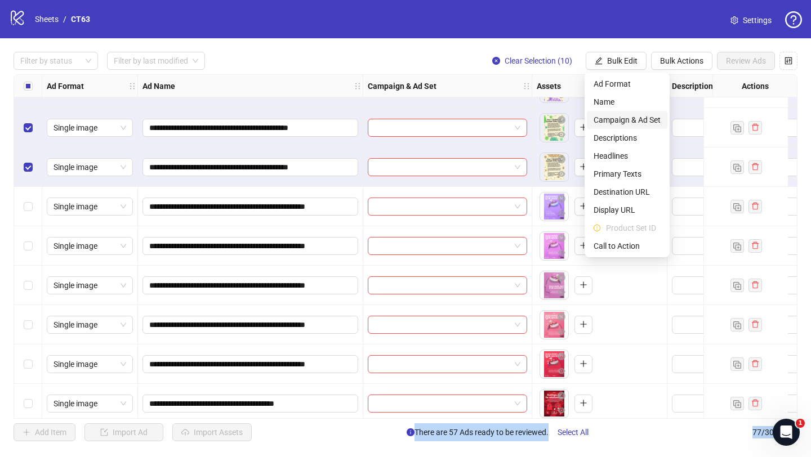
click at [635, 116] on span "Campaign & Ad Set" at bounding box center [626, 120] width 67 height 12
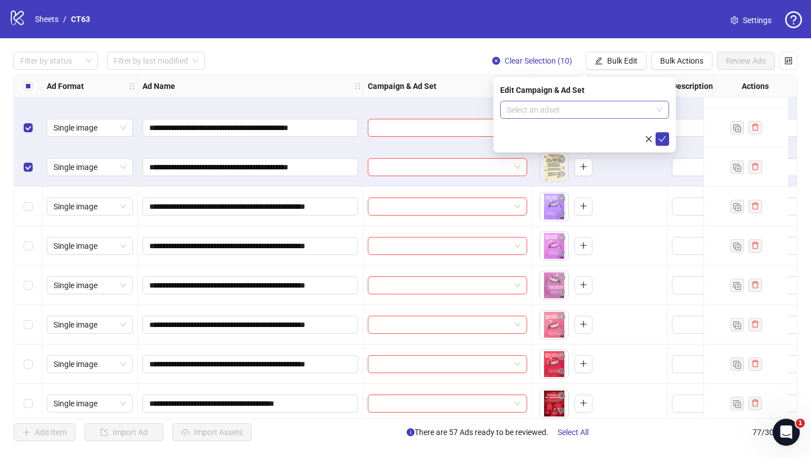
click at [550, 109] on input "search" at bounding box center [579, 109] width 145 height 17
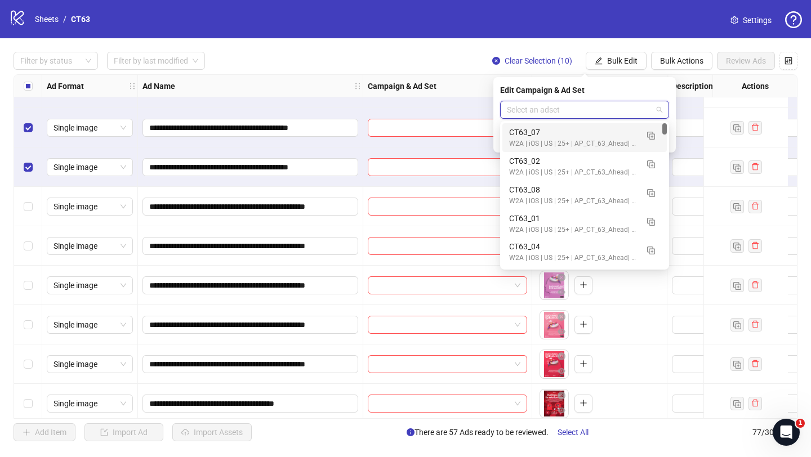
click at [536, 134] on div "CT63_07" at bounding box center [573, 132] width 128 height 12
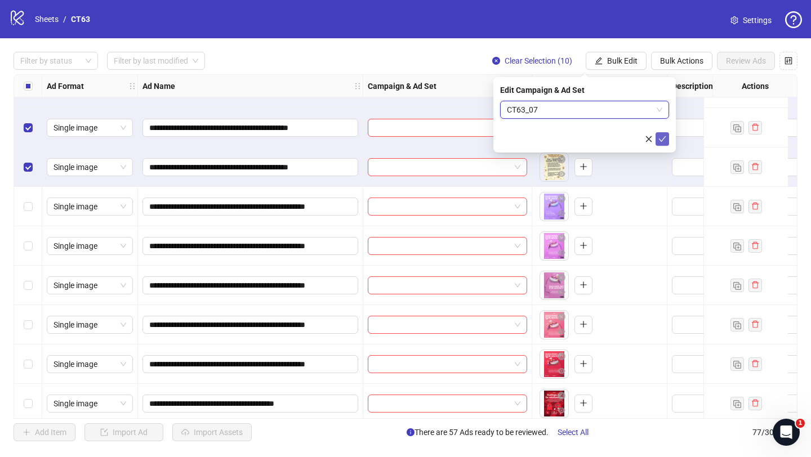
click at [663, 144] on button "submit" at bounding box center [662, 139] width 14 height 14
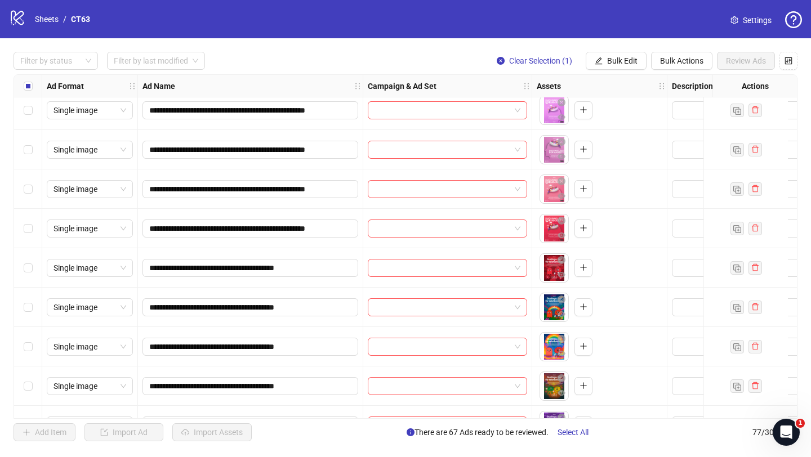
scroll to position [2718, 0]
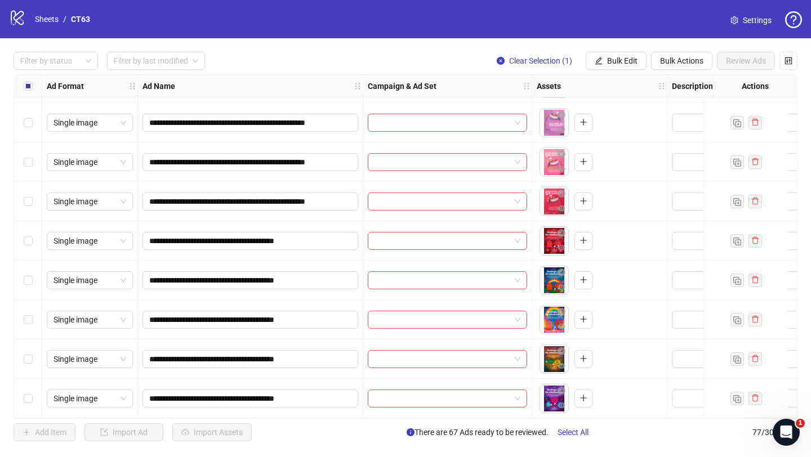
click at [33, 394] on div "Select row 77" at bounding box center [28, 398] width 28 height 39
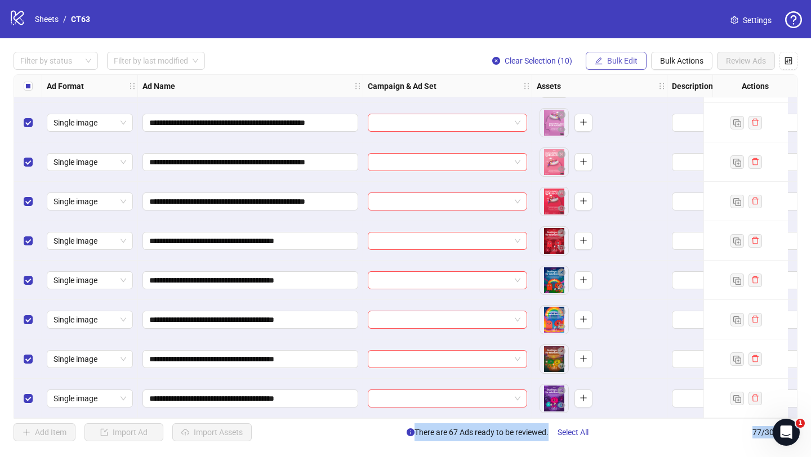
click at [613, 69] on button "Bulk Edit" at bounding box center [616, 61] width 61 height 18
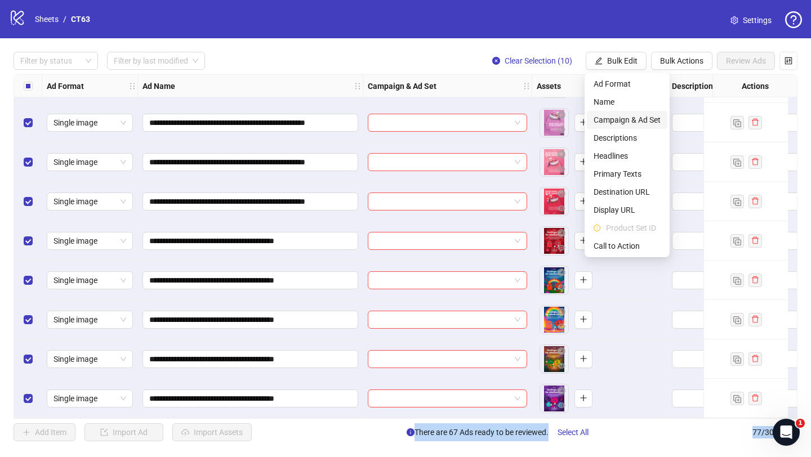
click at [613, 119] on span "Campaign & Ad Set" at bounding box center [626, 120] width 67 height 12
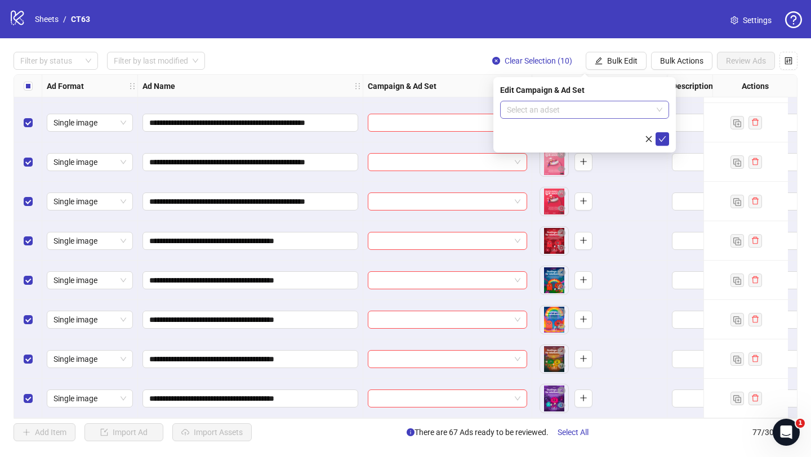
click at [557, 111] on input "search" at bounding box center [579, 109] width 145 height 17
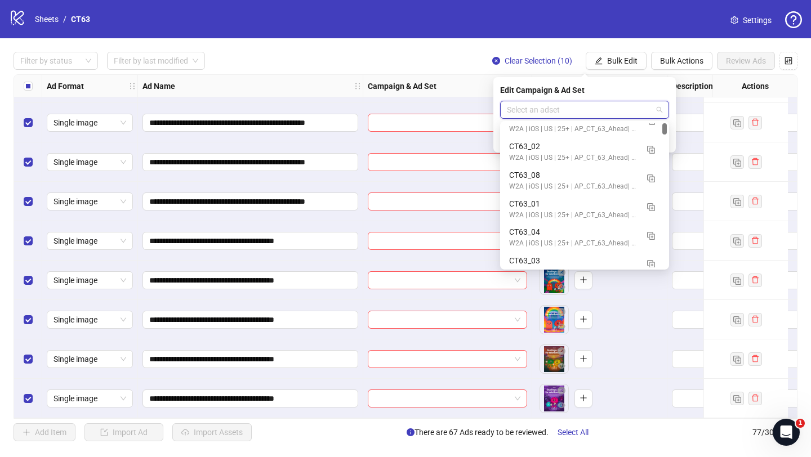
scroll to position [0, 0]
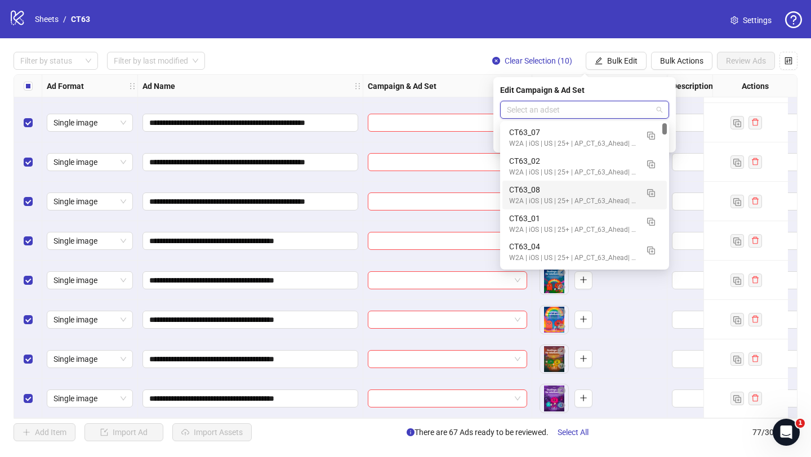
click at [564, 193] on div "CT63_08" at bounding box center [573, 190] width 128 height 12
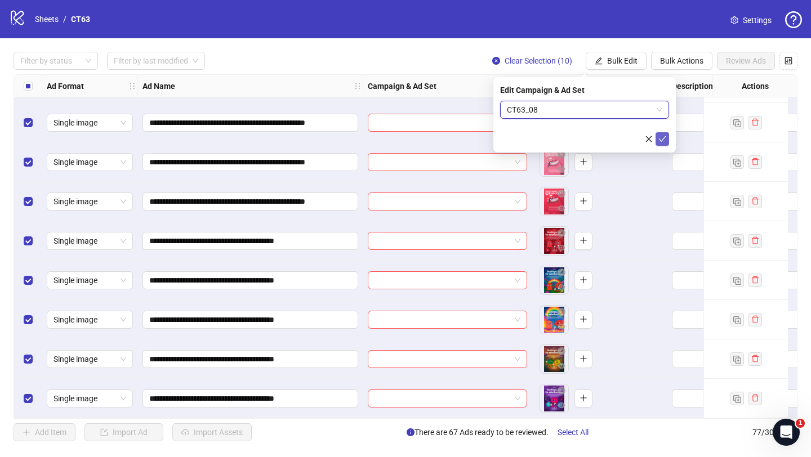
click at [663, 137] on icon "check" at bounding box center [662, 139] width 7 height 6
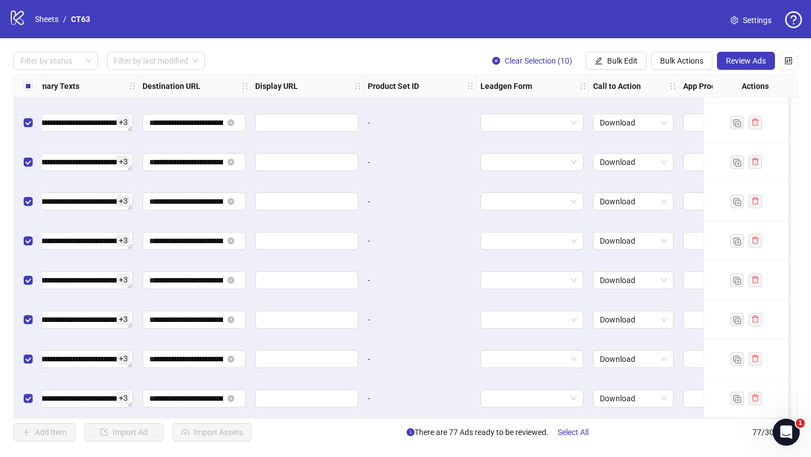
scroll to position [2718, 1068]
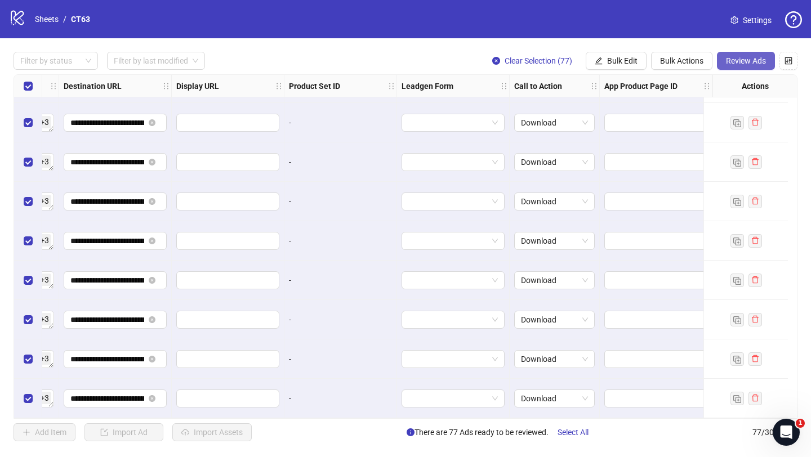
click at [748, 64] on span "Review Ads" at bounding box center [746, 60] width 40 height 9
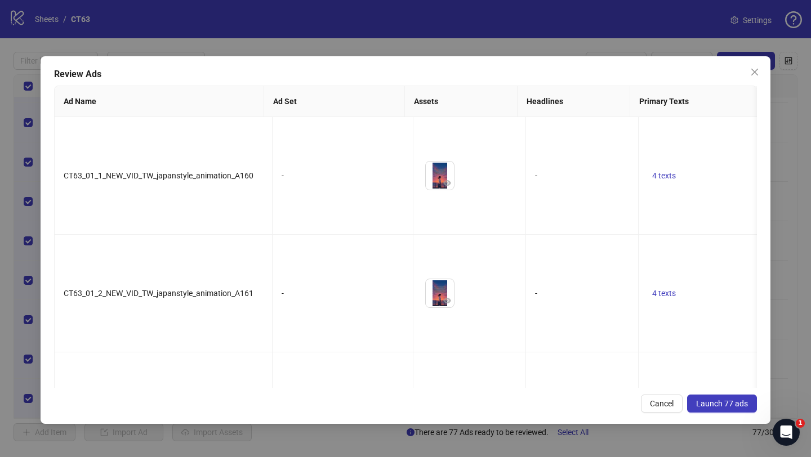
click at [708, 403] on span "Launch 77 ads" at bounding box center [722, 403] width 52 height 9
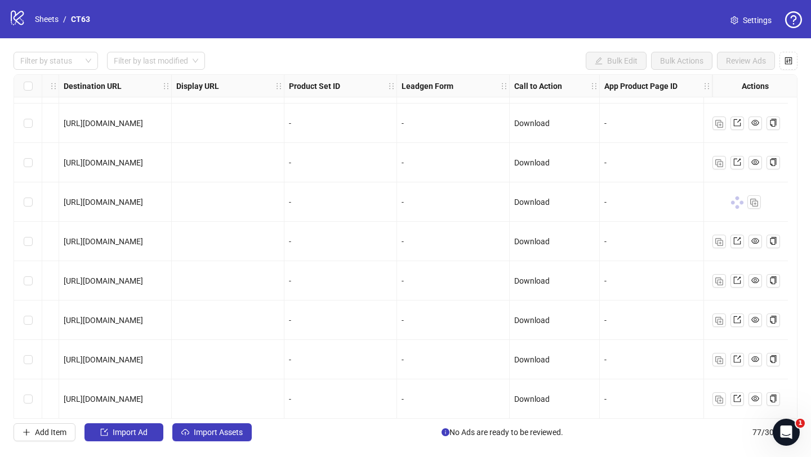
scroll to position [821, 1068]
